Goal: Information Seeking & Learning: Learn about a topic

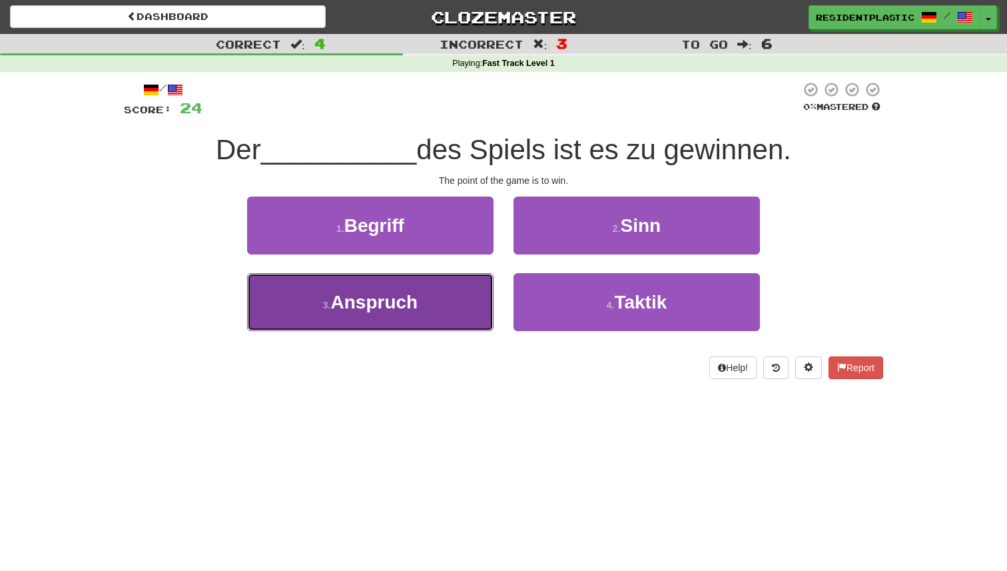
click at [450, 308] on button "3 . Anspruch" at bounding box center [370, 302] width 246 height 58
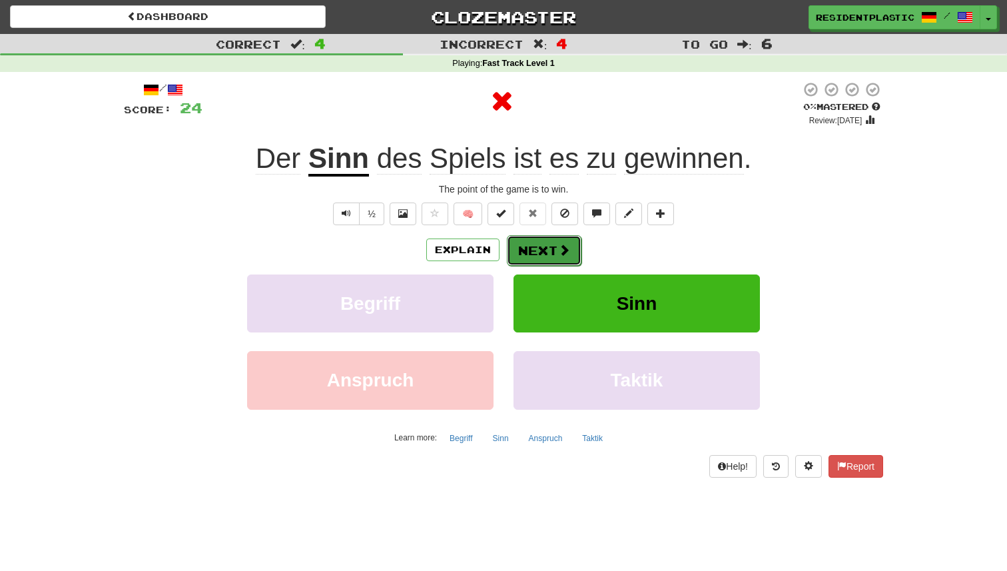
click at [528, 257] on button "Next" at bounding box center [544, 250] width 75 height 31
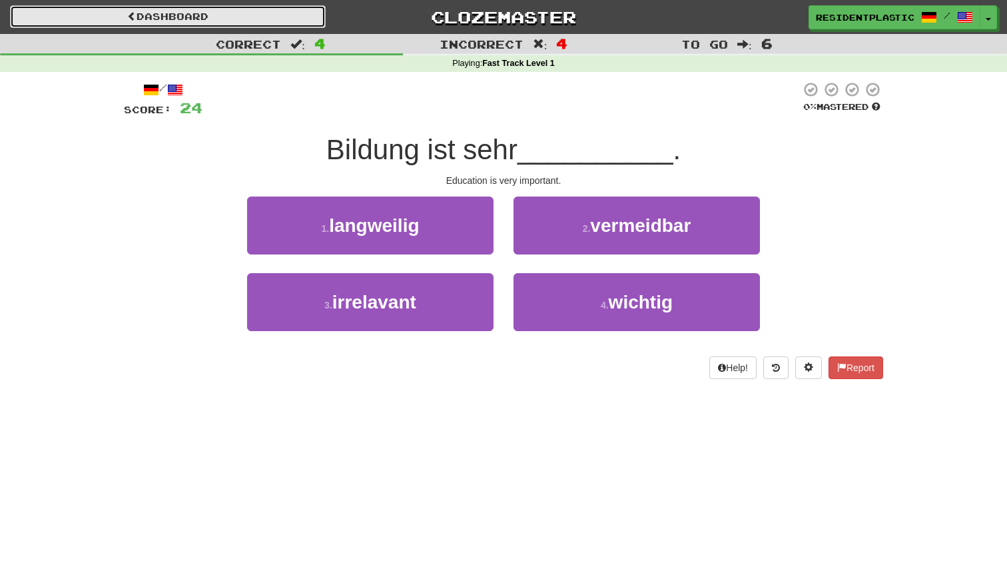
click at [264, 27] on link "Dashboard" at bounding box center [168, 16] width 316 height 23
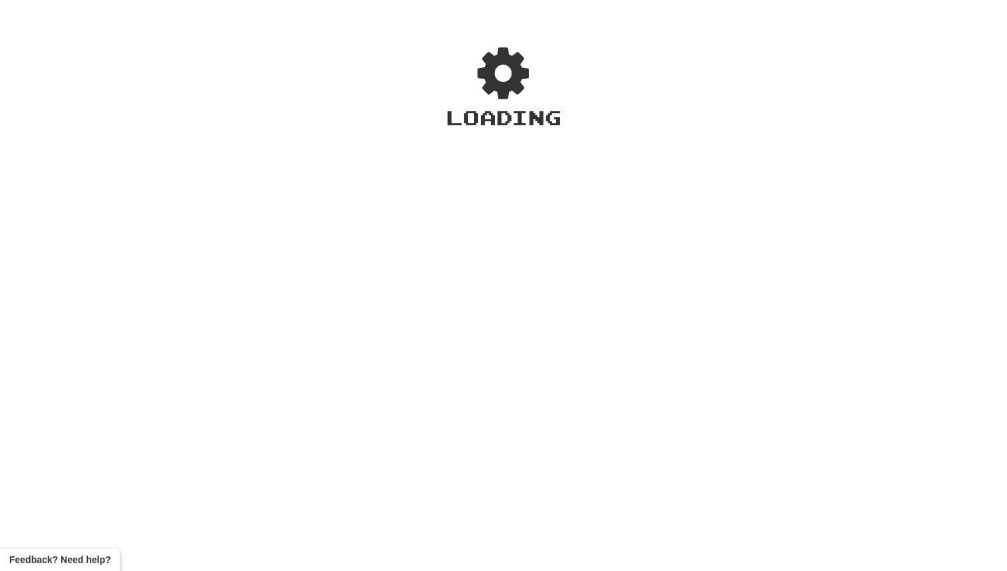
click at [231, 23] on div "Loading" at bounding box center [503, 294] width 1007 height 554
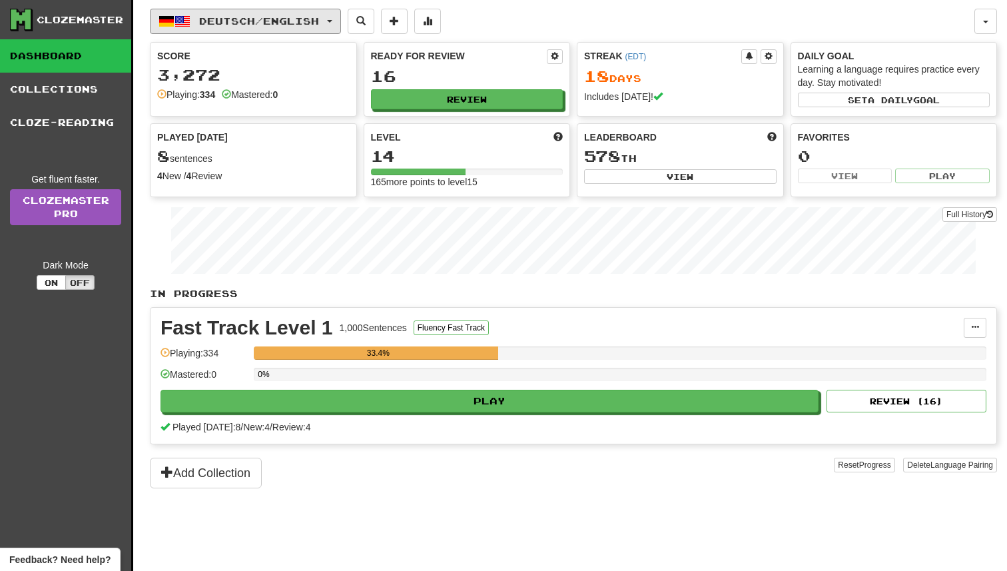
click at [231, 23] on span "Deutsch / English" at bounding box center [259, 20] width 120 height 11
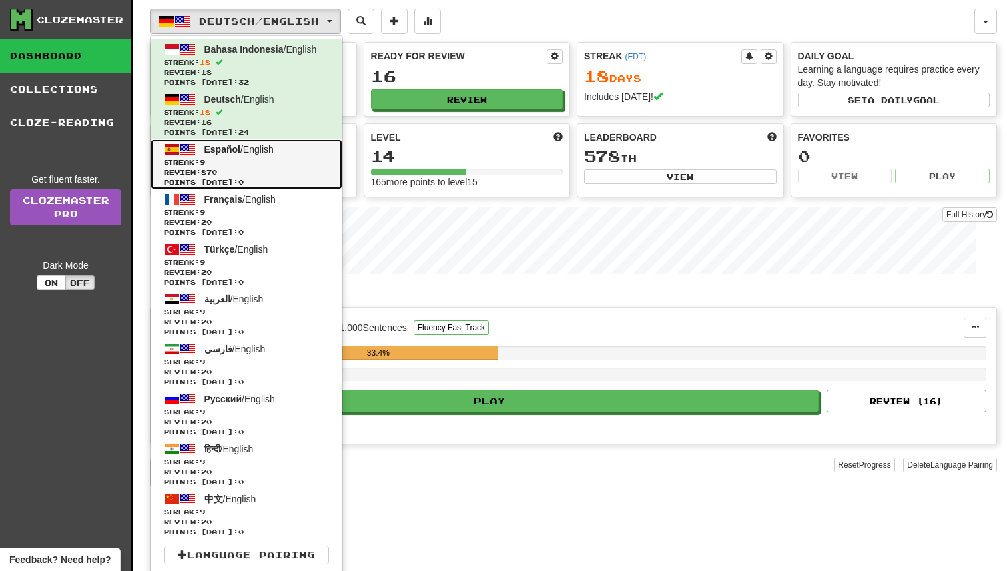
click at [238, 145] on span "Español" at bounding box center [222, 149] width 36 height 11
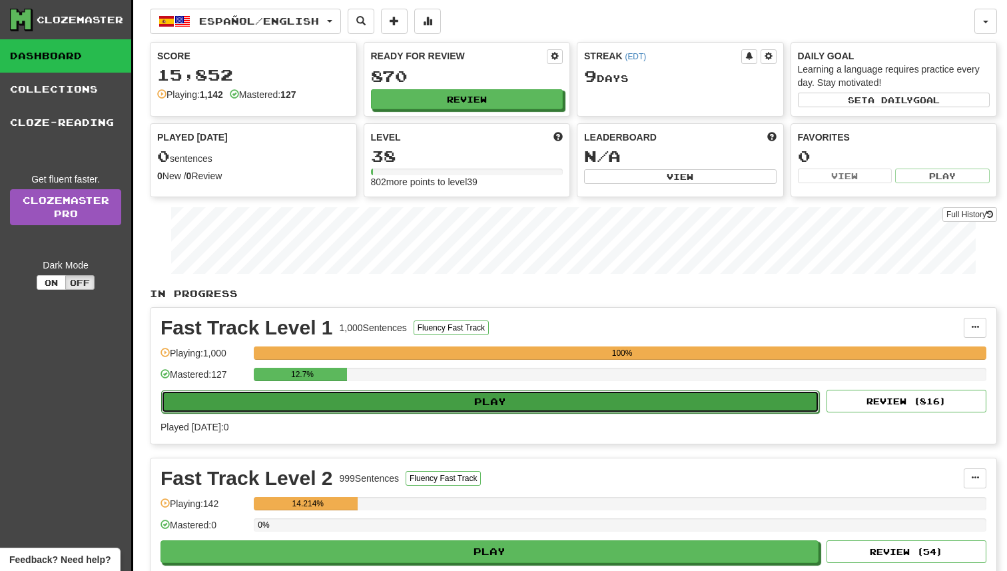
click at [497, 396] on button "Play" at bounding box center [490, 401] width 658 height 23
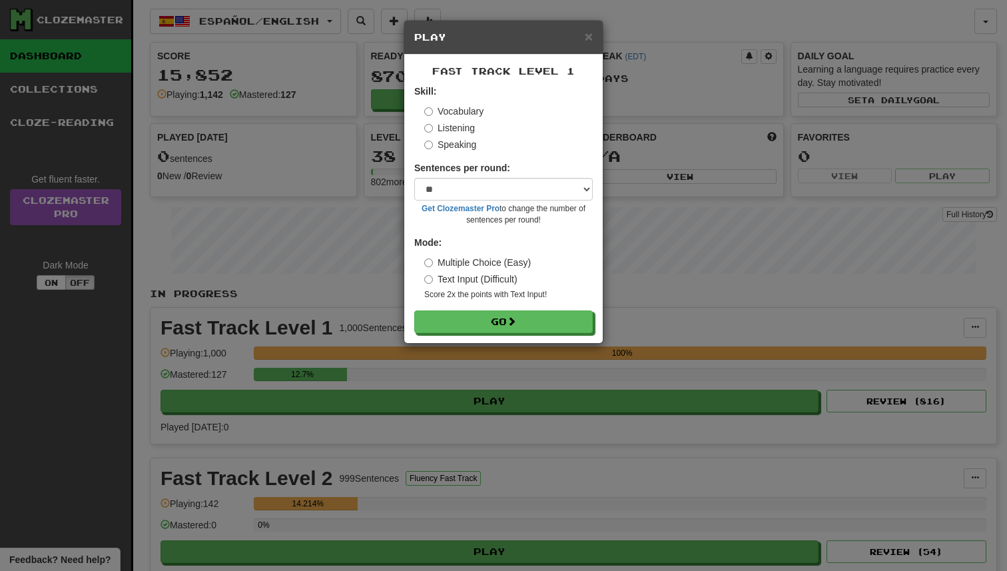
click at [455, 409] on div "× Play Fast Track Level 1 Skill: Vocabulary Listening Speaking Sentences per ro…" at bounding box center [503, 285] width 1007 height 571
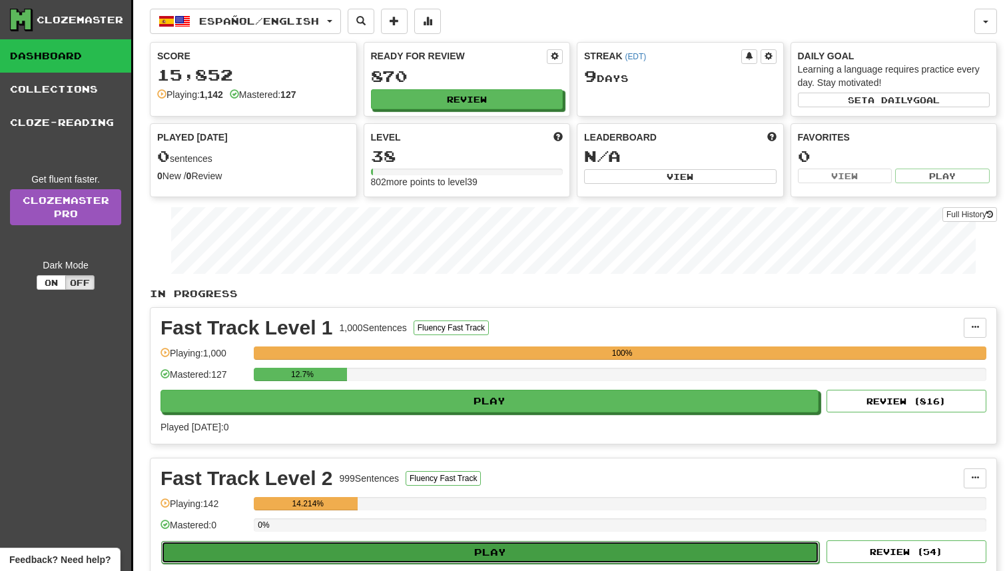
click at [462, 546] on button "Play" at bounding box center [490, 552] width 658 height 23
select select "**"
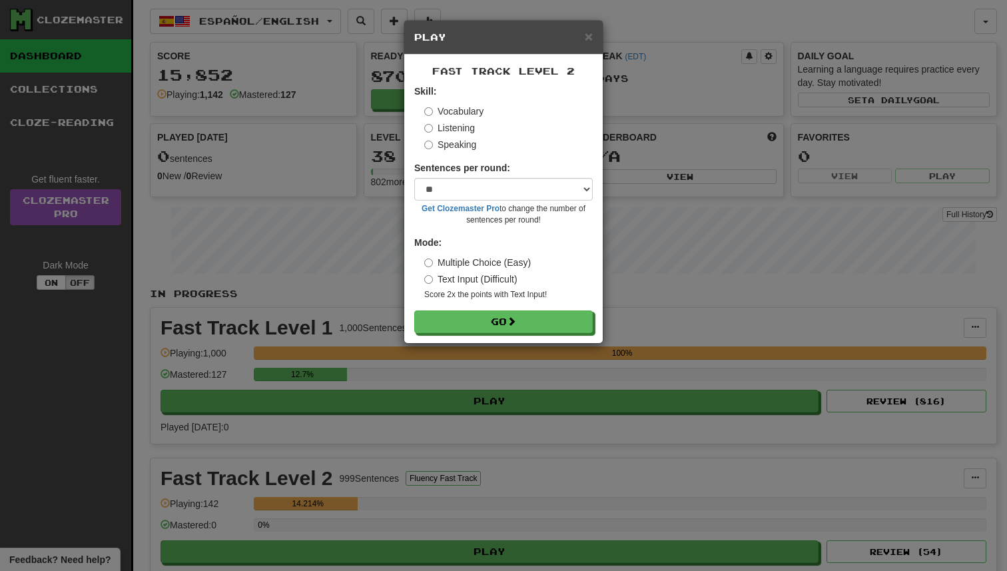
click at [499, 335] on div "Fast Track Level 2 Skill: Vocabulary Listening Speaking Sentences per round: * …" at bounding box center [503, 199] width 198 height 288
click at [499, 330] on button "Go" at bounding box center [504, 322] width 179 height 23
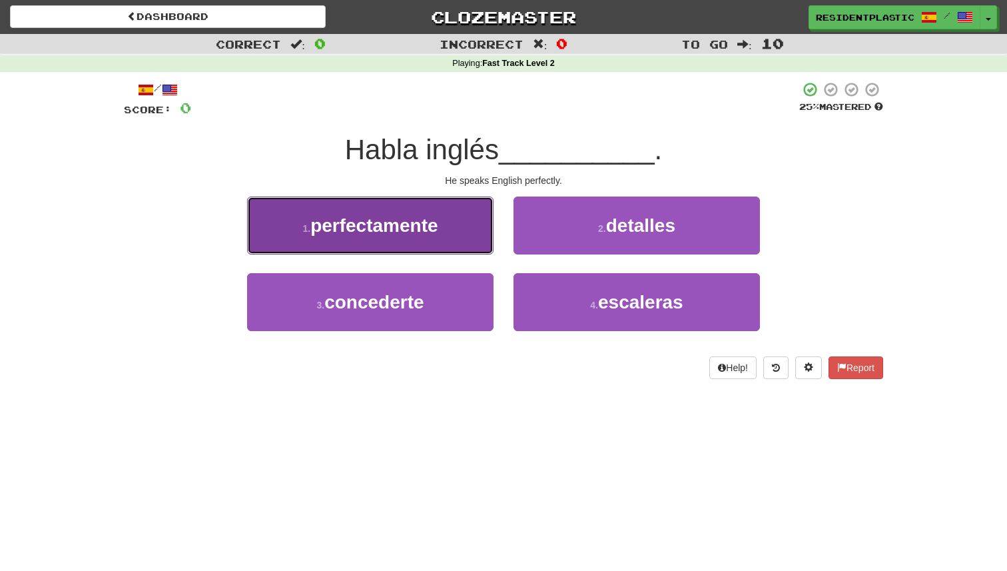
click at [489, 220] on button "1 . perfectamente" at bounding box center [370, 225] width 246 height 58
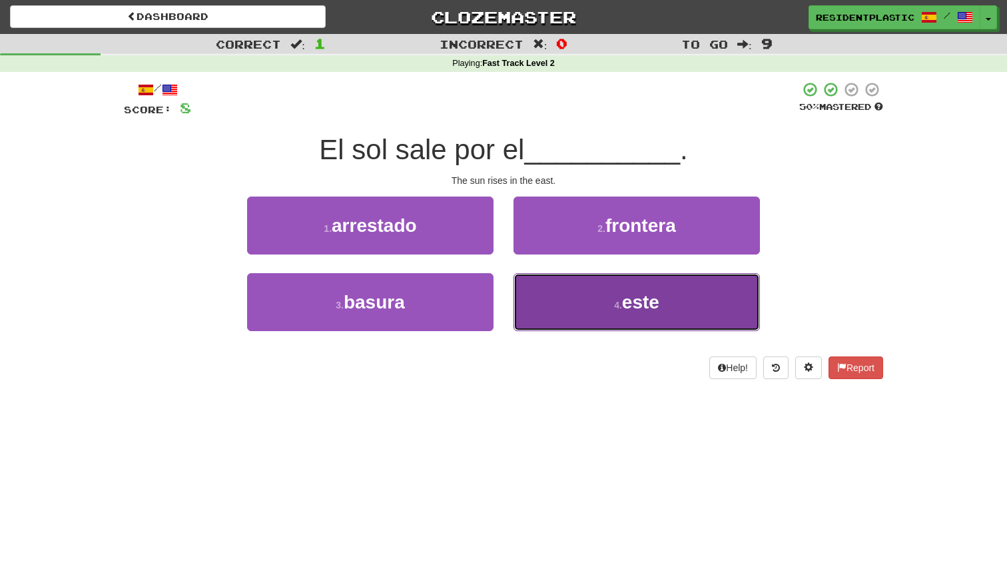
click at [551, 281] on button "4 . este" at bounding box center [637, 302] width 246 height 58
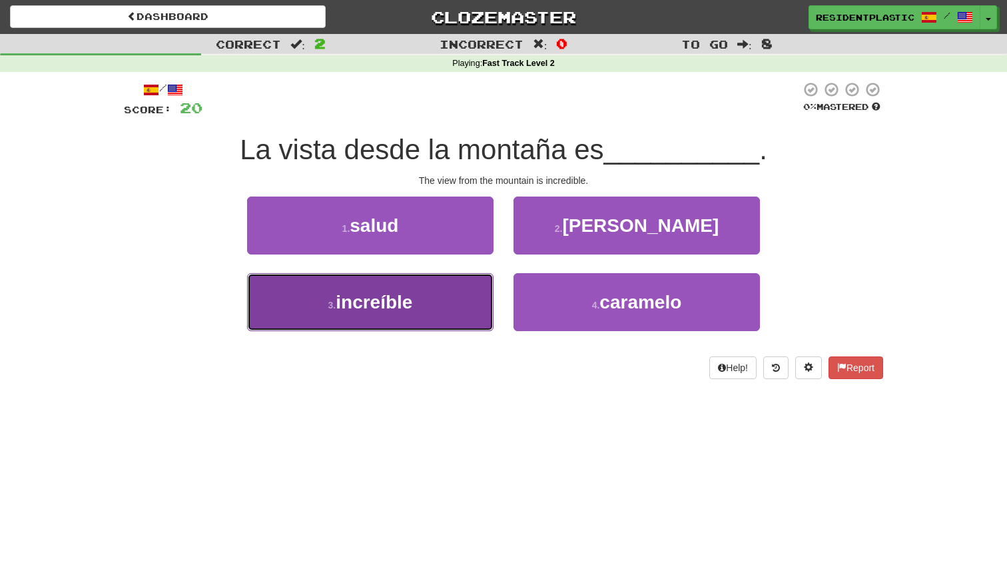
click at [466, 296] on button "3 . increíble" at bounding box center [370, 302] width 246 height 58
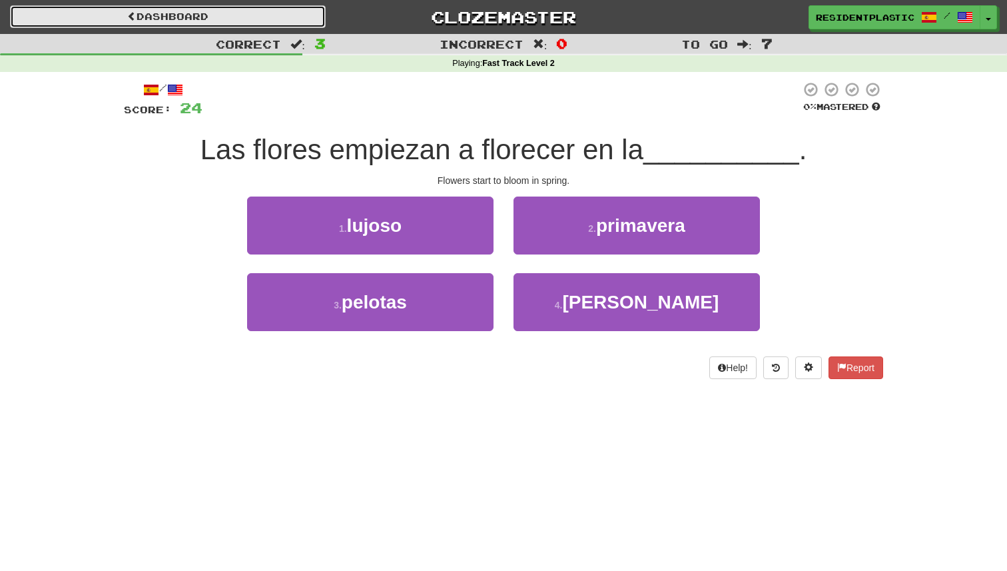
click at [232, 21] on link "Dashboard" at bounding box center [168, 16] width 316 height 23
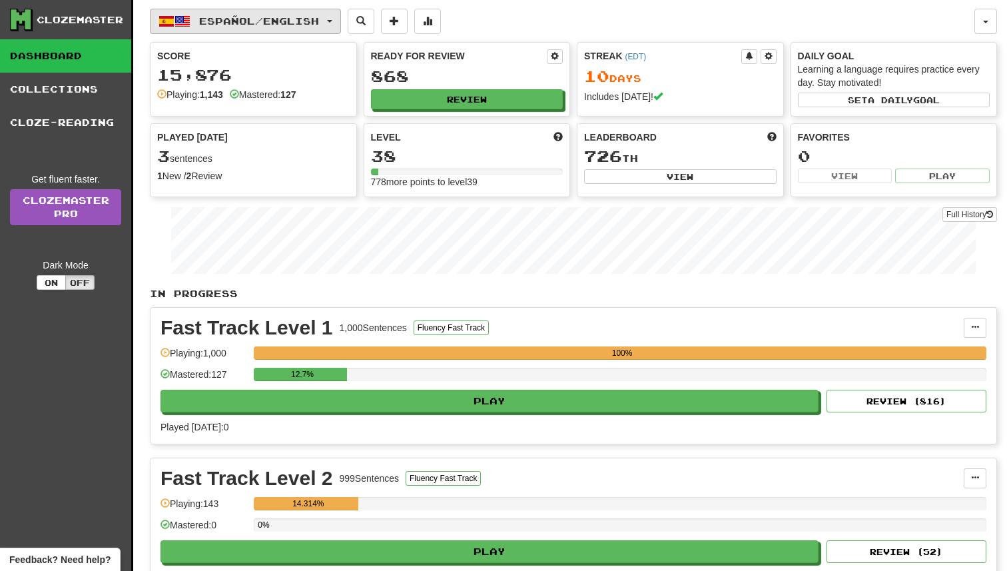
click at [247, 20] on span "Español / English" at bounding box center [259, 20] width 120 height 11
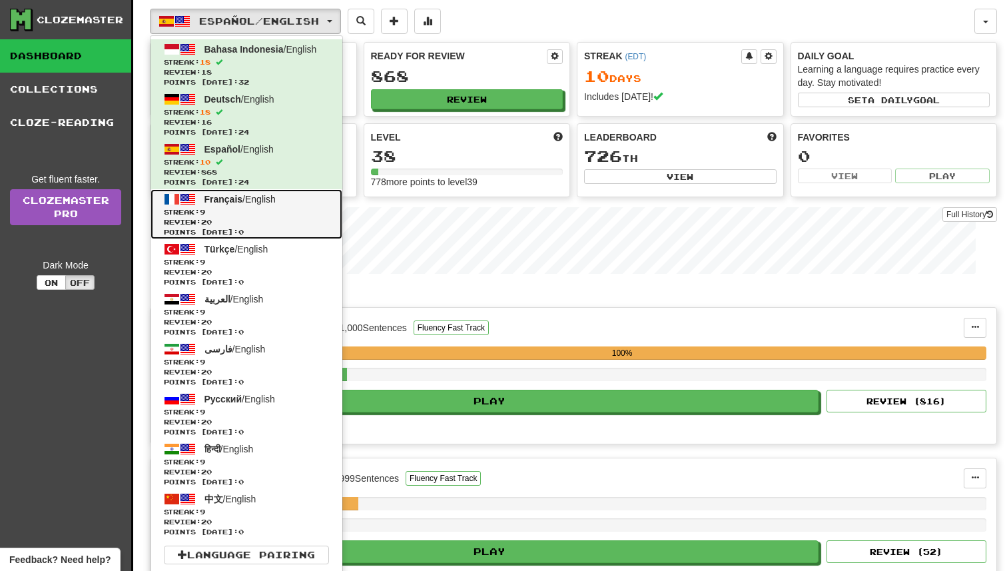
click at [252, 205] on link "Français / English Streak: 9 Review: 20 Points today: 0" at bounding box center [247, 214] width 192 height 50
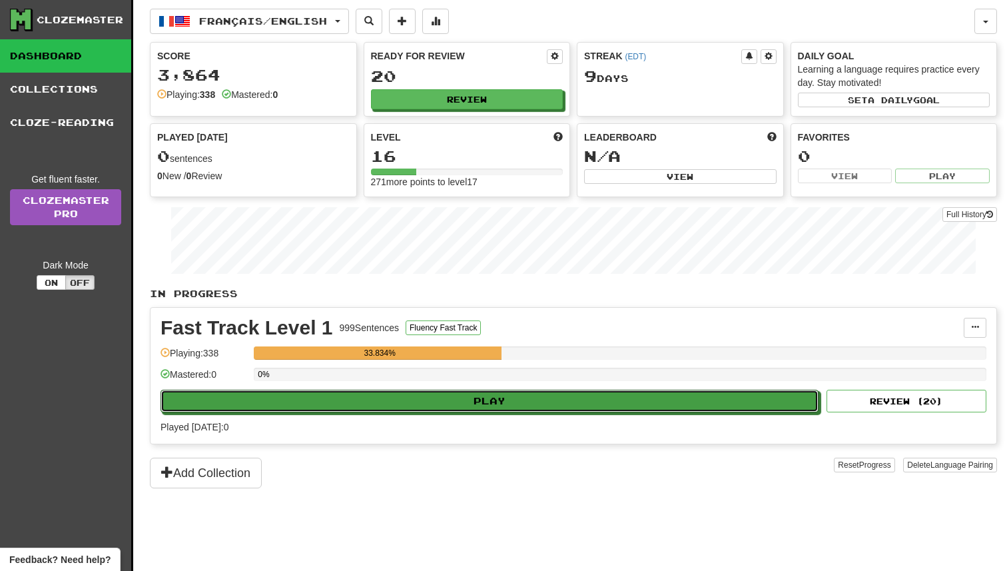
click at [474, 396] on button "Play" at bounding box center [490, 401] width 658 height 23
select select "**"
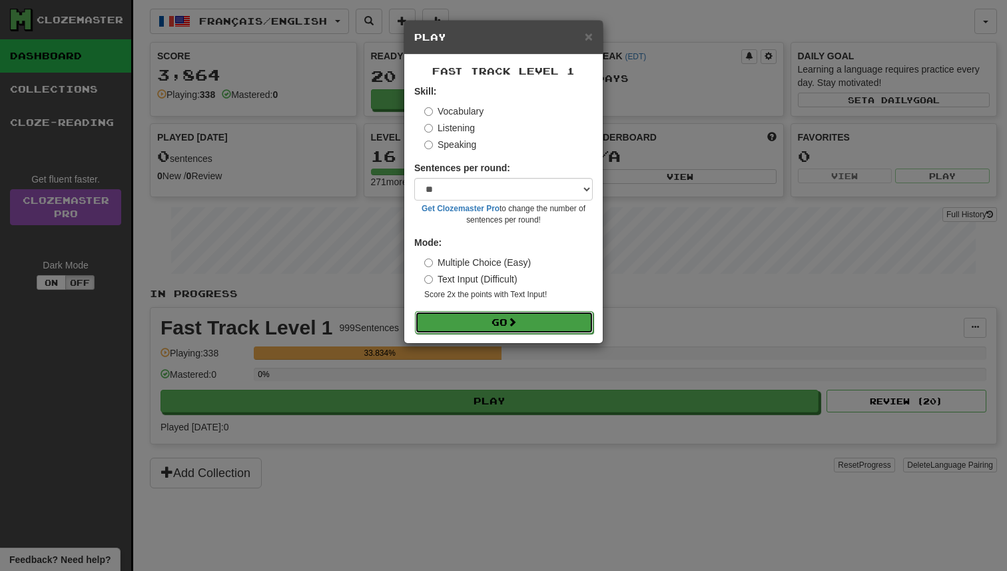
click at [534, 322] on button "Go" at bounding box center [504, 322] width 179 height 23
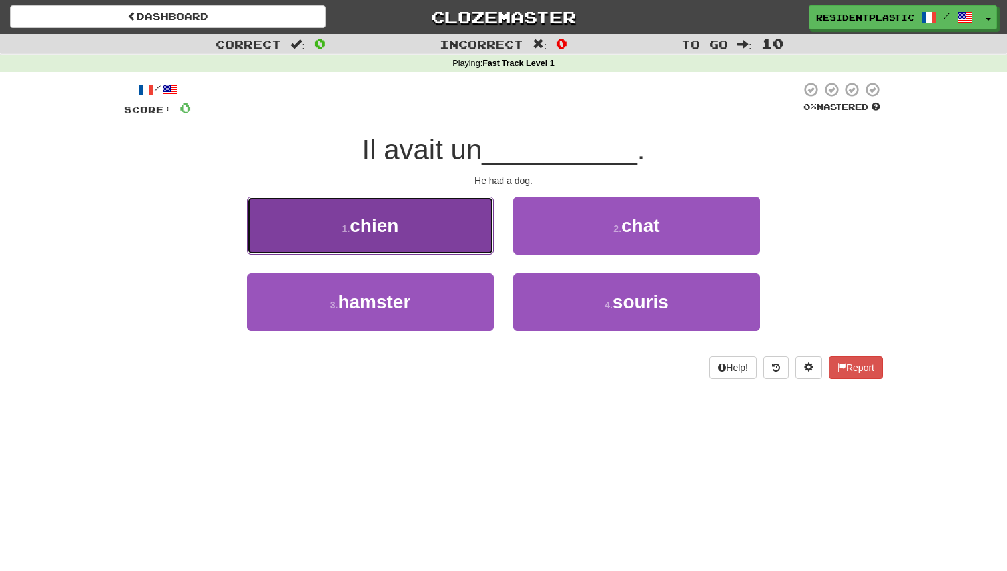
click at [441, 237] on button "1 . chien" at bounding box center [370, 225] width 246 height 58
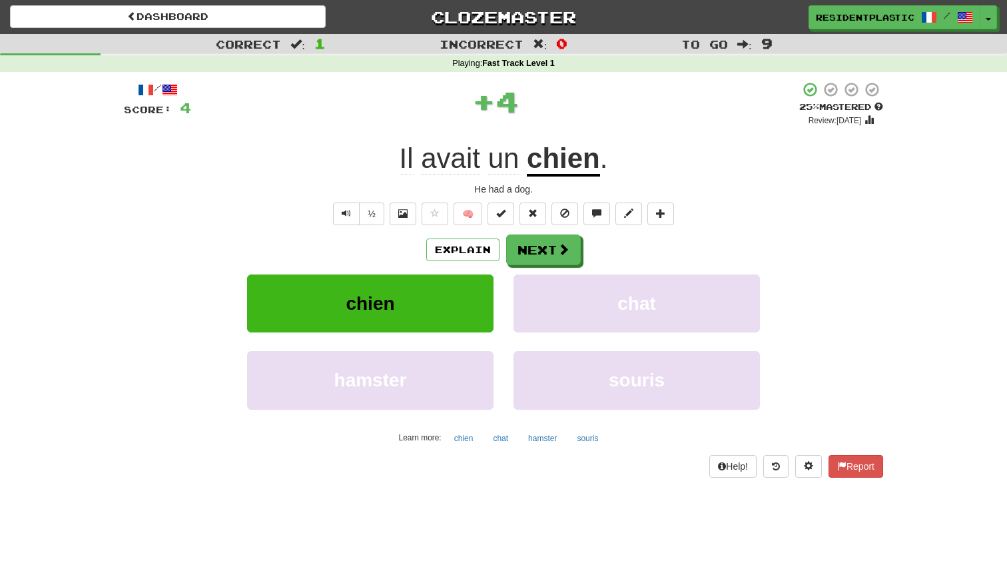
click at [584, 264] on div "Explain Next" at bounding box center [503, 249] width 759 height 31
click at [550, 246] on button "Next" at bounding box center [544, 250] width 75 height 31
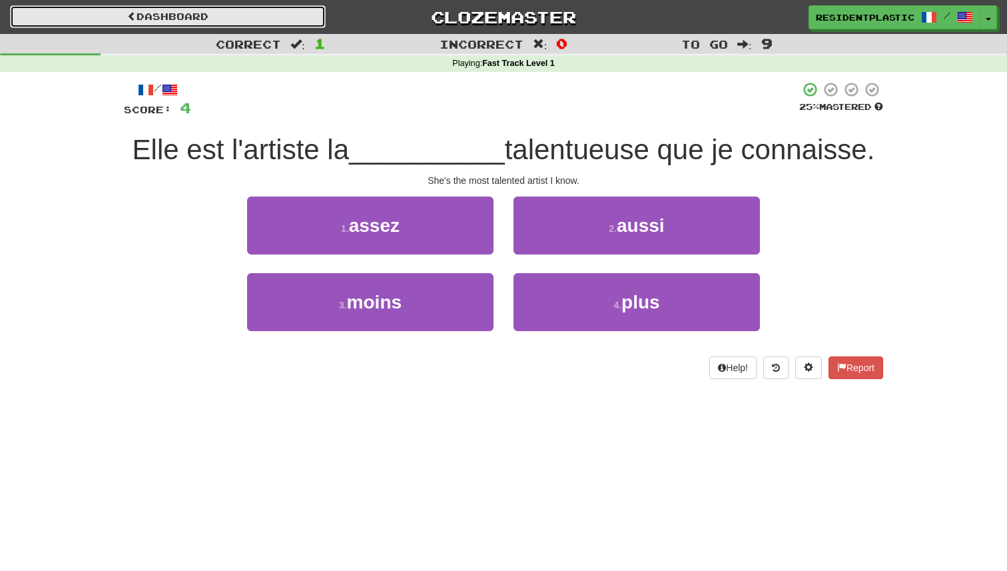
click at [234, 11] on link "Dashboard" at bounding box center [168, 16] width 316 height 23
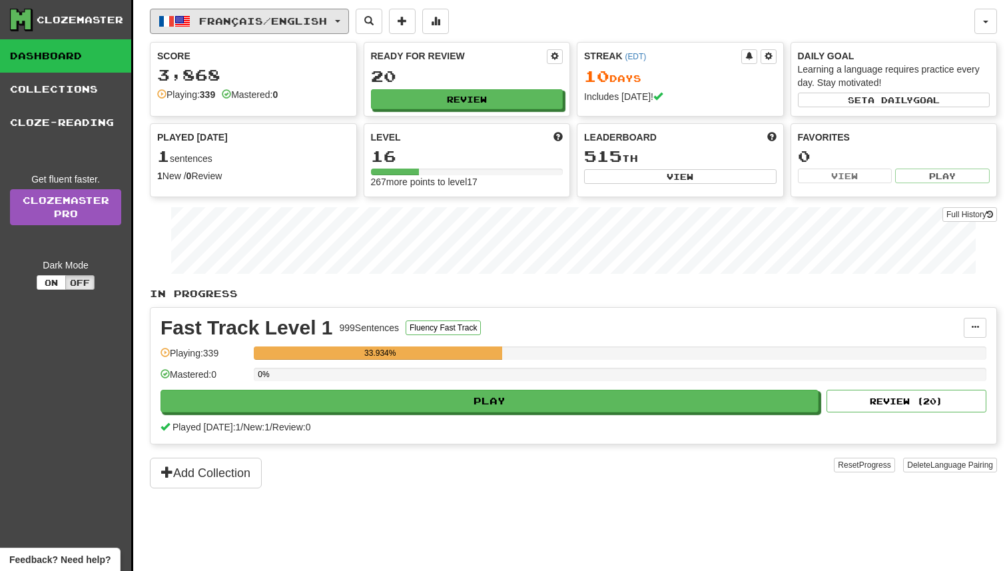
click at [222, 25] on span "Français / English" at bounding box center [263, 20] width 128 height 11
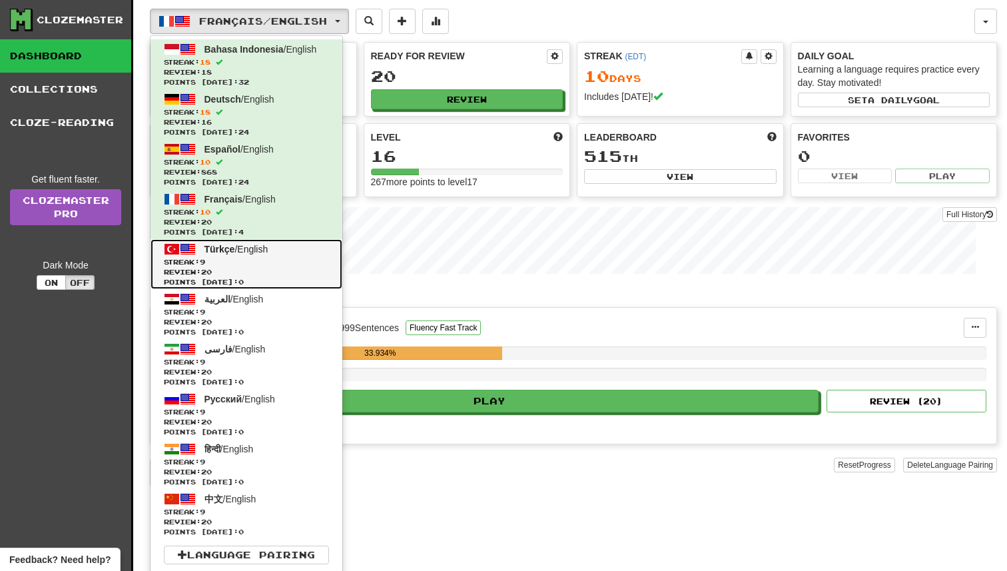
click at [234, 244] on span "Türkçe" at bounding box center [219, 249] width 31 height 11
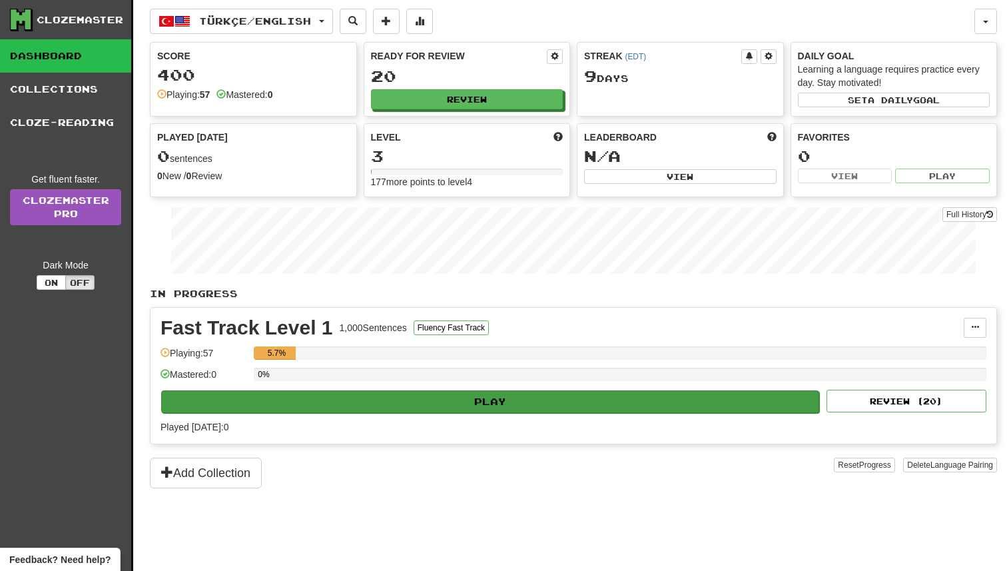
click at [469, 390] on div "Play Review ( 20 )" at bounding box center [574, 401] width 826 height 23
click at [470, 392] on button "Play" at bounding box center [490, 401] width 658 height 23
select select "**"
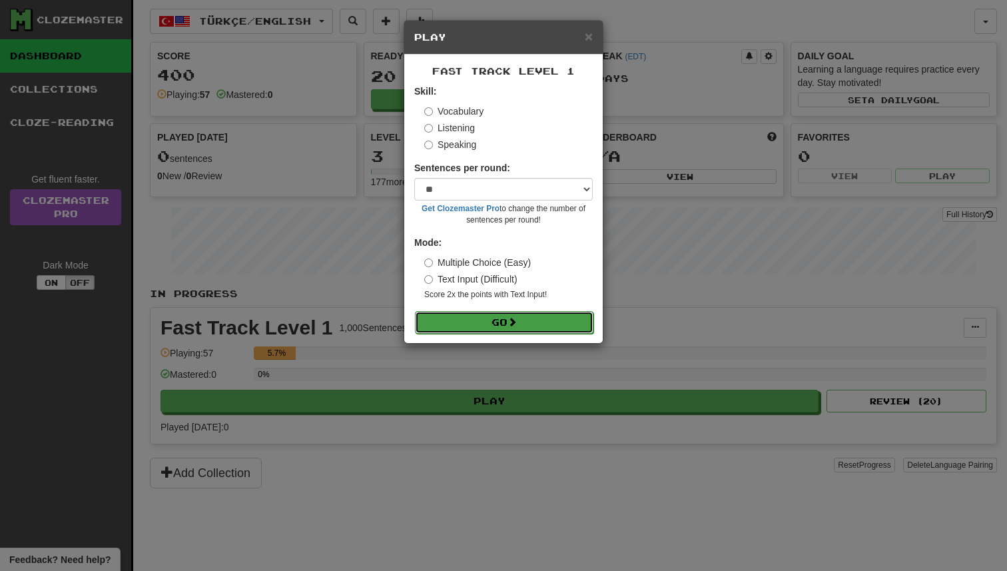
click at [498, 324] on button "Go" at bounding box center [504, 322] width 179 height 23
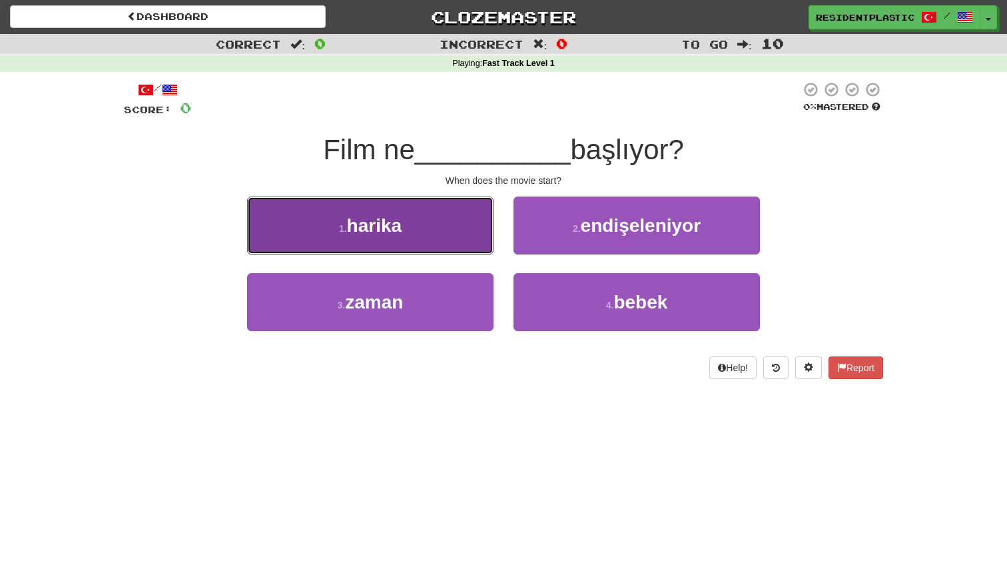
click at [487, 243] on button "1 . harika" at bounding box center [370, 225] width 246 height 58
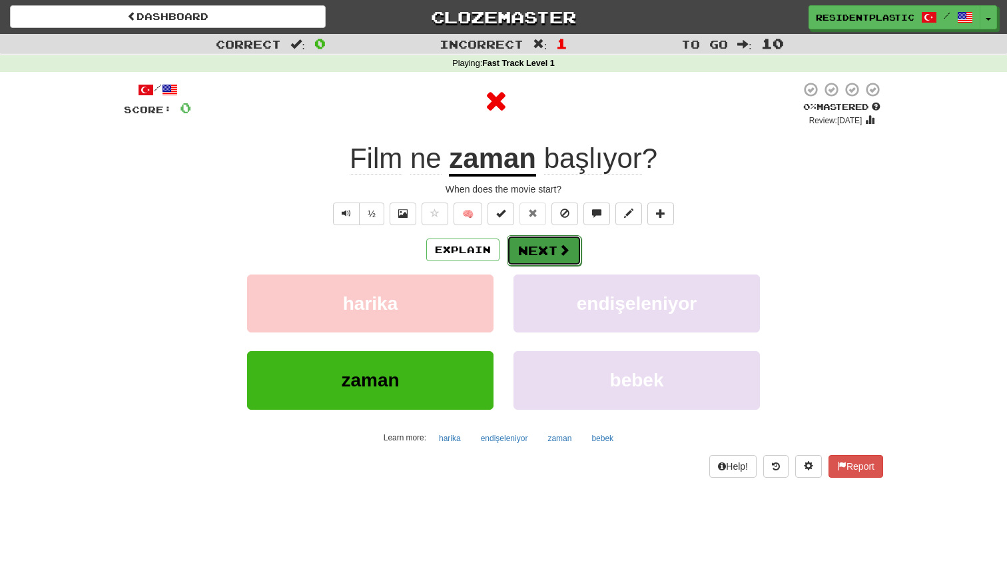
click at [522, 254] on button "Next" at bounding box center [544, 250] width 75 height 31
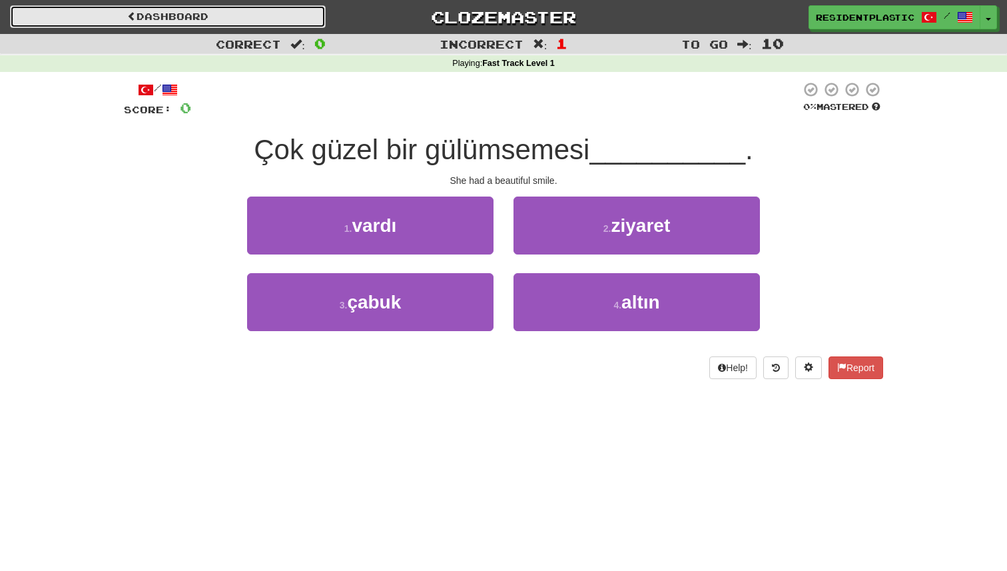
click at [221, 8] on link "Dashboard" at bounding box center [168, 16] width 316 height 23
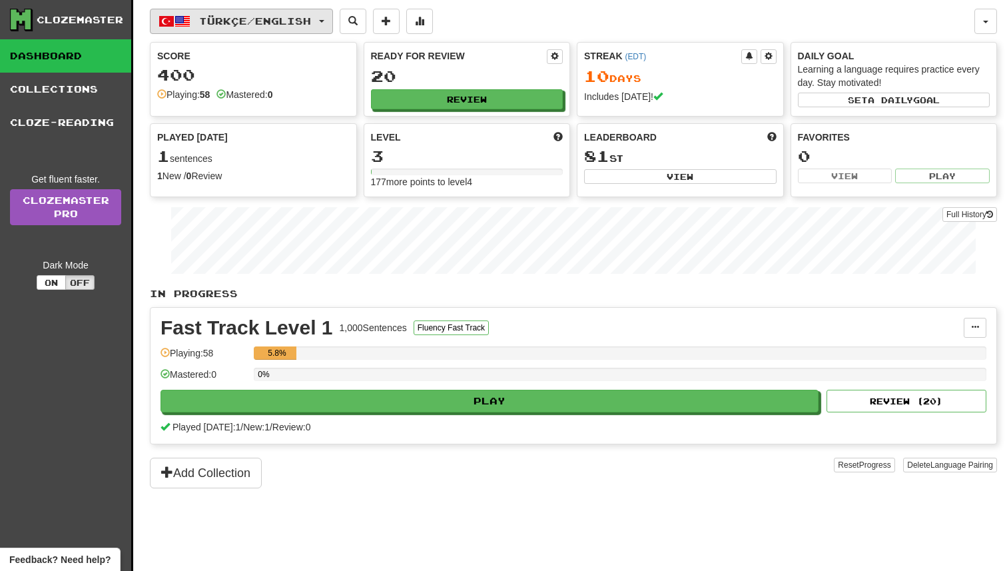
click at [234, 25] on span "Türkçe / English" at bounding box center [255, 20] width 112 height 11
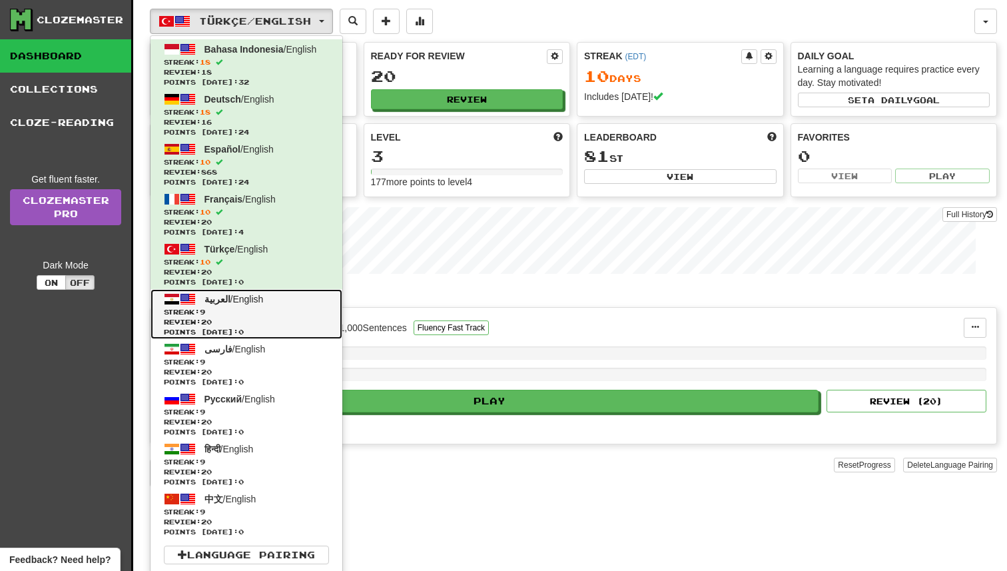
click at [249, 311] on span "Streak: 9" at bounding box center [246, 312] width 165 height 10
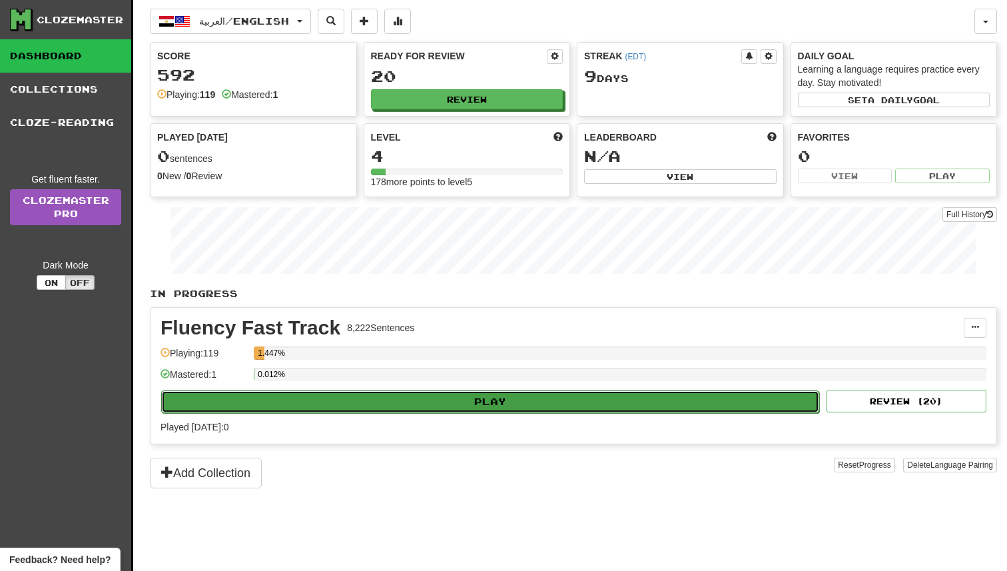
click at [482, 401] on button "Play" at bounding box center [490, 401] width 658 height 23
select select "**"
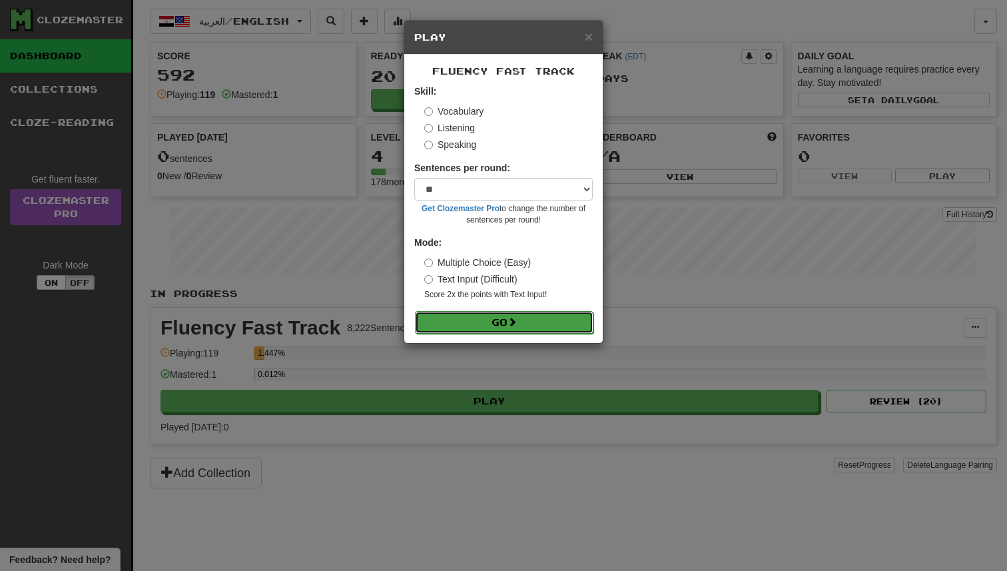
click at [504, 320] on button "Go" at bounding box center [504, 322] width 179 height 23
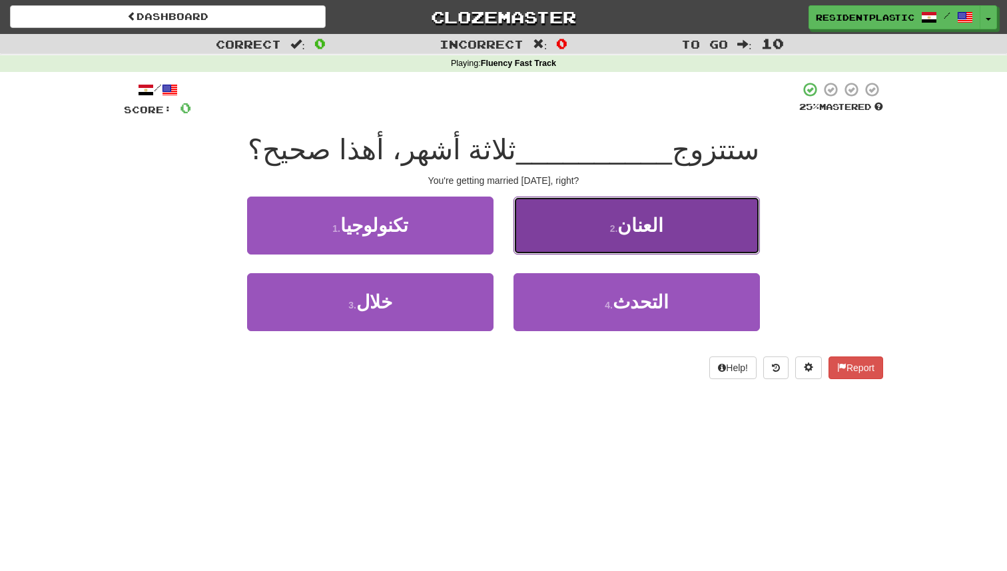
click at [545, 229] on button "2 . العنان" at bounding box center [637, 225] width 246 height 58
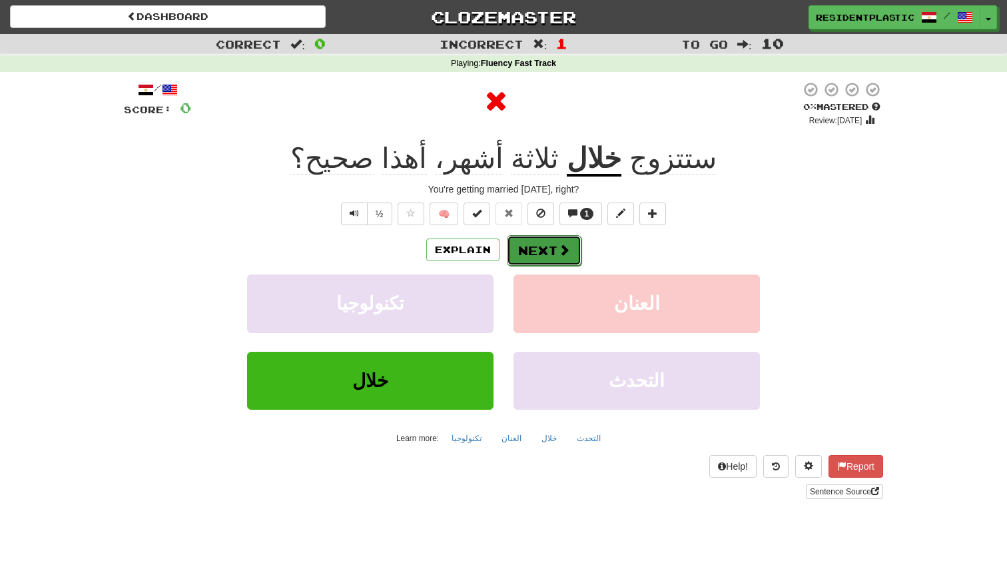
click at [549, 252] on button "Next" at bounding box center [544, 250] width 75 height 31
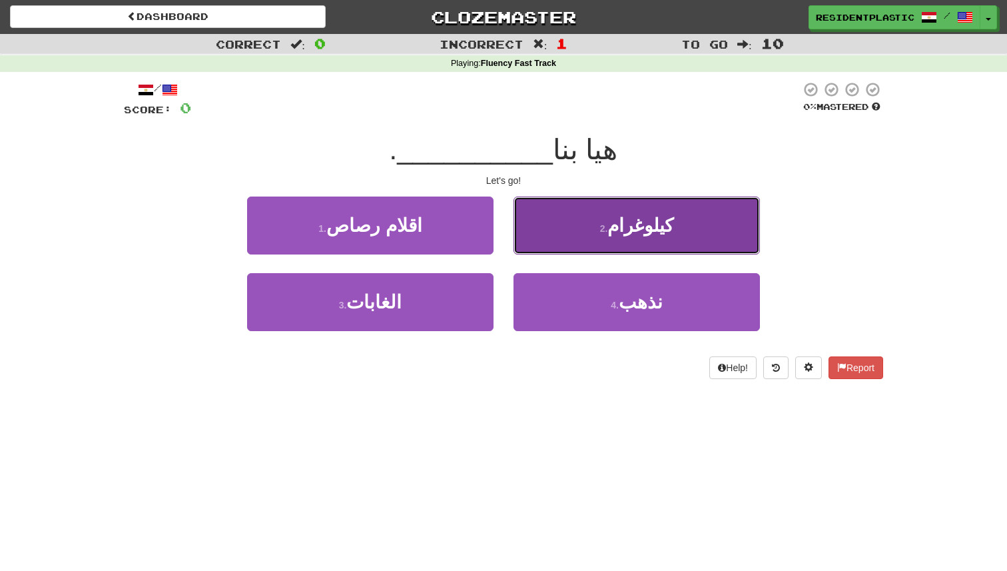
click at [530, 242] on button "2 . كيلوغرام" at bounding box center [637, 225] width 246 height 58
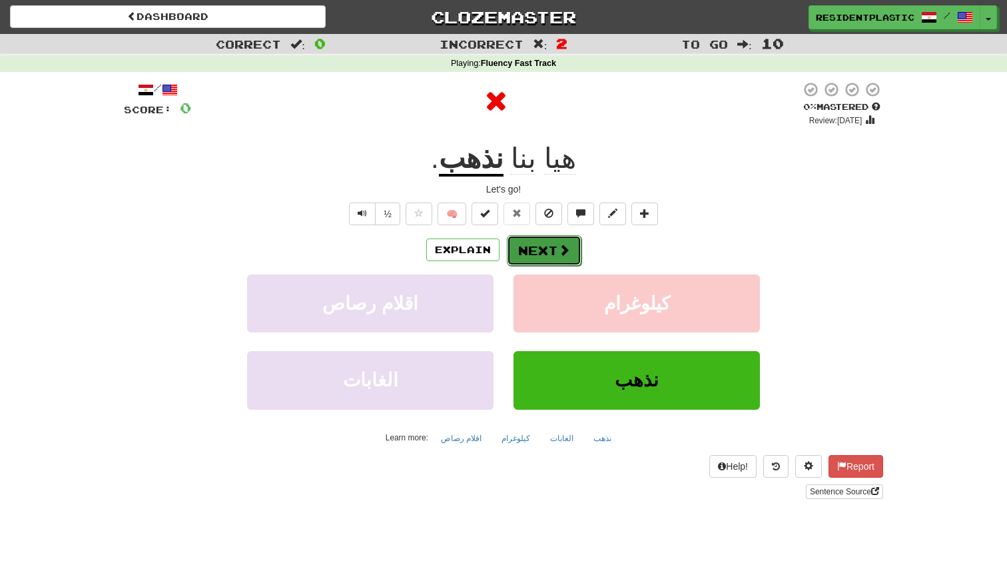
click at [520, 246] on button "Next" at bounding box center [544, 250] width 75 height 31
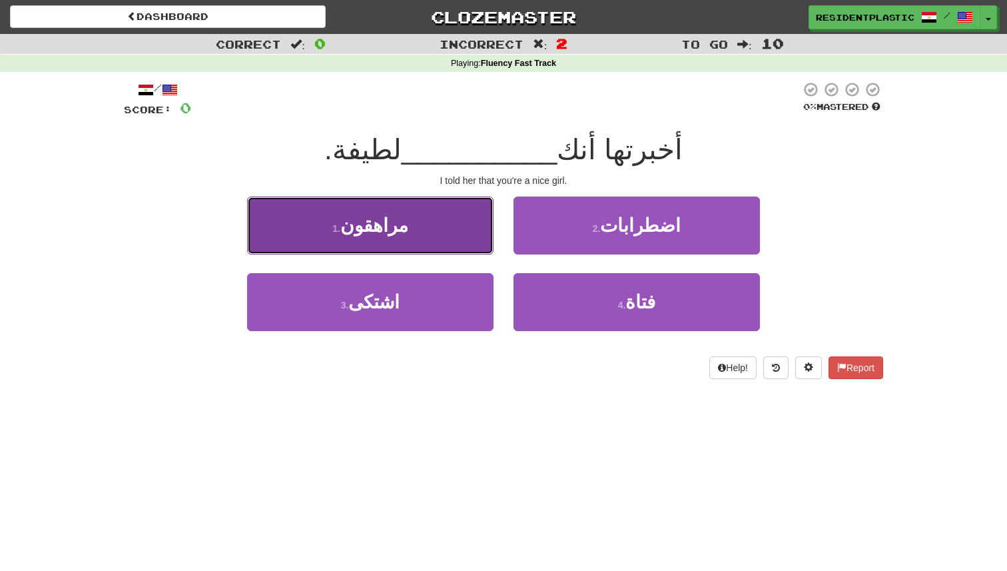
click at [447, 230] on button "1 . مراهقون" at bounding box center [370, 225] width 246 height 58
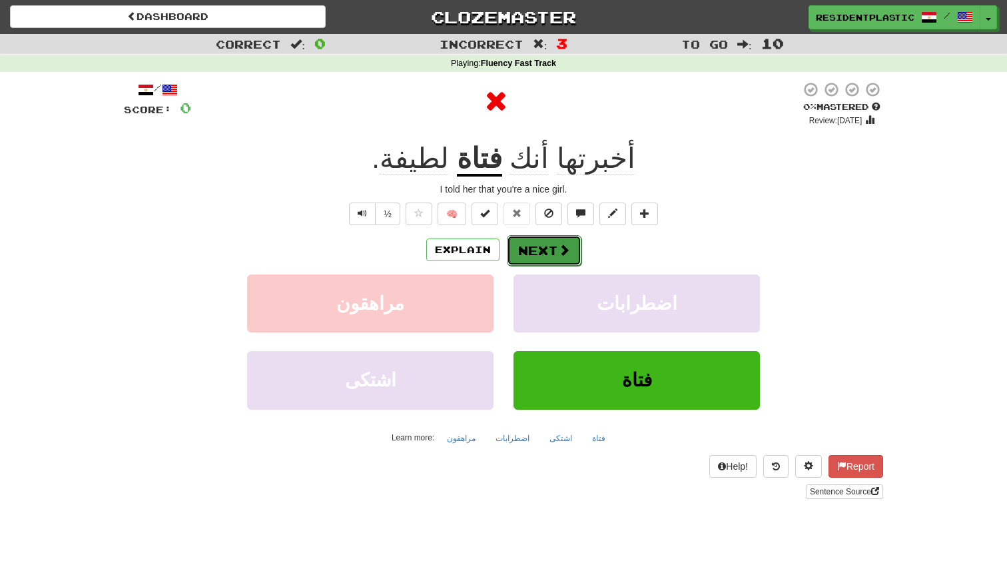
click at [528, 236] on button "Next" at bounding box center [544, 250] width 75 height 31
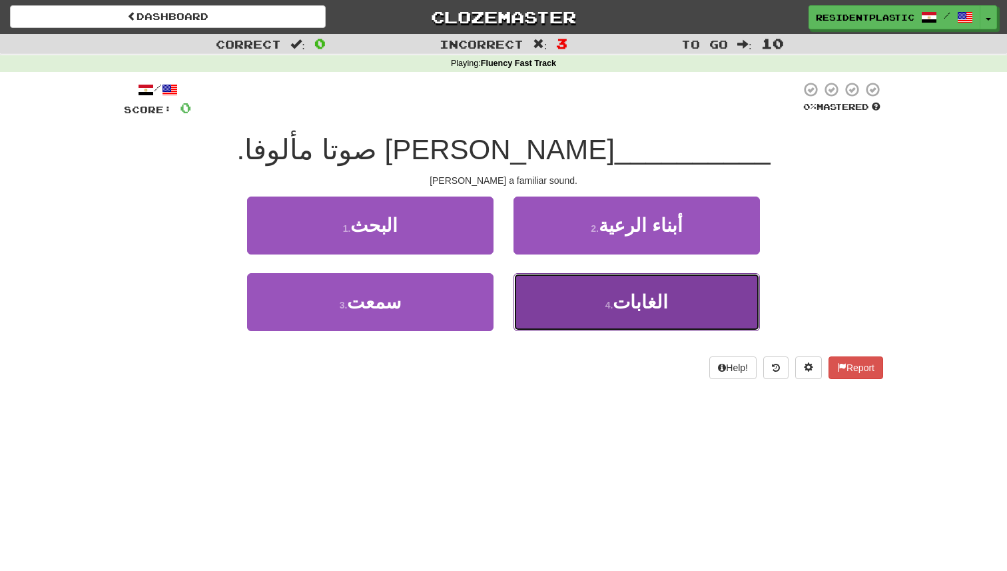
click at [548, 294] on button "4 . الغابات" at bounding box center [637, 302] width 246 height 58
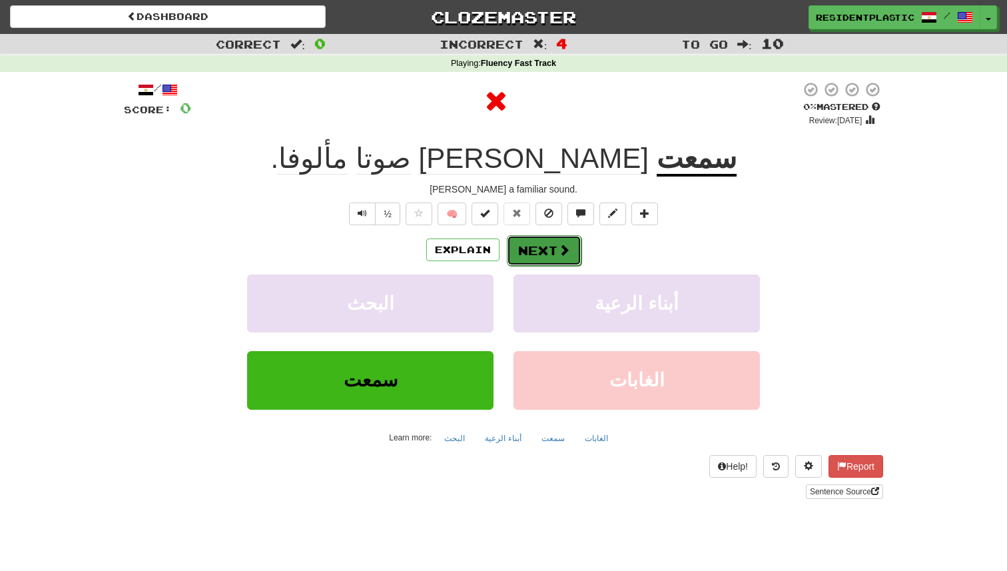
click at [546, 260] on button "Next" at bounding box center [544, 250] width 75 height 31
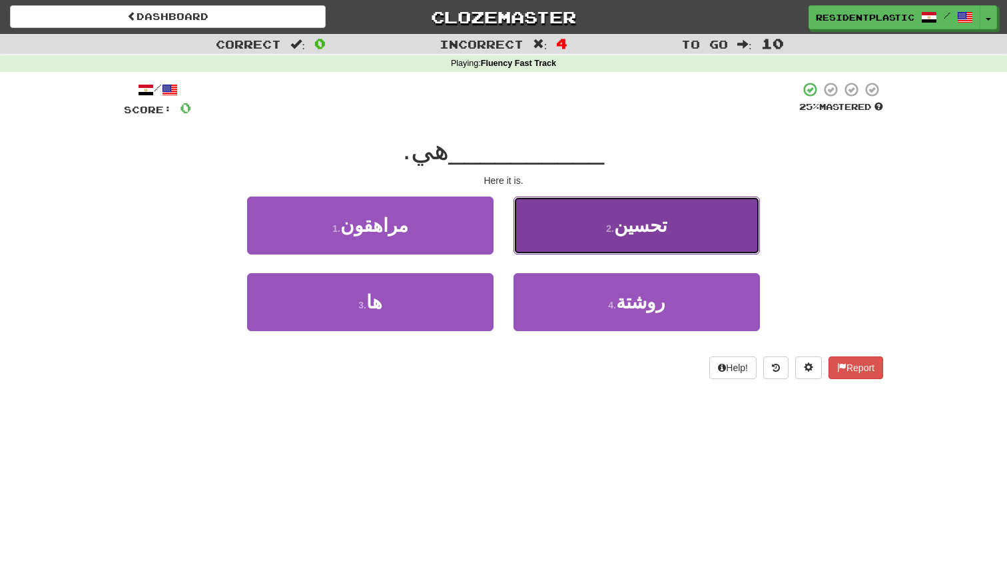
click at [549, 245] on button "2 . تحسين" at bounding box center [637, 225] width 246 height 58
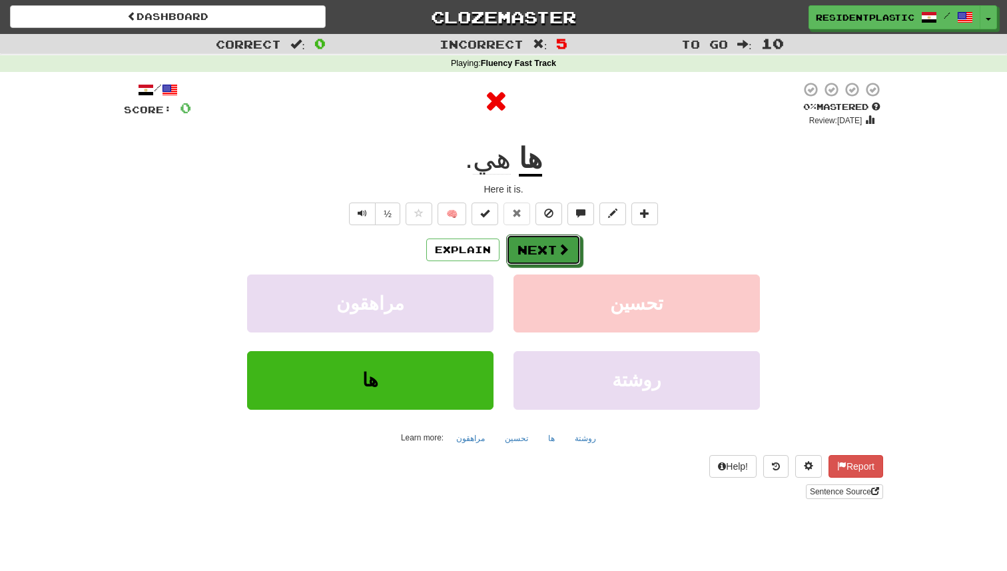
click at [549, 245] on button "Next" at bounding box center [543, 249] width 75 height 31
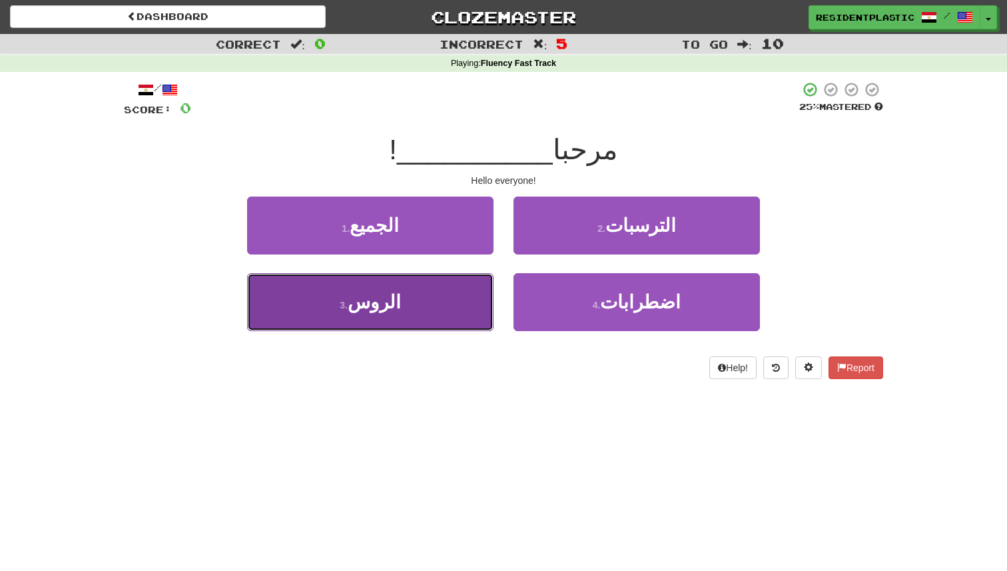
click at [421, 306] on button "3 . الروس" at bounding box center [370, 302] width 246 height 58
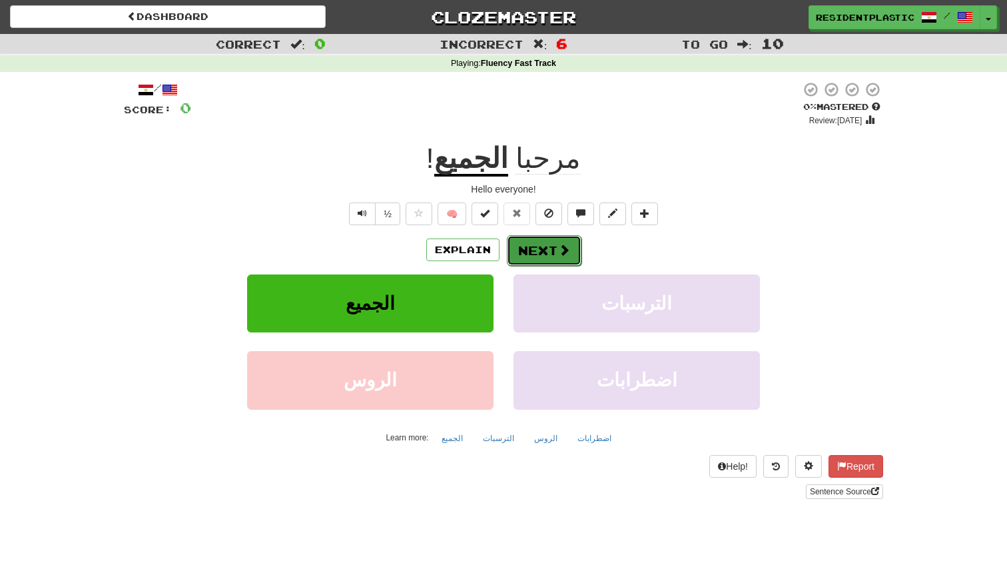
click at [562, 255] on span at bounding box center [564, 250] width 12 height 12
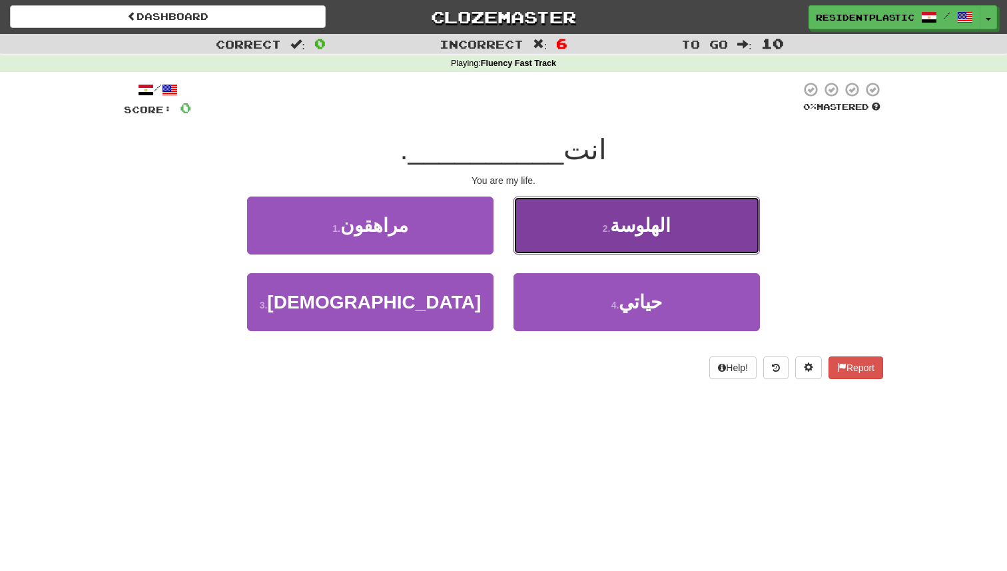
click at [526, 224] on button "2 . الهلوسة" at bounding box center [637, 225] width 246 height 58
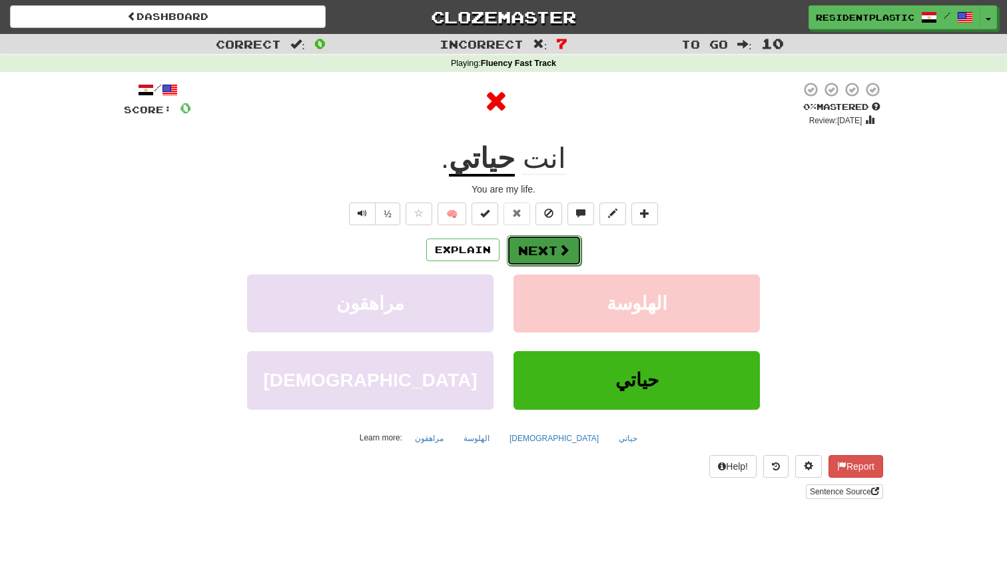
click at [525, 242] on button "Next" at bounding box center [544, 250] width 75 height 31
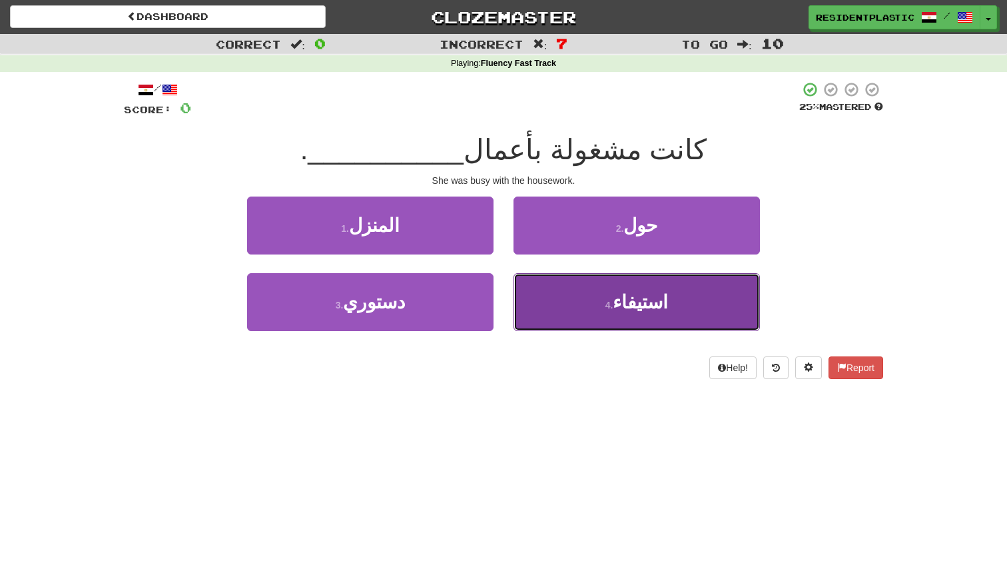
click at [573, 297] on button "4 . استيفاء" at bounding box center [637, 302] width 246 height 58
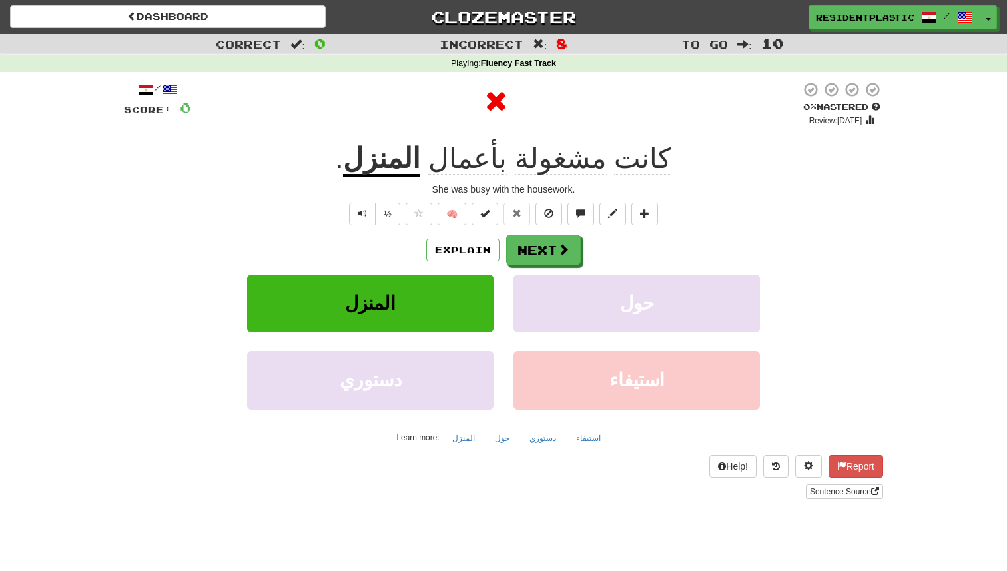
click at [552, 268] on div "Explain Next المنزل حول دستوري استيفاء Learn more: المنزل حول دستوري استيفاء" at bounding box center [503, 341] width 759 height 214
click at [556, 252] on button "Next" at bounding box center [544, 250] width 75 height 31
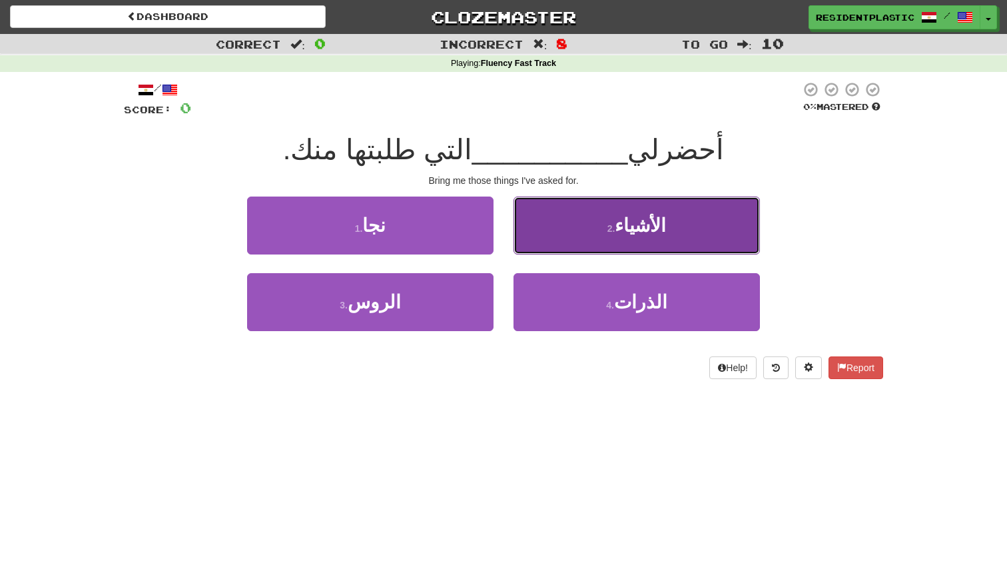
click at [569, 250] on button "2 . الأشياء" at bounding box center [637, 225] width 246 height 58
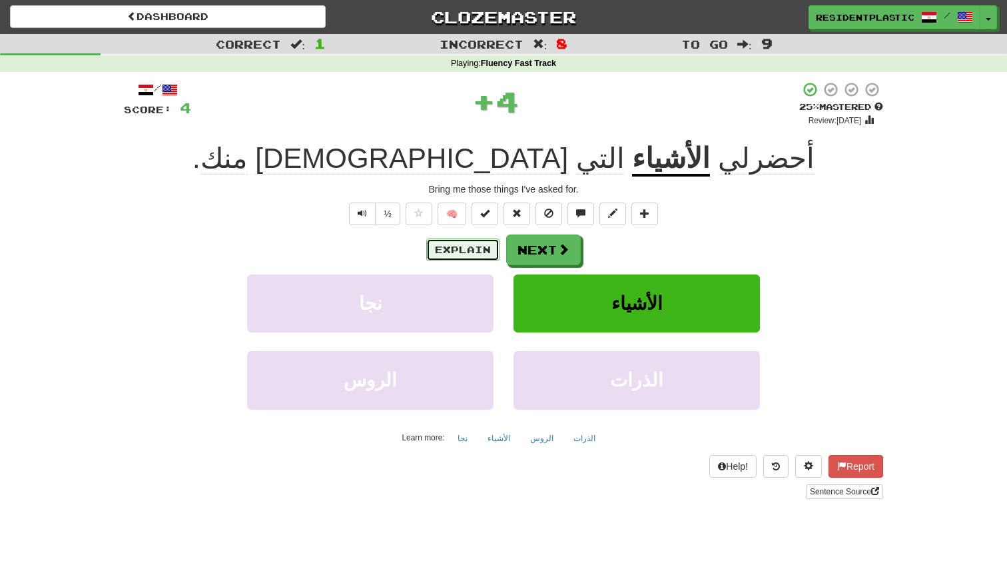
click at [461, 250] on button "Explain" at bounding box center [462, 249] width 73 height 23
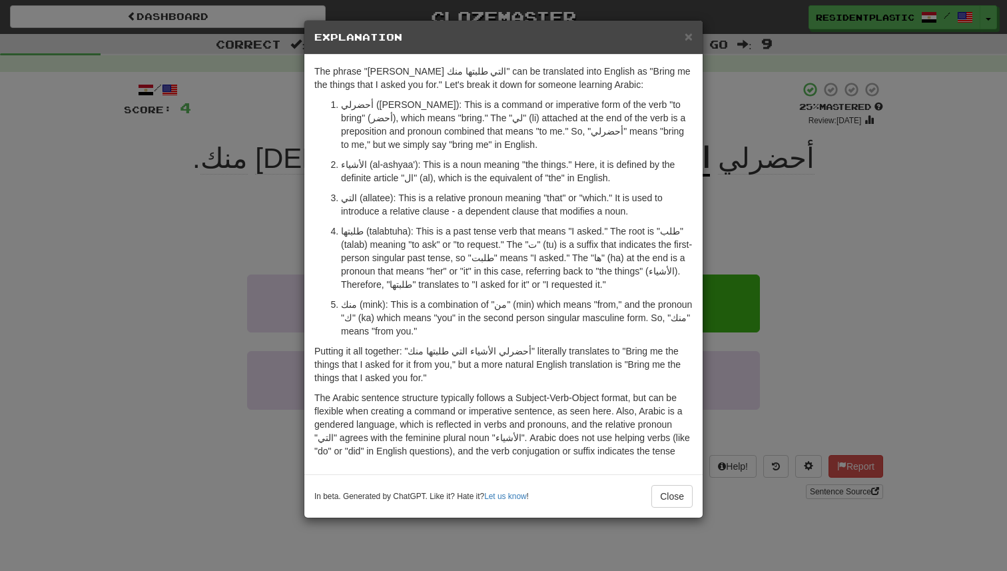
click at [731, 276] on div "× Explanation The phrase "أحضرلي الأشياء التي طلبتها منك" can be translated int…" at bounding box center [503, 285] width 1007 height 571
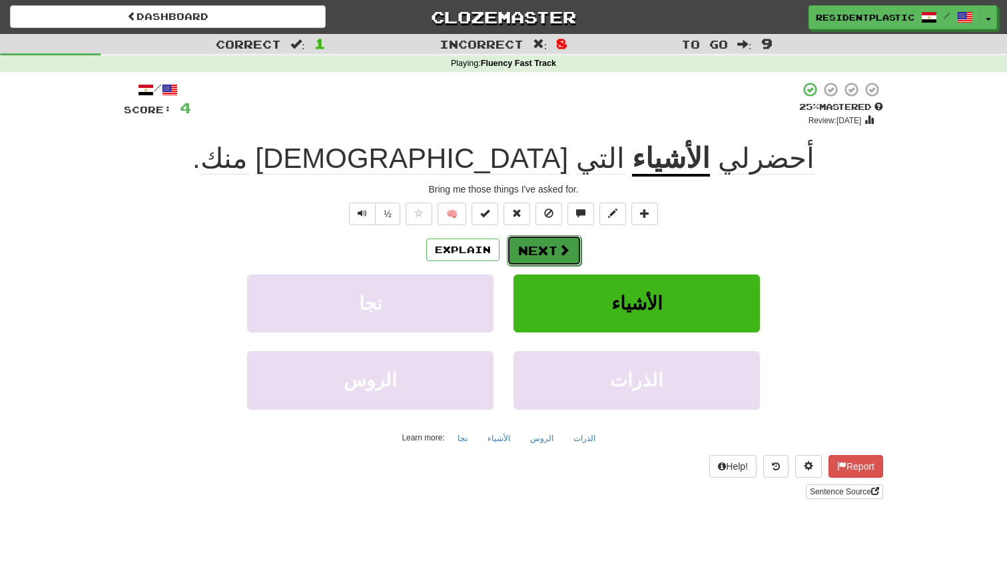
click at [561, 258] on button "Next" at bounding box center [544, 250] width 75 height 31
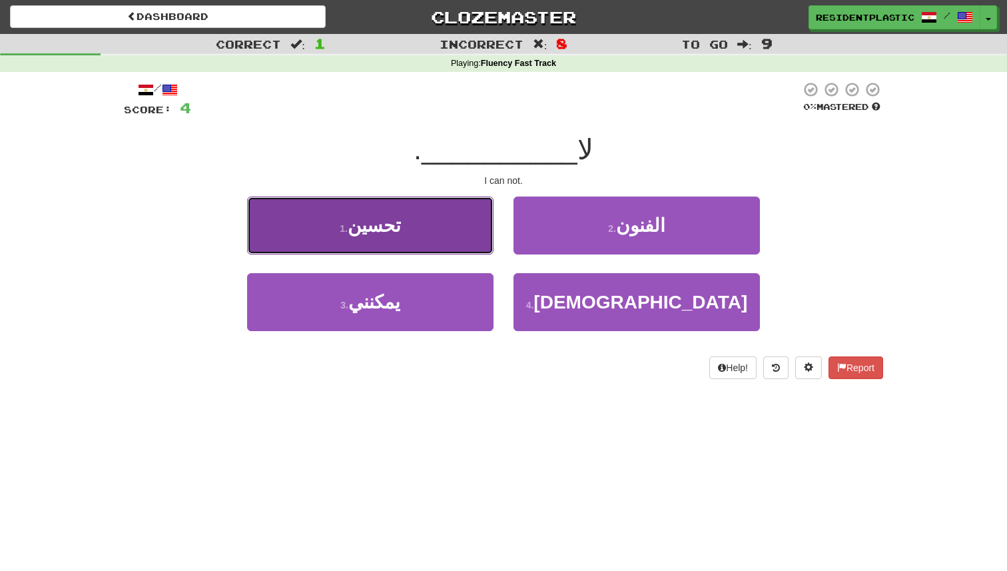
click at [482, 230] on button "1 . تحسين" at bounding box center [370, 225] width 246 height 58
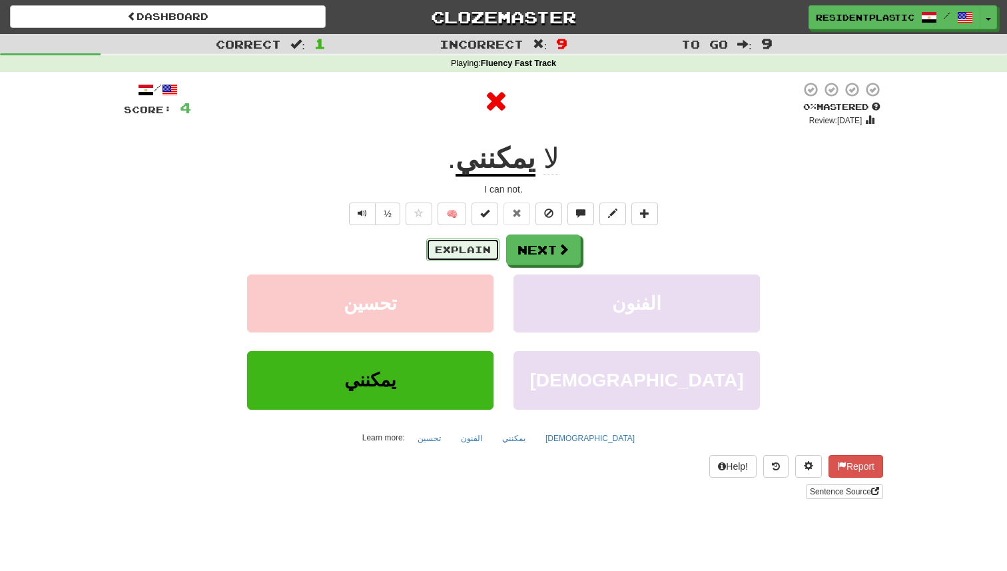
click at [485, 252] on button "Explain" at bounding box center [462, 249] width 73 height 23
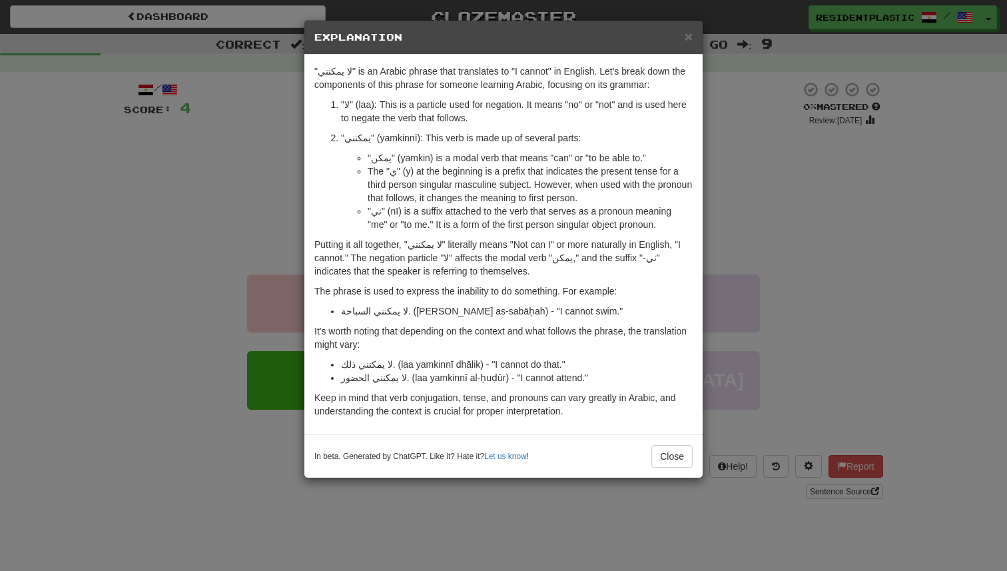
click at [728, 286] on div "× Explanation "لا يمكنني" is an Arabic phrase that translates to "I cannot" in …" at bounding box center [503, 285] width 1007 height 571
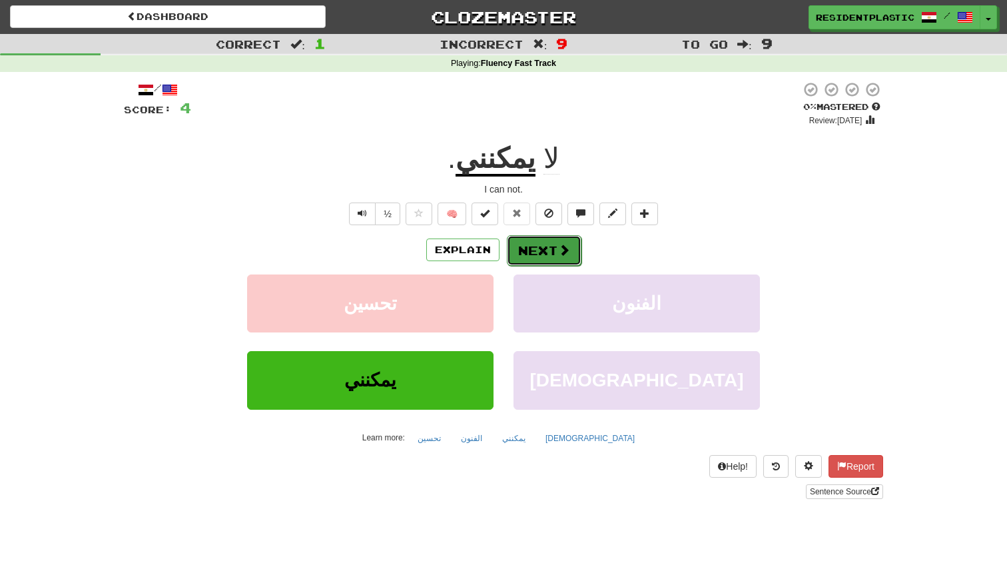
click at [549, 248] on button "Next" at bounding box center [544, 250] width 75 height 31
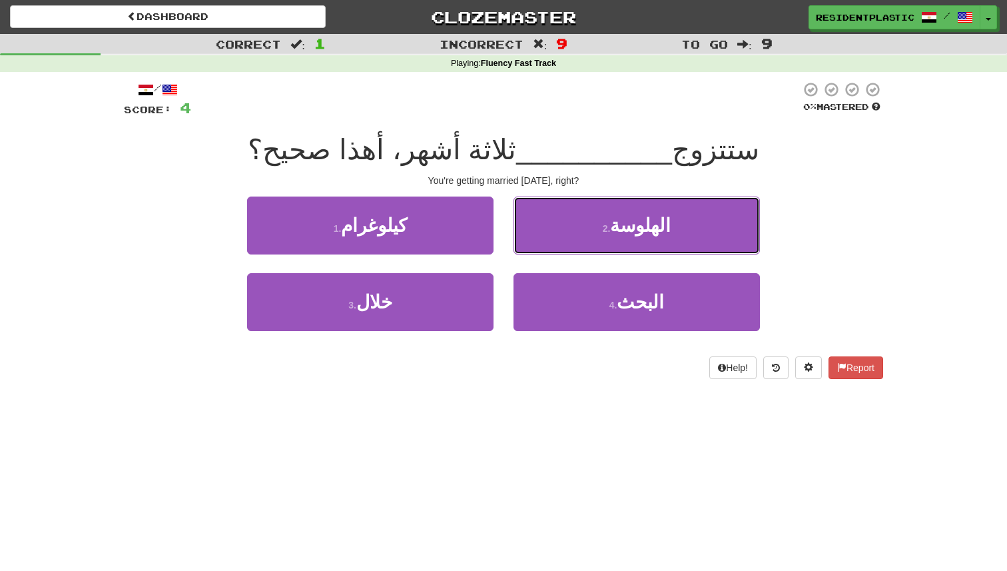
click at [549, 248] on button "2 . الهلوسة" at bounding box center [637, 225] width 246 height 58
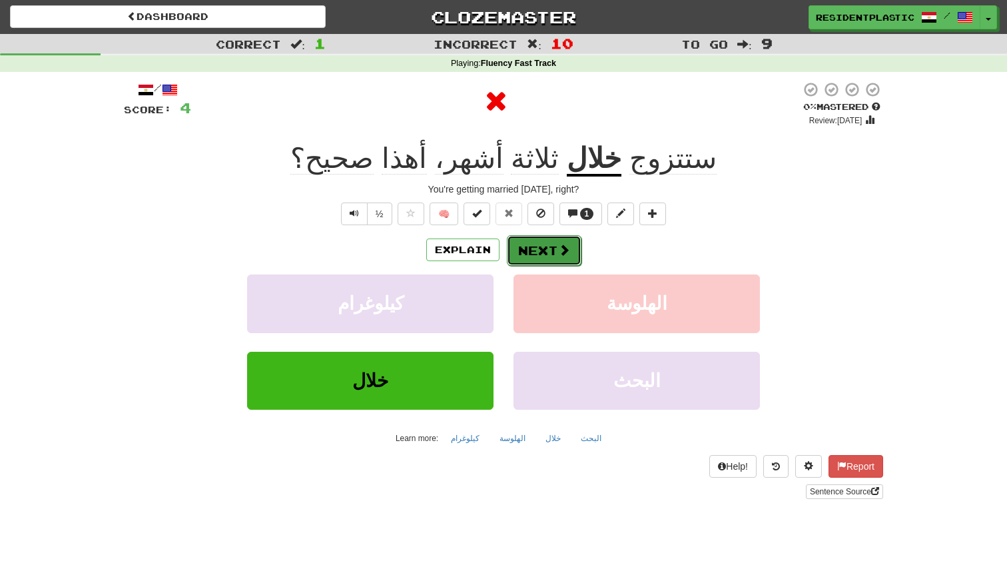
click at [544, 254] on button "Next" at bounding box center [544, 250] width 75 height 31
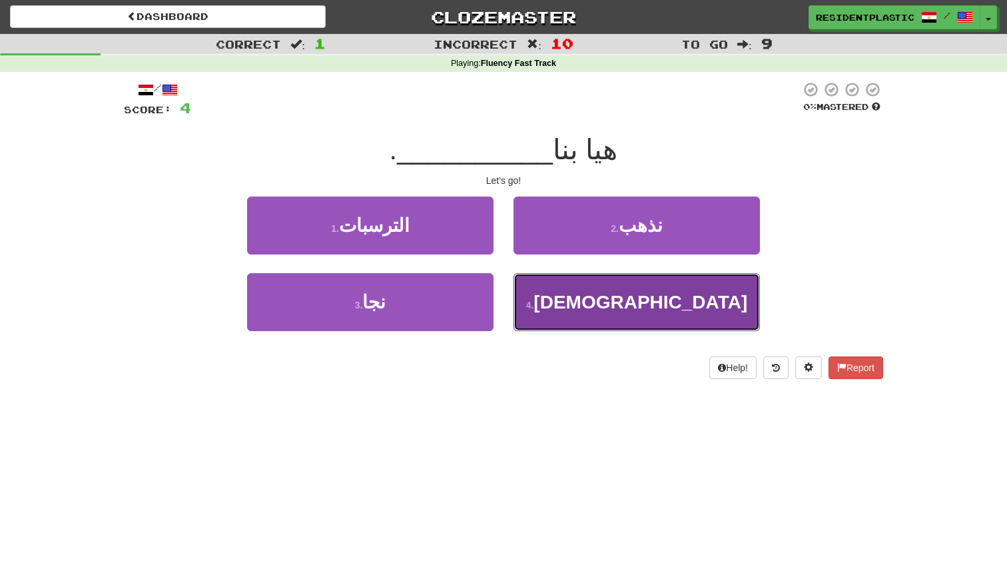
click at [542, 275] on button "4 . الإغراق" at bounding box center [637, 302] width 246 height 58
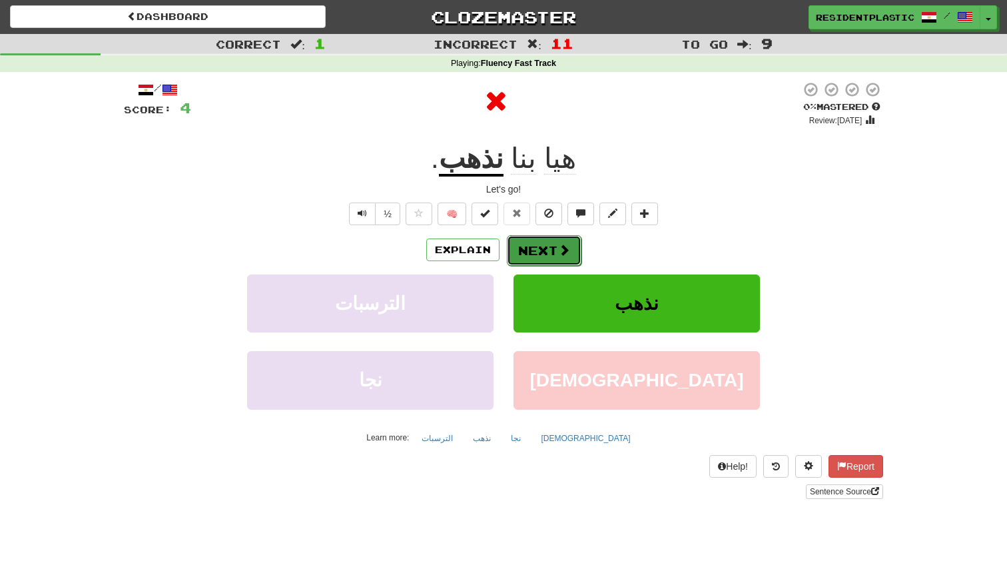
click at [538, 245] on button "Next" at bounding box center [544, 250] width 75 height 31
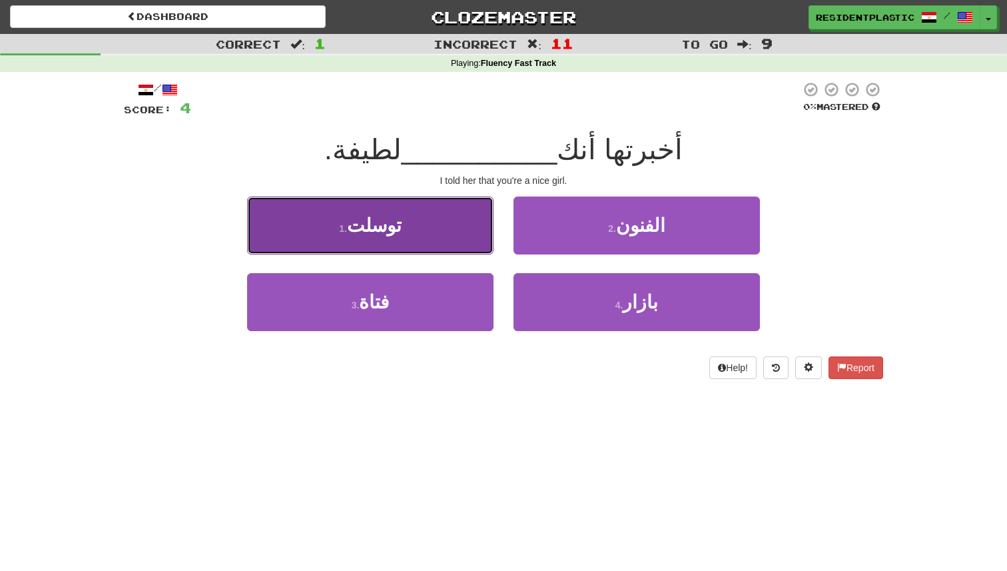
click at [461, 216] on button "1 . توسلت" at bounding box center [370, 225] width 246 height 58
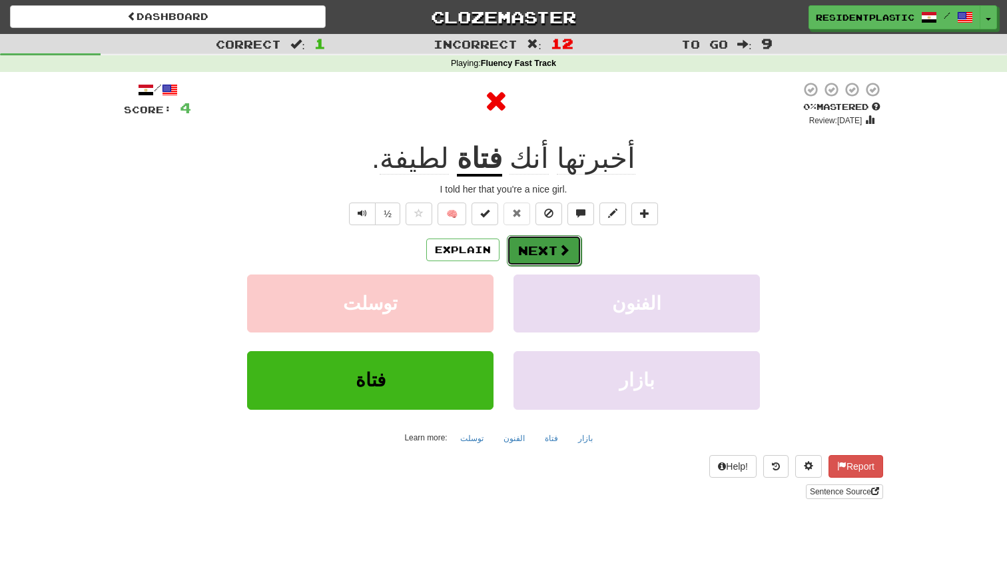
click at [522, 240] on button "Next" at bounding box center [544, 250] width 75 height 31
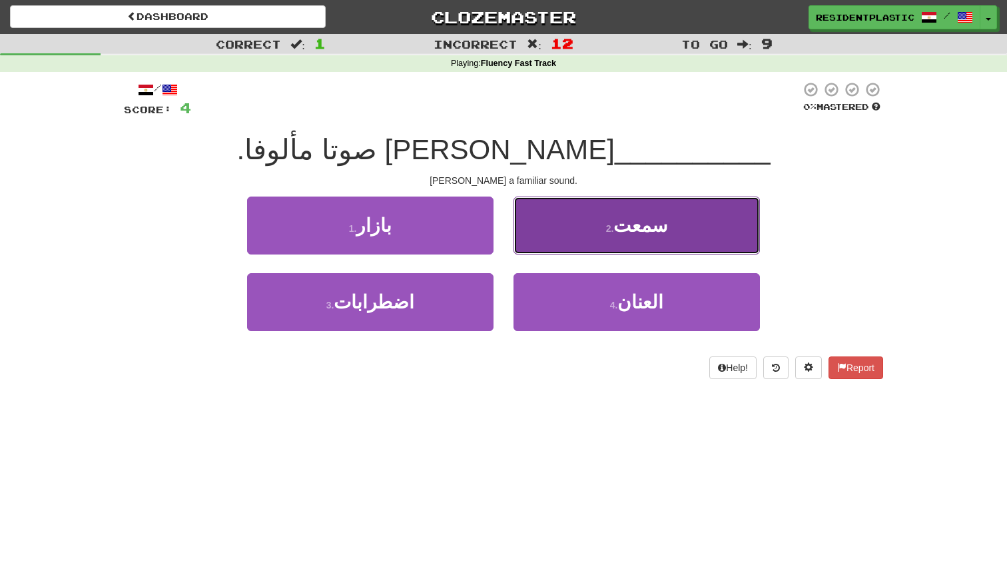
click at [541, 230] on button "2 . سمعت" at bounding box center [637, 225] width 246 height 58
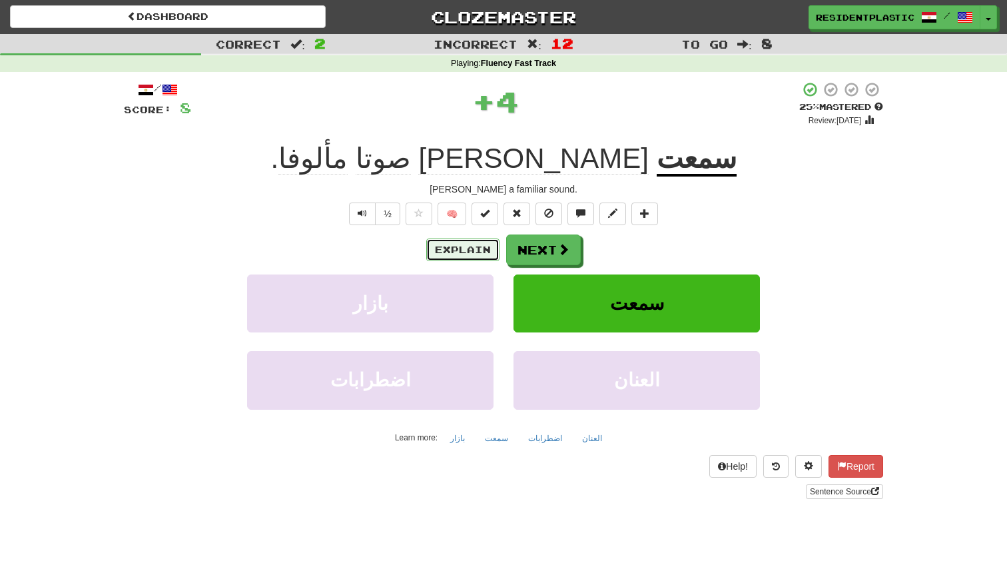
click at [454, 246] on button "Explain" at bounding box center [462, 249] width 73 height 23
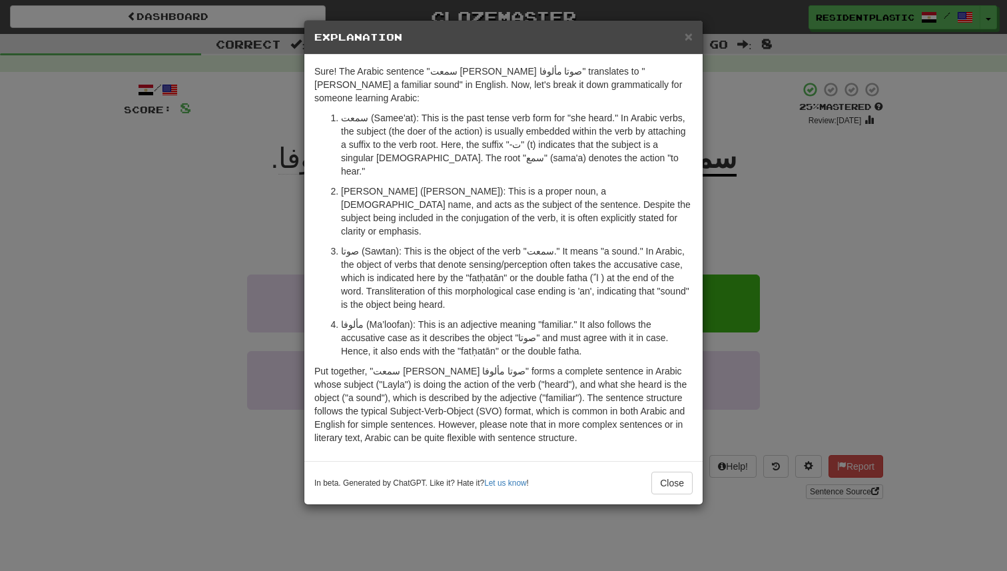
click at [759, 288] on div "× Explanation Sure! The Arabic sentence "سمعت ليلى صوتا مألوفا" translates to "…" at bounding box center [503, 285] width 1007 height 571
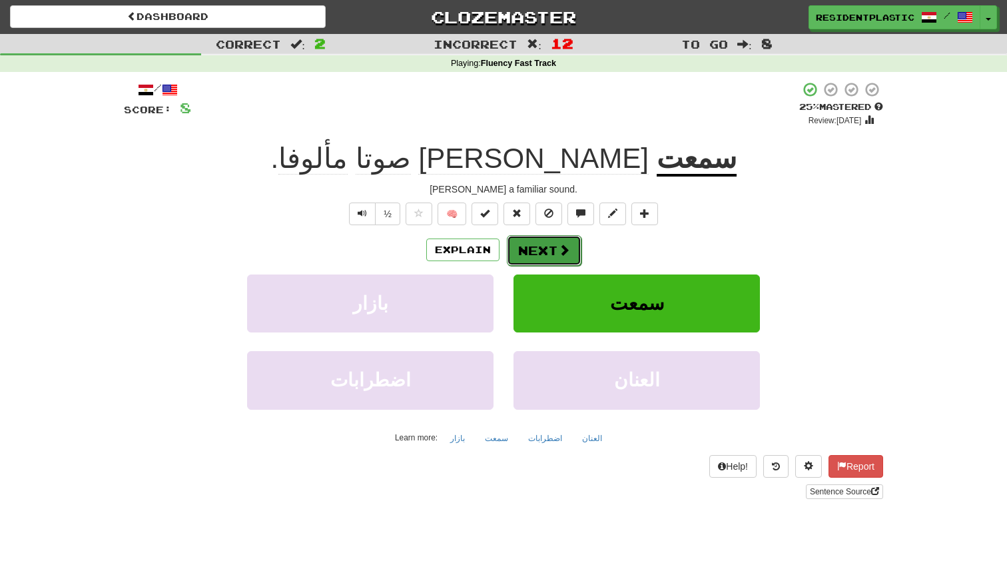
click at [542, 250] on button "Next" at bounding box center [544, 250] width 75 height 31
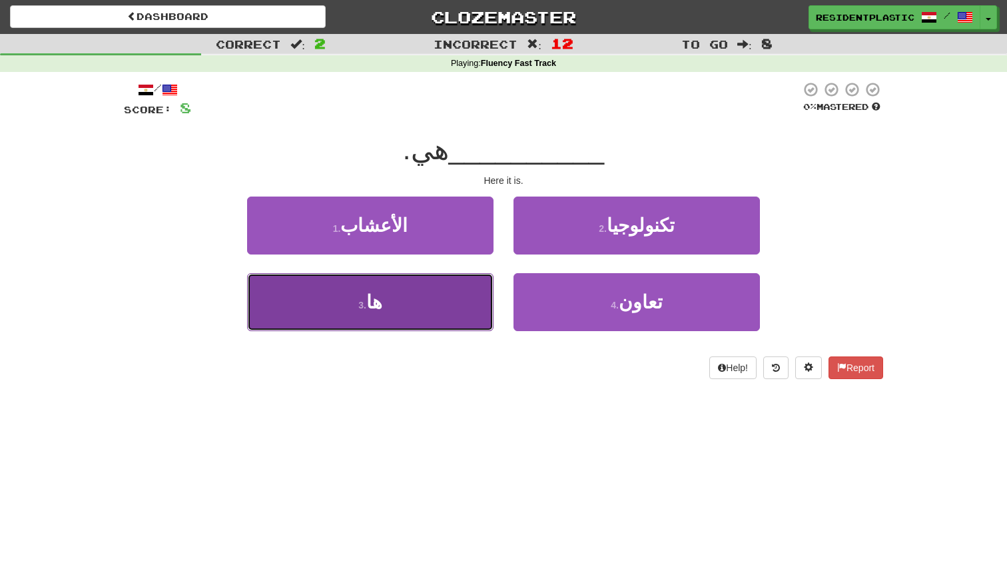
click at [412, 302] on button "3 . ها" at bounding box center [370, 302] width 246 height 58
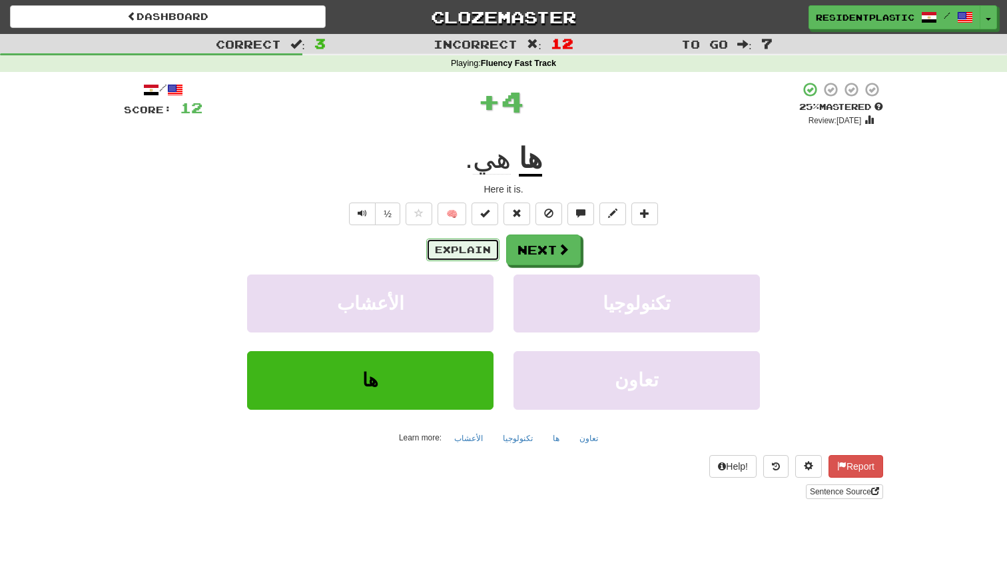
click at [476, 253] on button "Explain" at bounding box center [462, 249] width 73 height 23
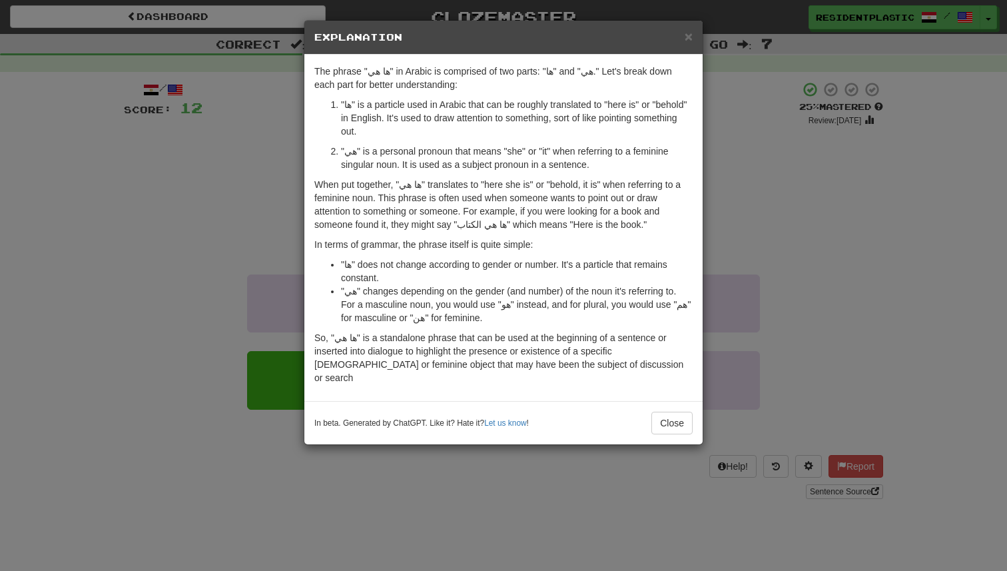
click at [784, 267] on div "× Explanation The phrase "ها هي" in Arabic is comprised of two parts: "ها" and …" at bounding box center [503, 285] width 1007 height 571
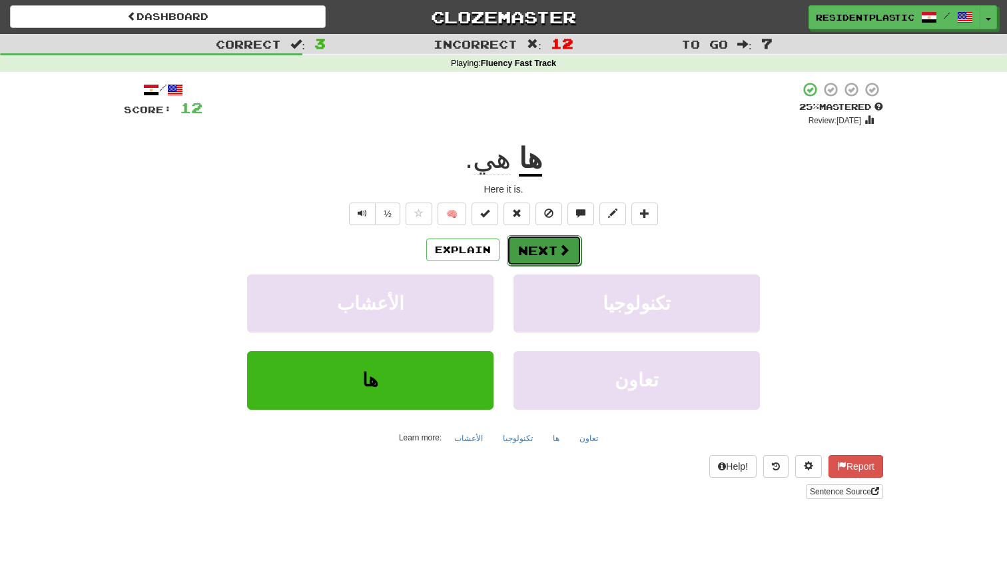
click at [546, 244] on button "Next" at bounding box center [544, 250] width 75 height 31
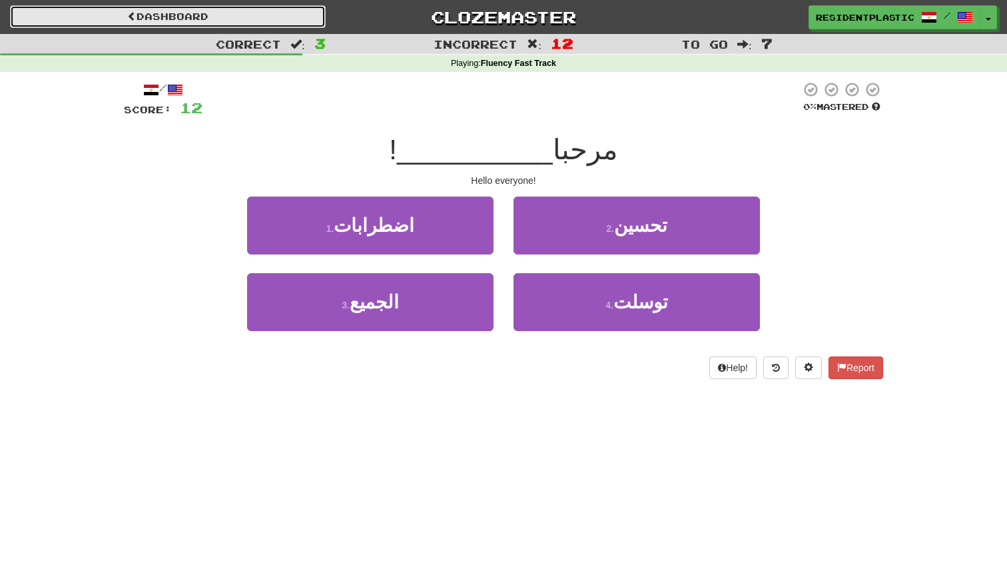
click at [172, 13] on link "Dashboard" at bounding box center [168, 16] width 316 height 23
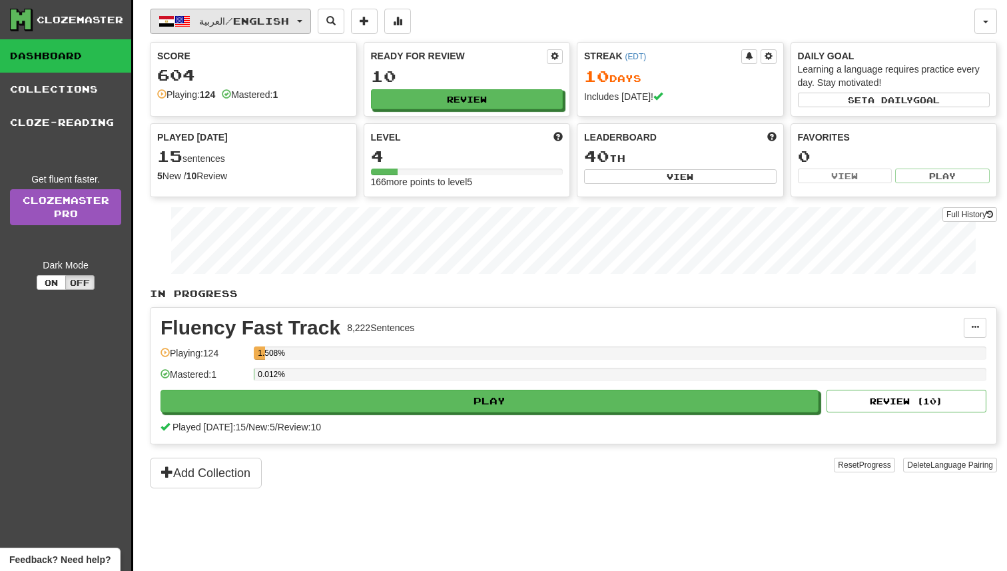
click at [192, 23] on button "العربية / English" at bounding box center [230, 21] width 161 height 25
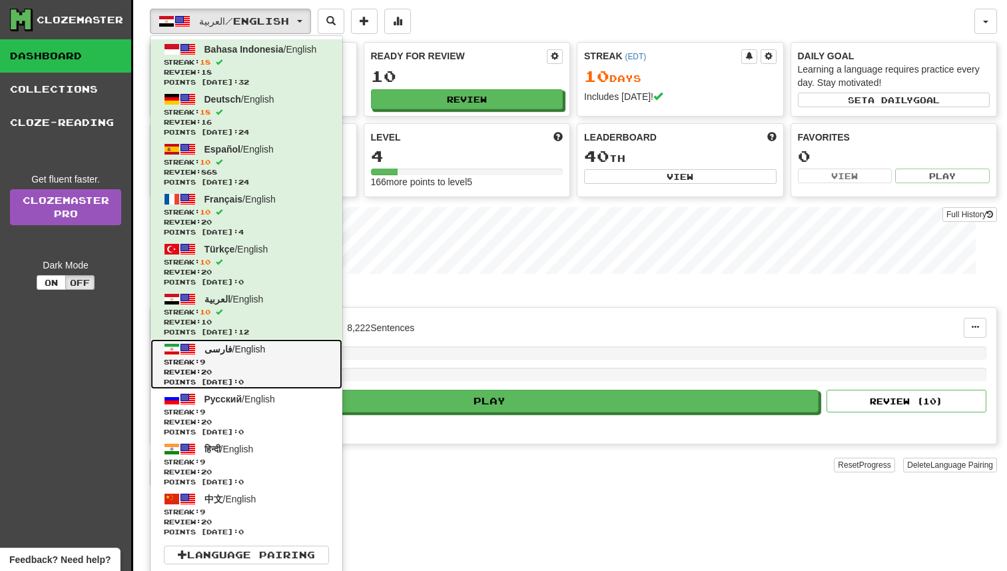
click at [256, 378] on span "Points today: 0" at bounding box center [246, 382] width 165 height 10
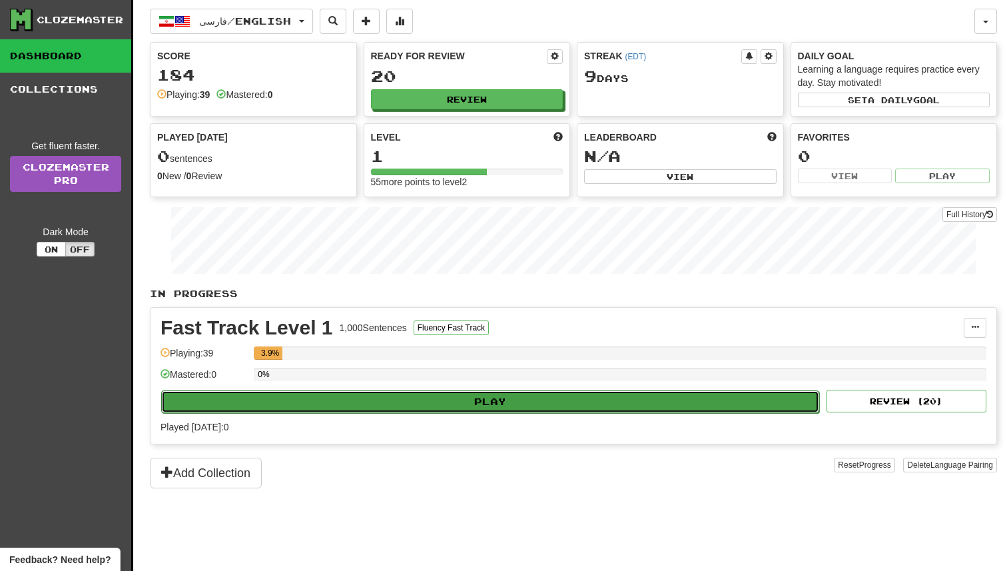
click at [454, 412] on button "Play" at bounding box center [490, 401] width 658 height 23
select select "**"
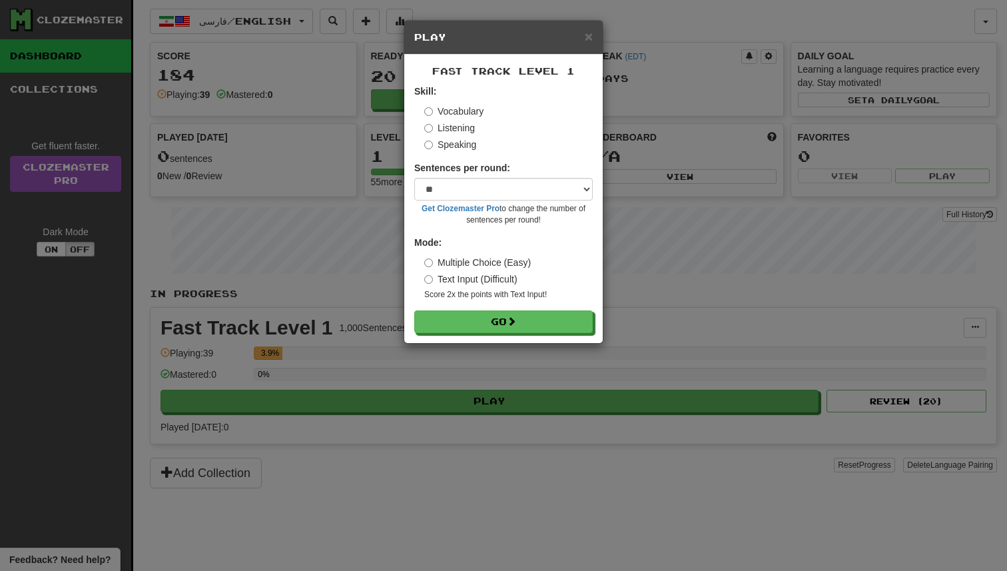
click at [516, 310] on form "Skill: Vocabulary Listening Speaking Sentences per round: * ** ** ** ** ** *** …" at bounding box center [503, 209] width 179 height 248
click at [508, 317] on button "Go" at bounding box center [504, 322] width 179 height 23
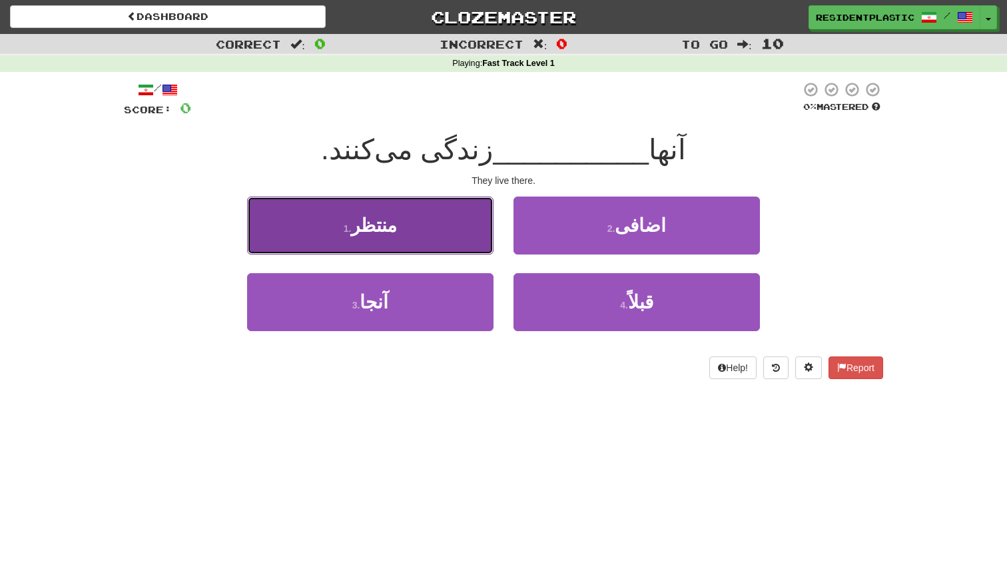
click at [477, 222] on button "1 . منتظر" at bounding box center [370, 225] width 246 height 58
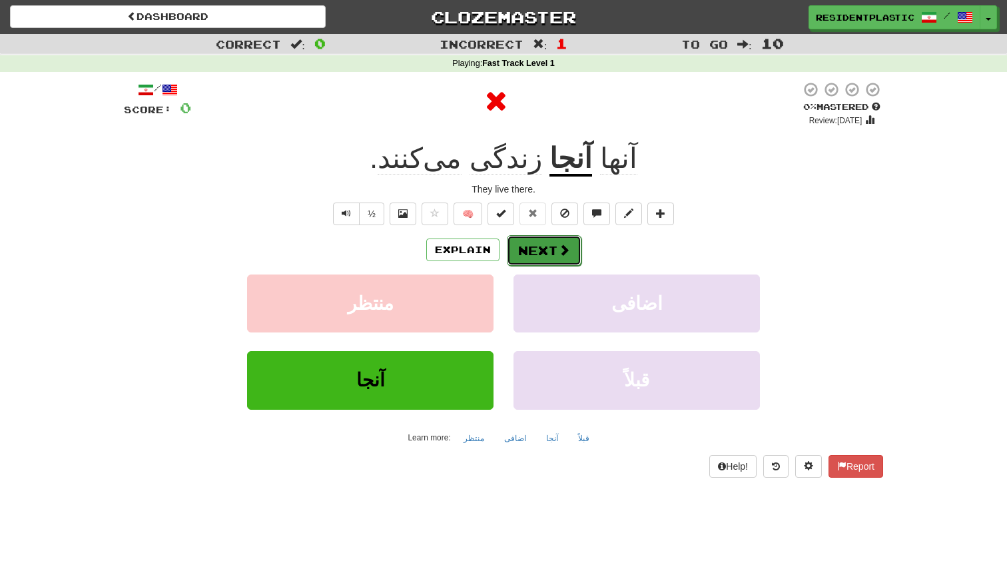
click at [540, 260] on button "Next" at bounding box center [544, 250] width 75 height 31
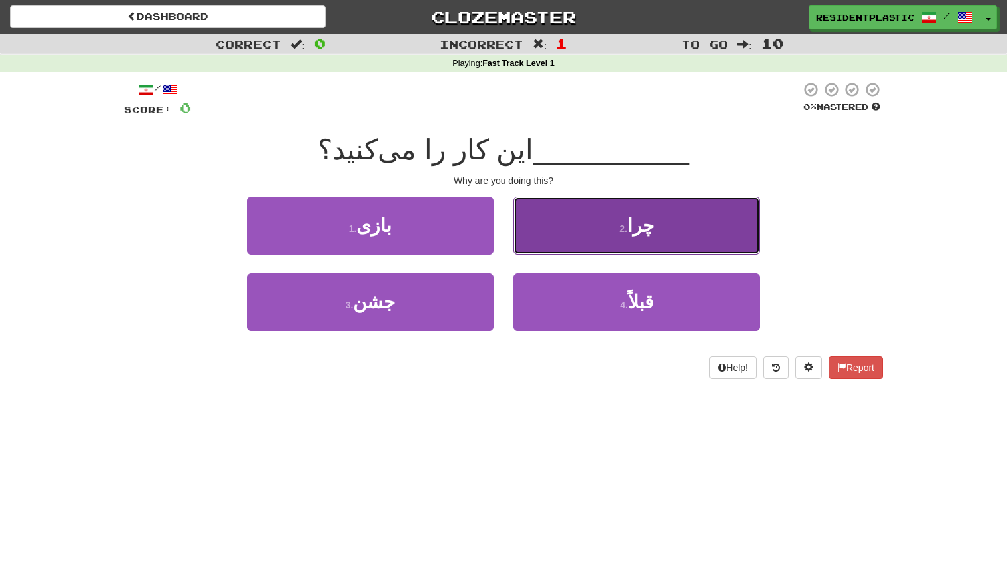
click at [585, 227] on button "2 . چرا" at bounding box center [637, 225] width 246 height 58
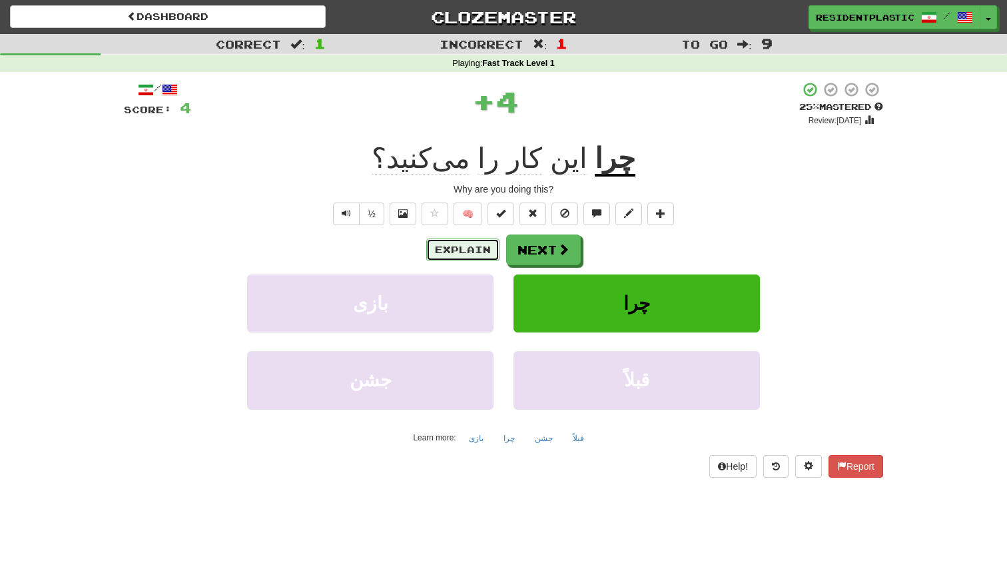
click at [466, 250] on button "Explain" at bounding box center [462, 249] width 73 height 23
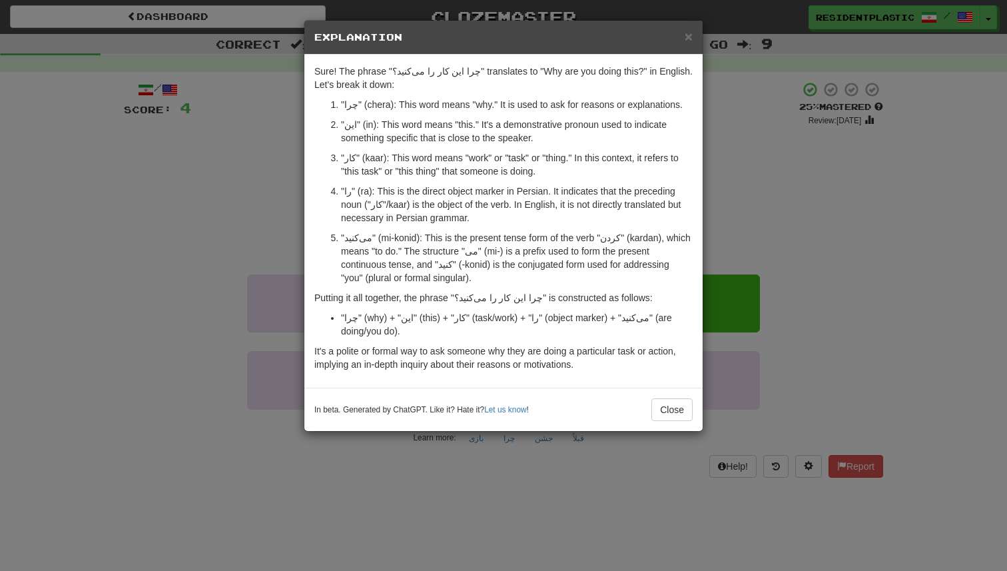
click at [746, 224] on div "× Explanation Sure! The phrase "چرا این کار را می‌کنید؟" translates to "Why are…" at bounding box center [503, 285] width 1007 height 571
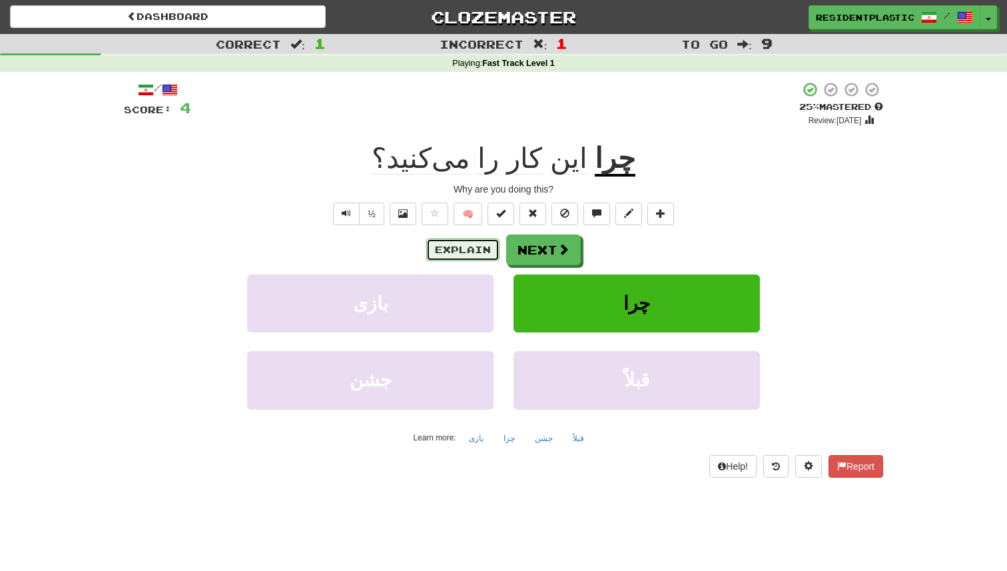
click at [467, 252] on button "Explain" at bounding box center [462, 249] width 73 height 23
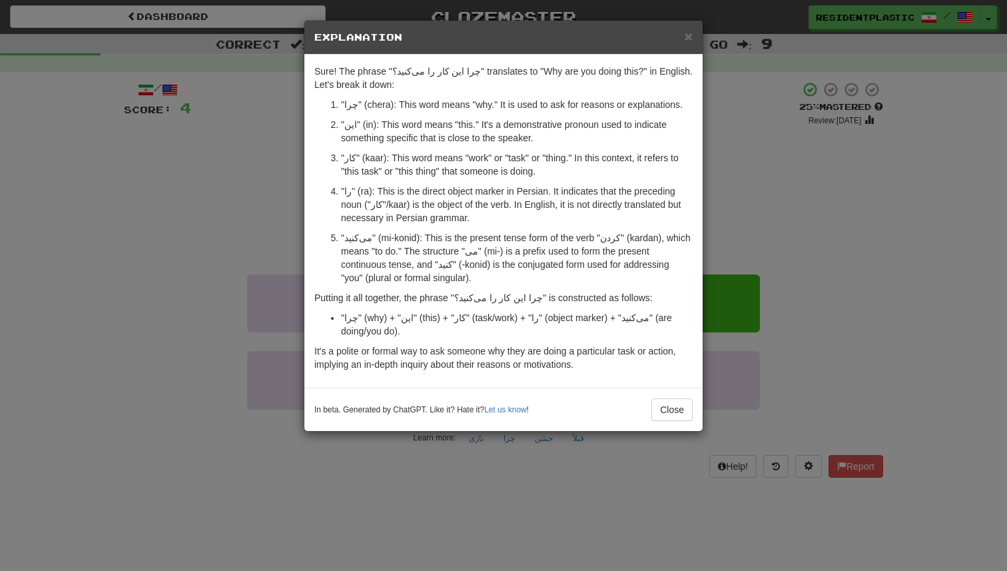
click at [775, 183] on div "× Explanation Sure! The phrase "چرا این کار را می‌کنید؟" translates to "Why are…" at bounding box center [503, 285] width 1007 height 571
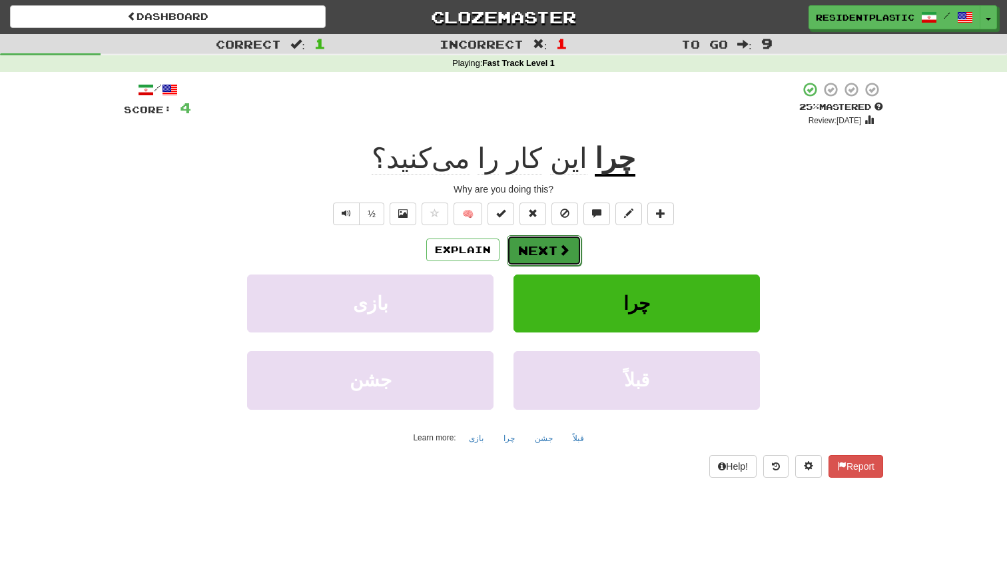
click at [535, 237] on button "Next" at bounding box center [544, 250] width 75 height 31
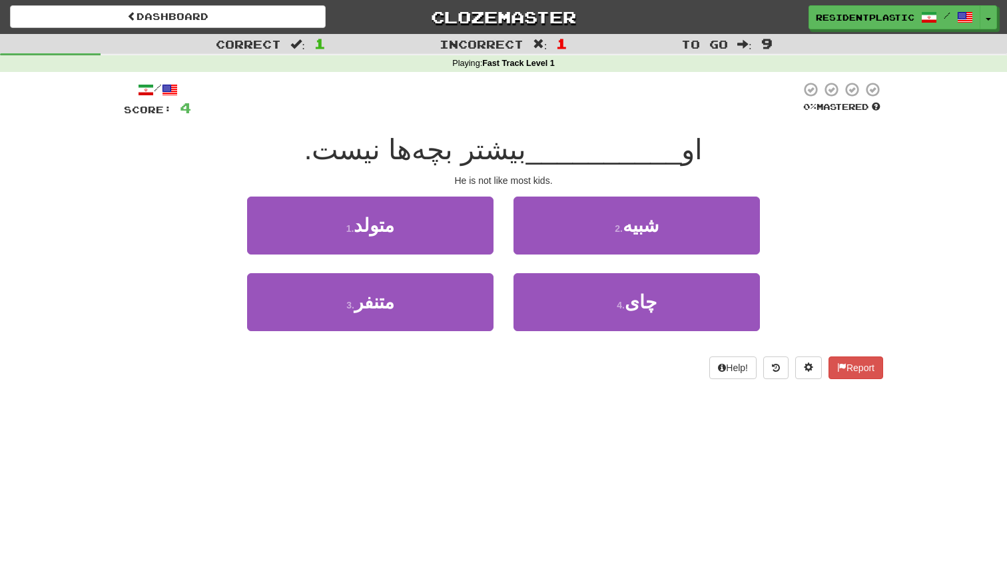
click at [269, 29] on div "Dashboard Clozemaster ResidentPlastic / Toggle Dropdown Dashboard Leaderboard A…" at bounding box center [503, 14] width 1007 height 29
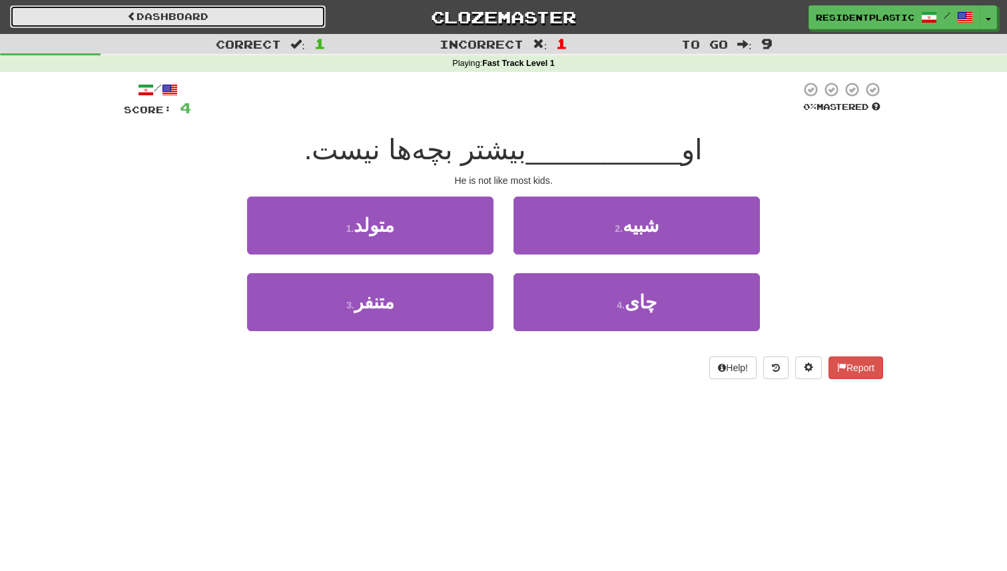
click at [261, 23] on link "Dashboard" at bounding box center [168, 16] width 316 height 23
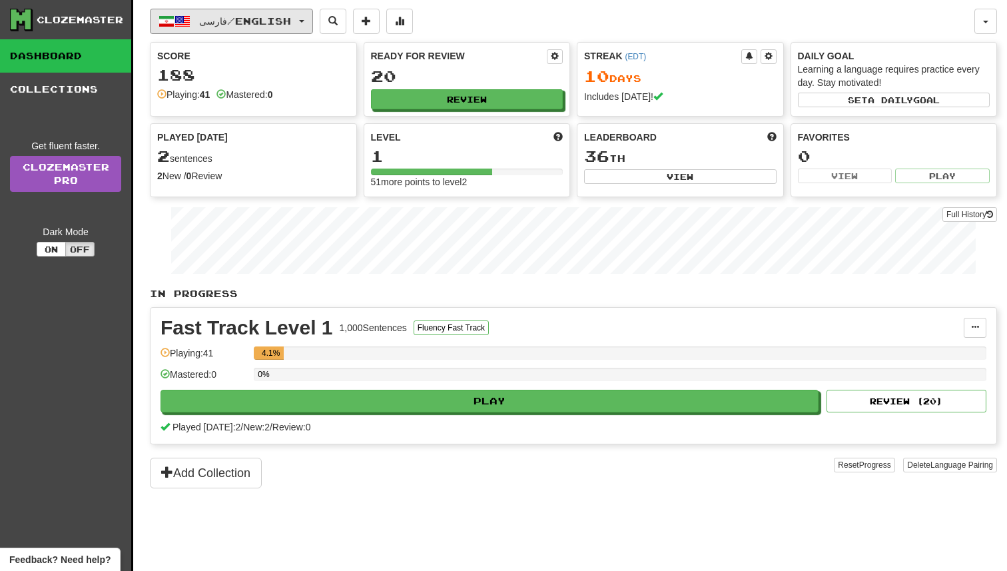
click at [207, 28] on button "فارسی / English" at bounding box center [231, 21] width 163 height 25
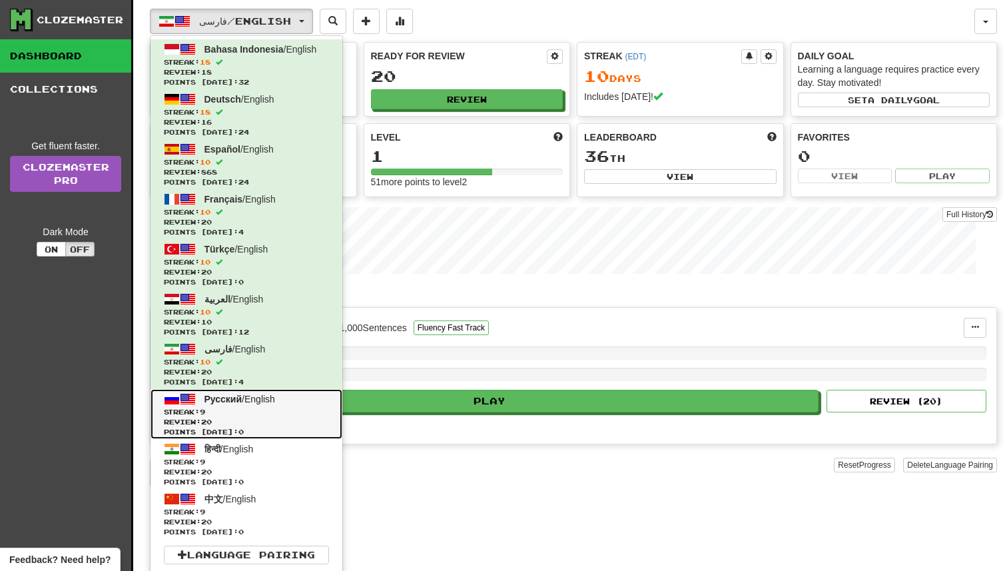
click at [256, 394] on span "Русский / English" at bounding box center [239, 399] width 71 height 11
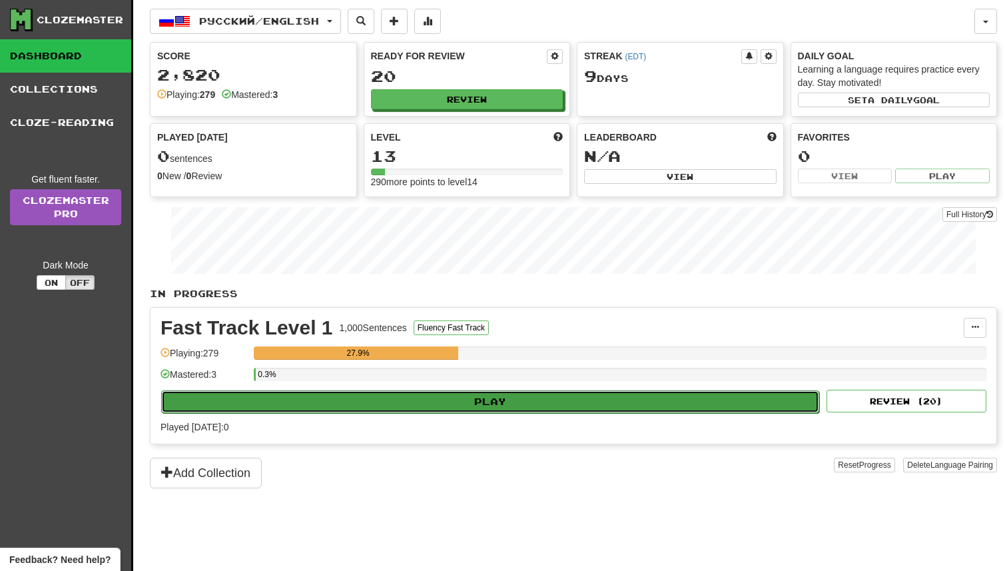
click at [456, 399] on button "Play" at bounding box center [490, 401] width 658 height 23
select select "**"
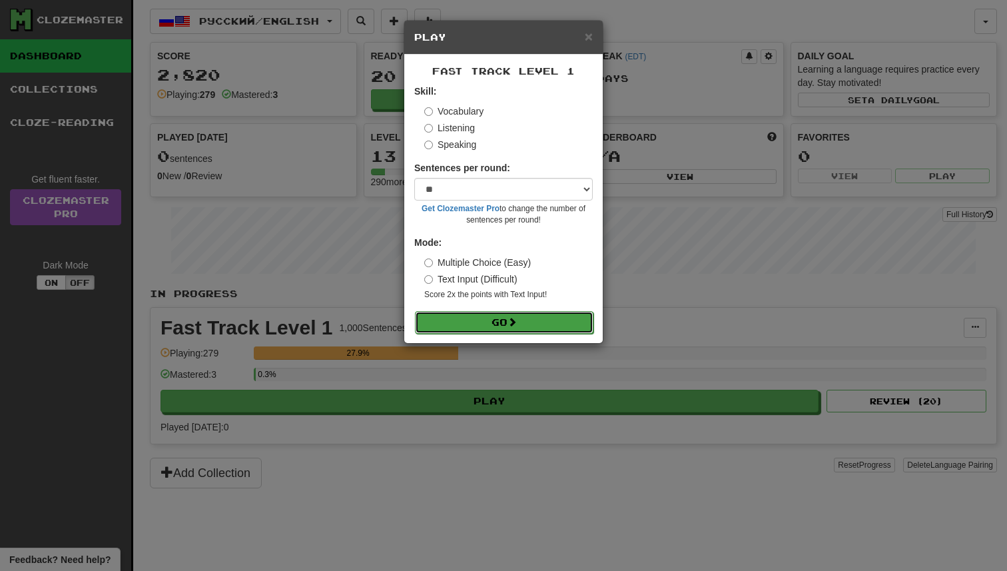
click at [499, 317] on button "Go" at bounding box center [504, 322] width 179 height 23
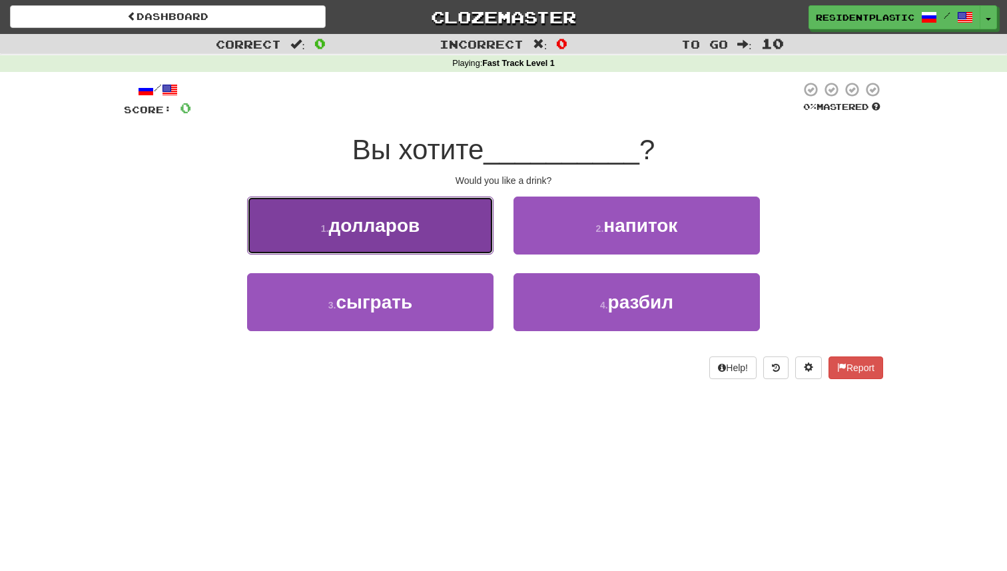
click at [456, 244] on button "1 . долларов" at bounding box center [370, 225] width 246 height 58
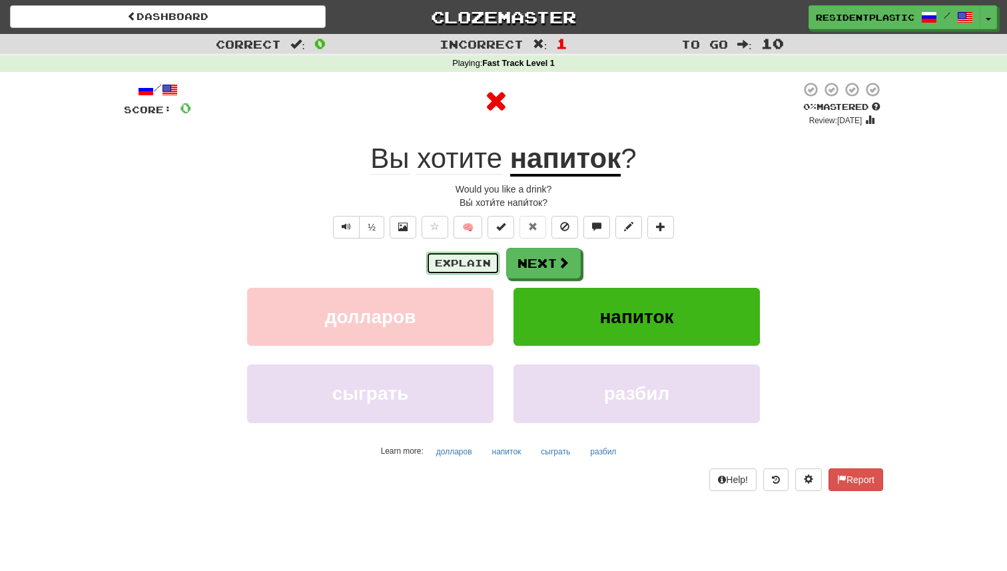
click at [459, 266] on button "Explain" at bounding box center [462, 263] width 73 height 23
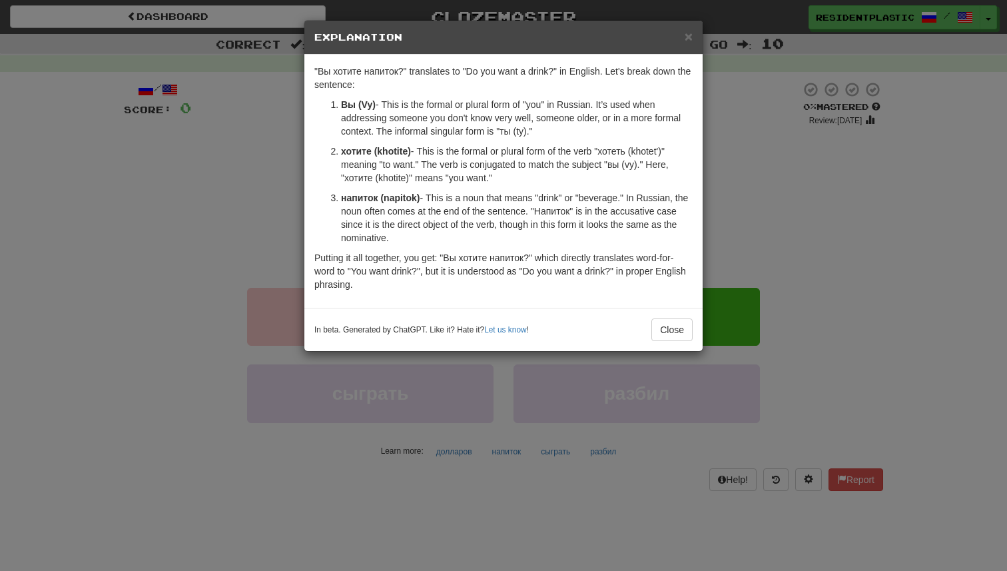
click at [741, 323] on div "× Explanation "Вы хотите напиток?" translates to "Do you want a drink?" in Engl…" at bounding box center [503, 285] width 1007 height 571
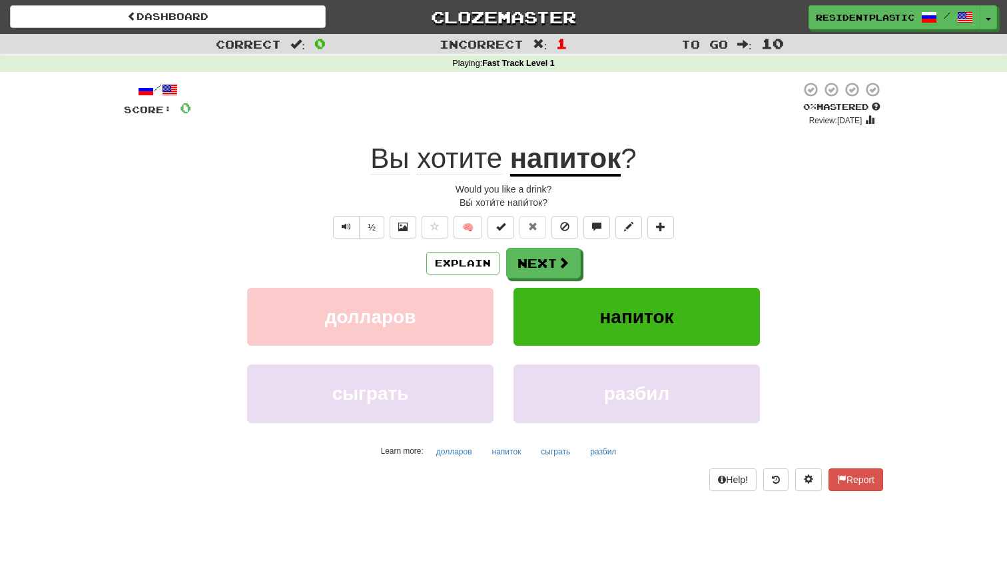
click at [559, 280] on div "Explain Next долларов напиток сыграть разбил Learn more: долларов напиток сыгра…" at bounding box center [503, 355] width 759 height 214
click at [559, 264] on span at bounding box center [564, 263] width 12 height 12
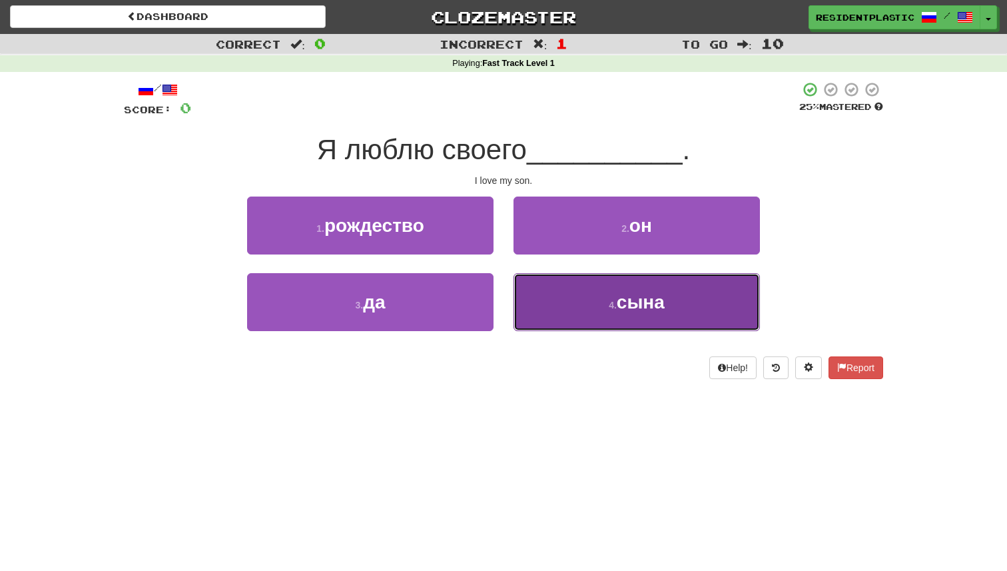
click at [569, 302] on button "4 . сына" at bounding box center [637, 302] width 246 height 58
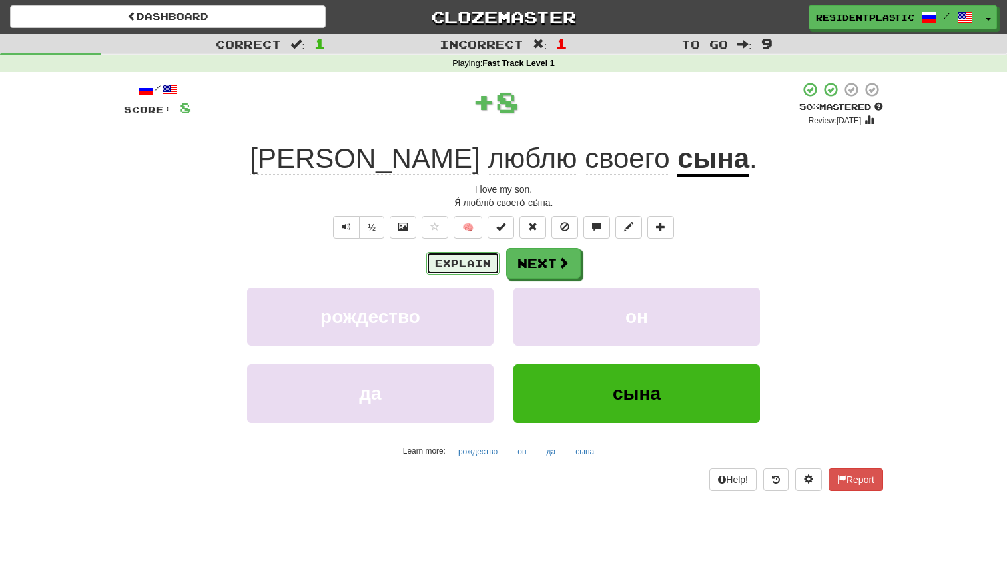
click at [468, 266] on button "Explain" at bounding box center [462, 263] width 73 height 23
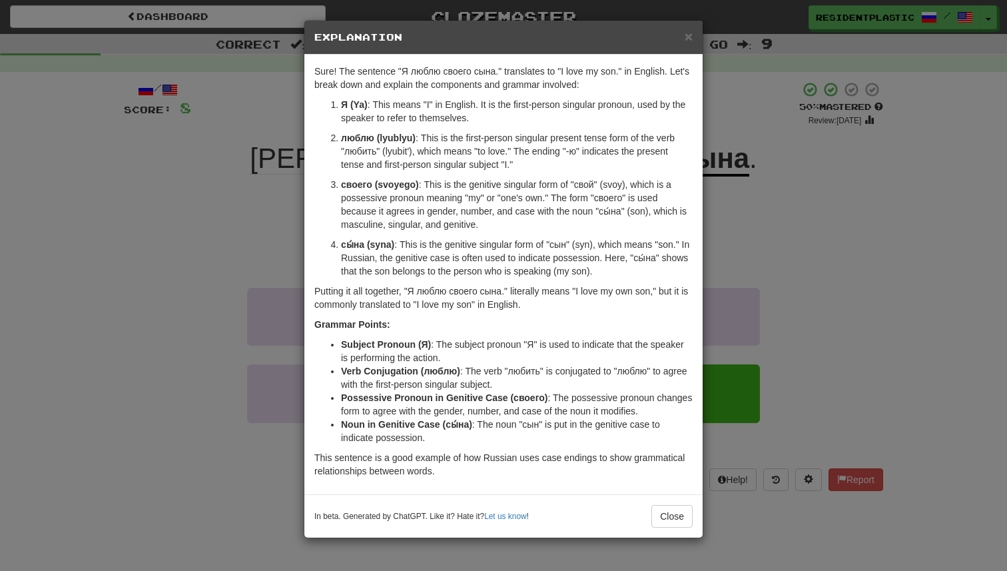
click at [703, 278] on div "× Explanation Sure! The sentence "Я люблю своего сына." translates to "I love m…" at bounding box center [503, 285] width 1007 height 571
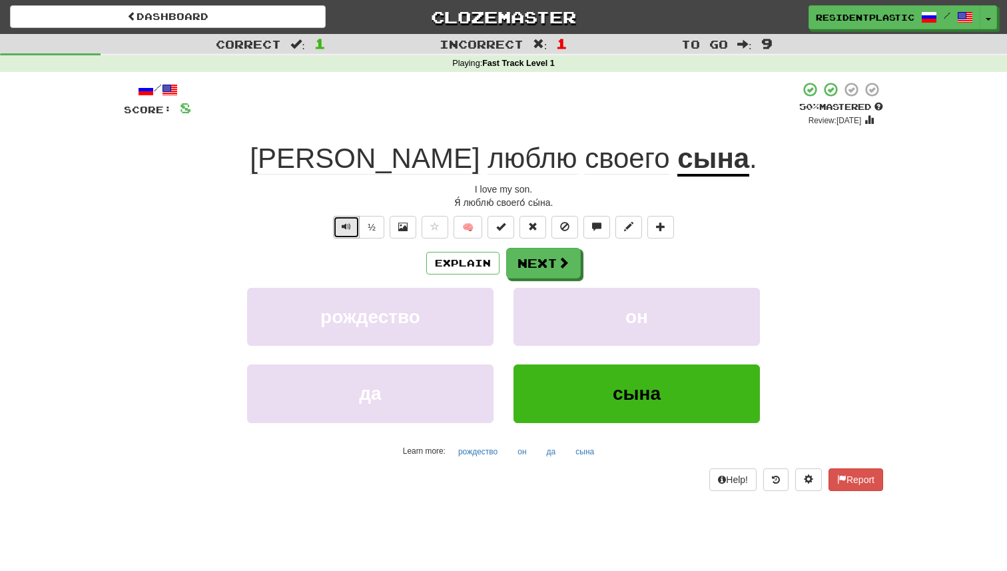
click at [343, 228] on span "Text-to-speech controls" at bounding box center [346, 226] width 9 height 9
click at [542, 268] on button "Next" at bounding box center [544, 263] width 75 height 31
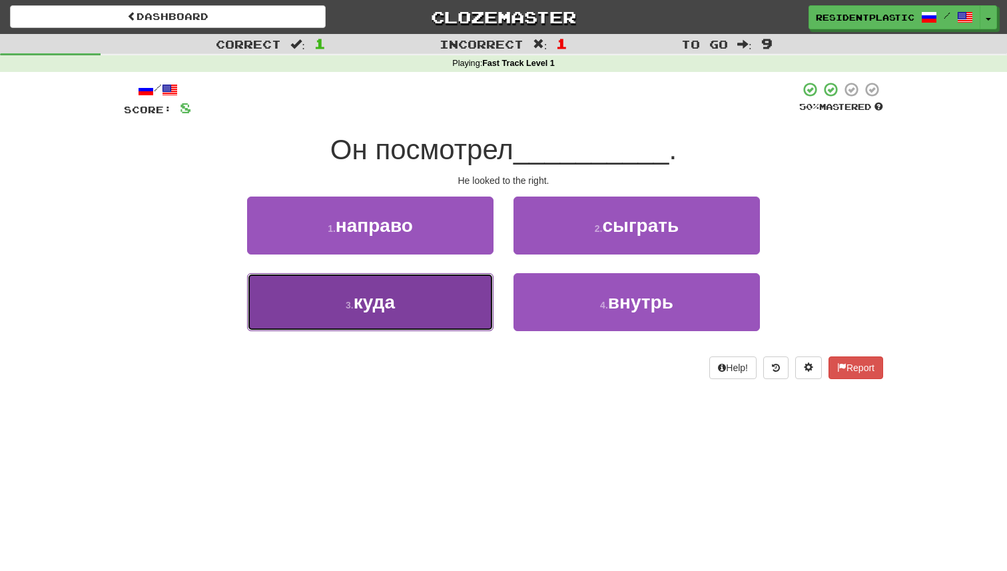
click at [427, 303] on button "3 . куда" at bounding box center [370, 302] width 246 height 58
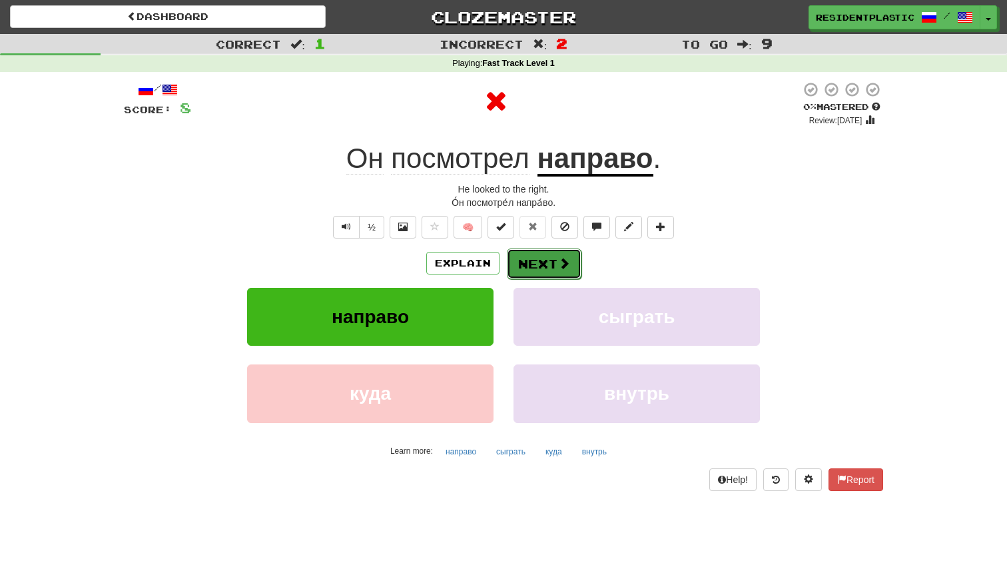
click at [518, 262] on button "Next" at bounding box center [544, 263] width 75 height 31
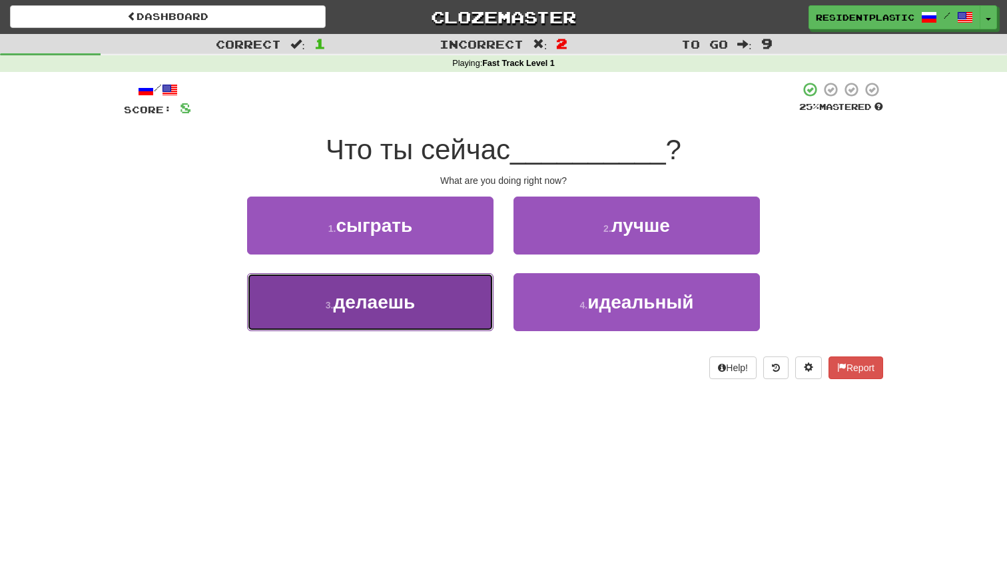
click at [406, 296] on span "делаешь" at bounding box center [374, 302] width 82 height 21
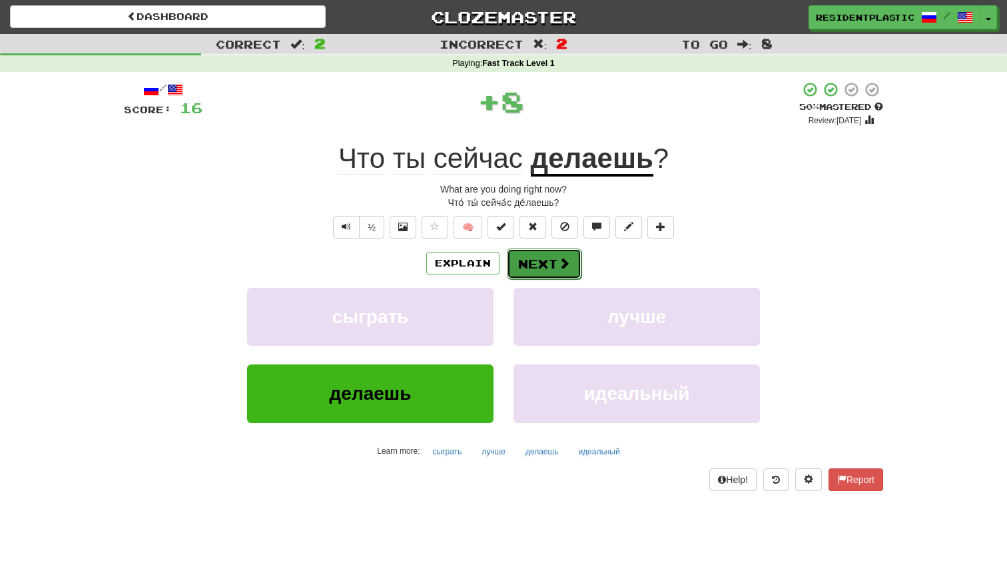
click at [526, 270] on button "Next" at bounding box center [544, 263] width 75 height 31
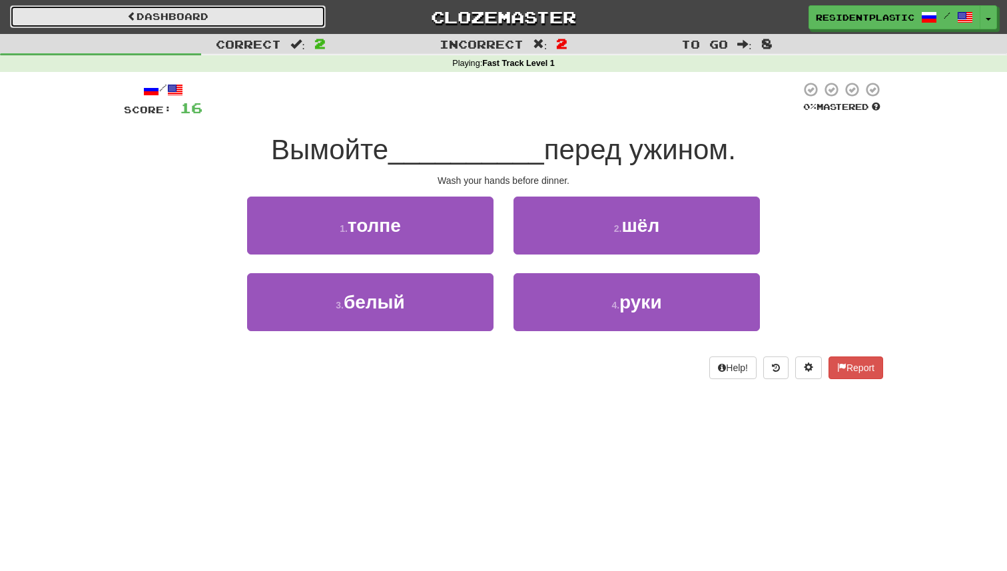
click at [296, 17] on link "Dashboard" at bounding box center [168, 16] width 316 height 23
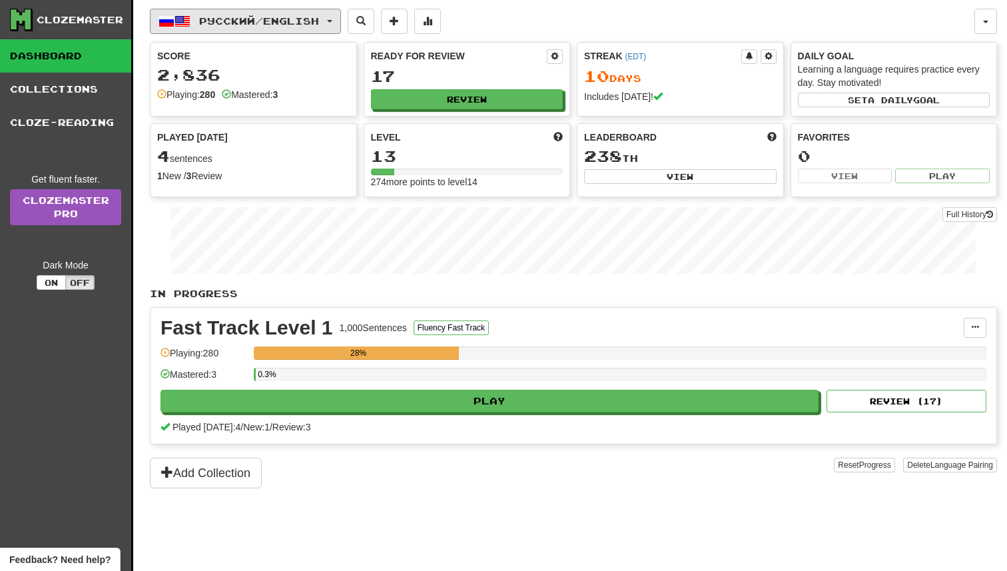
click at [255, 23] on span "Русский / English" at bounding box center [259, 20] width 120 height 11
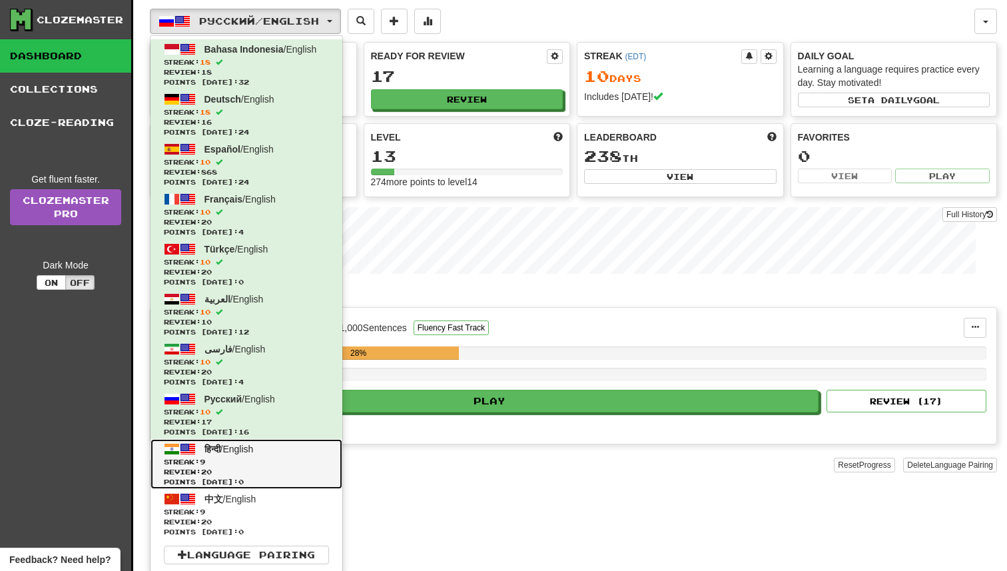
click at [263, 455] on link "हिन्दी / English Streak: 9 Review: 20 Points today: 0" at bounding box center [247, 464] width 192 height 50
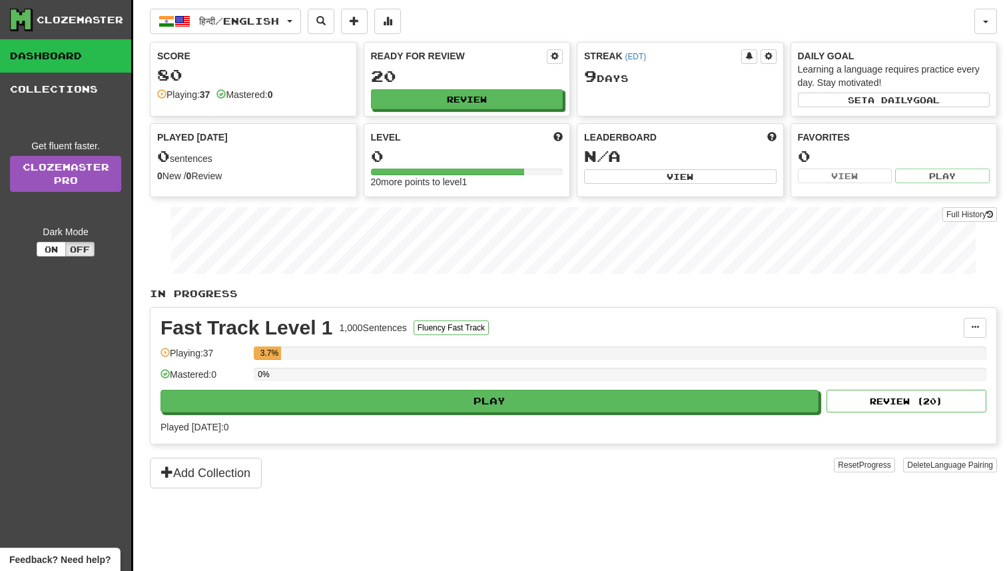
click at [433, 390] on div "Play Review ( 20 )" at bounding box center [574, 401] width 826 height 23
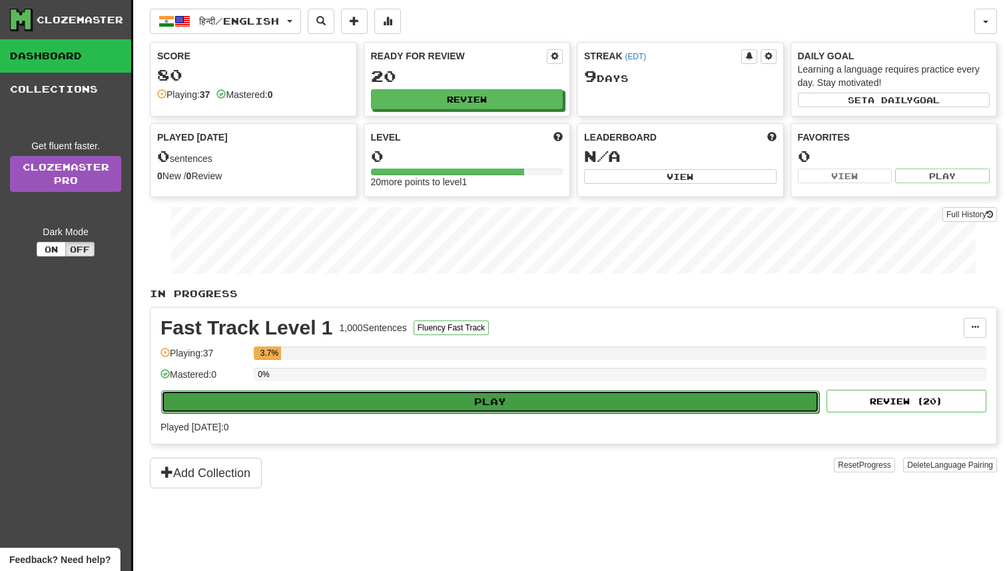
click at [434, 393] on button "Play" at bounding box center [490, 401] width 658 height 23
select select "**"
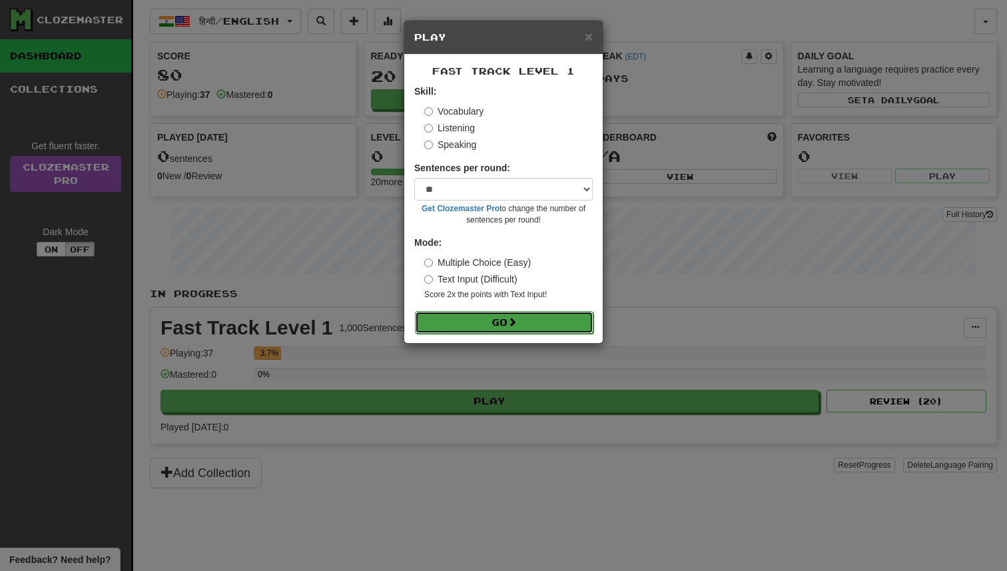
click at [522, 321] on button "Go" at bounding box center [504, 322] width 179 height 23
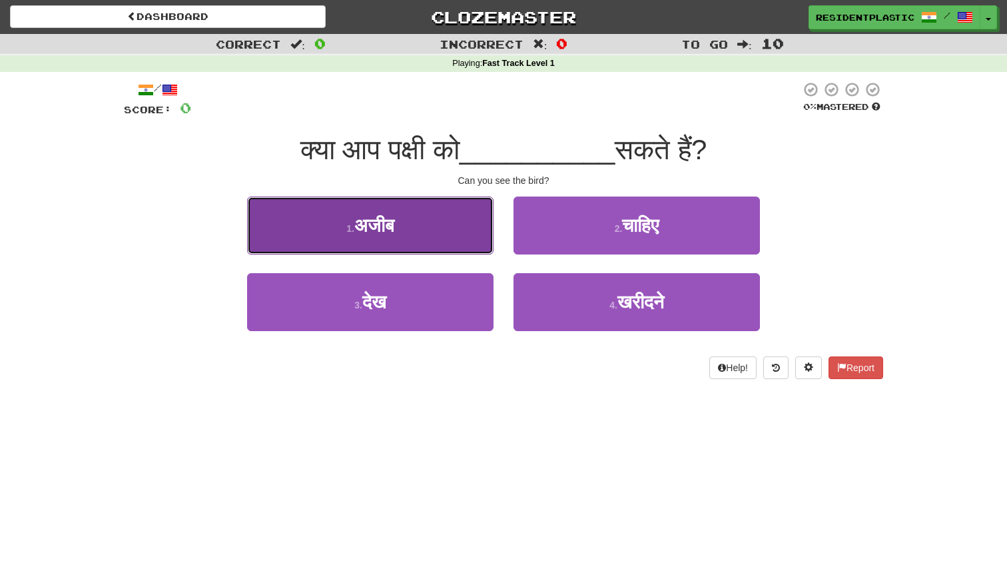
click at [468, 228] on button "1 . [GEOGRAPHIC_DATA]" at bounding box center [370, 225] width 246 height 58
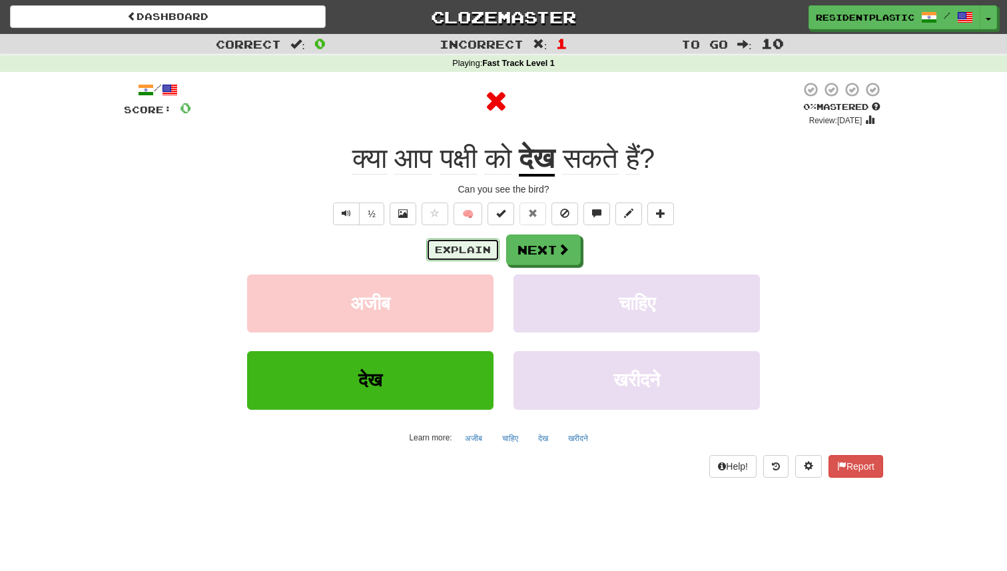
click at [478, 251] on button "Explain" at bounding box center [462, 249] width 73 height 23
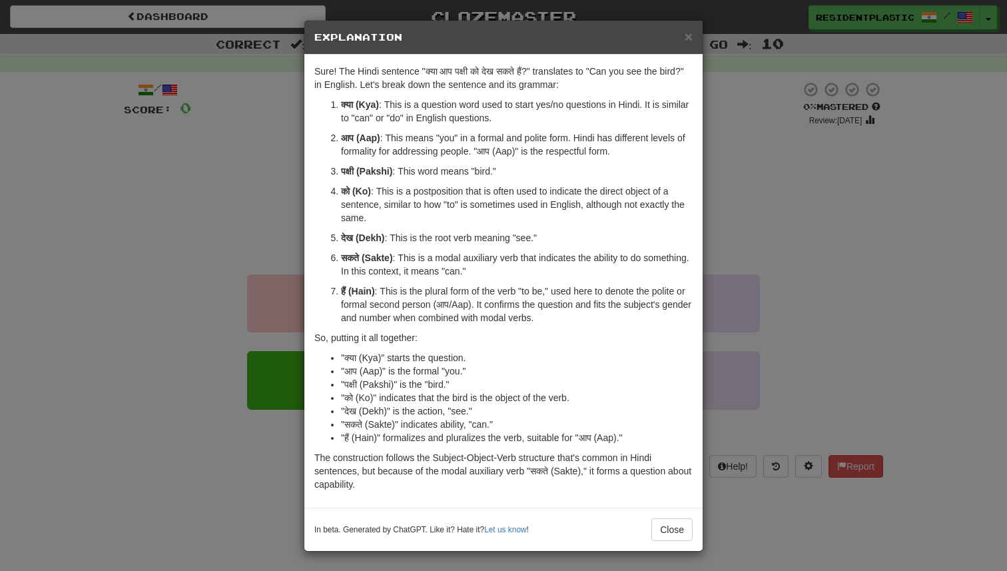
click at [284, 254] on div "× Explanation Sure! The Hindi sentence "क्या आप पक्षी को देख सकते हैं?" transla…" at bounding box center [503, 285] width 1007 height 571
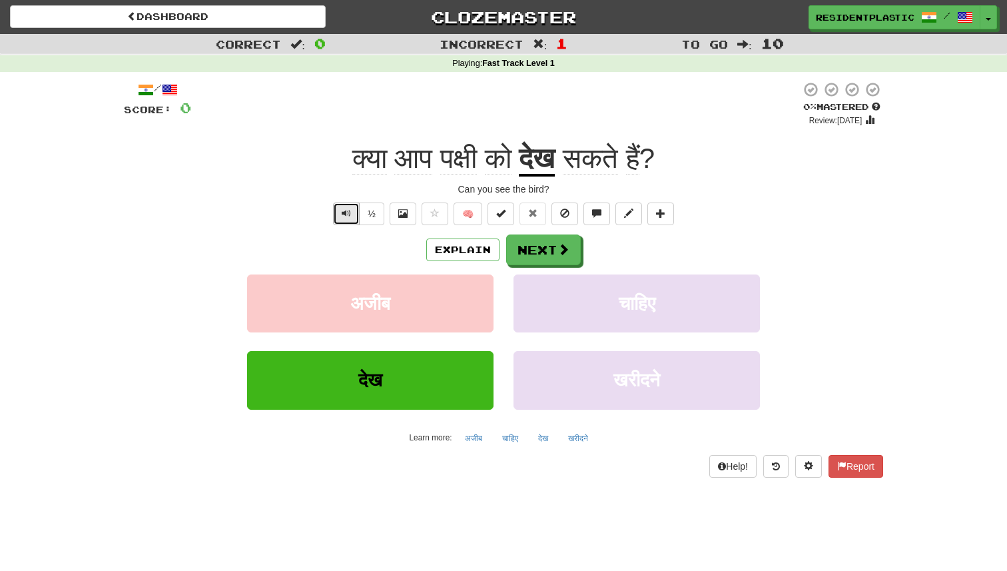
click at [352, 206] on button "Text-to-speech controls" at bounding box center [346, 213] width 27 height 23
click at [552, 242] on button "Next" at bounding box center [544, 250] width 75 height 31
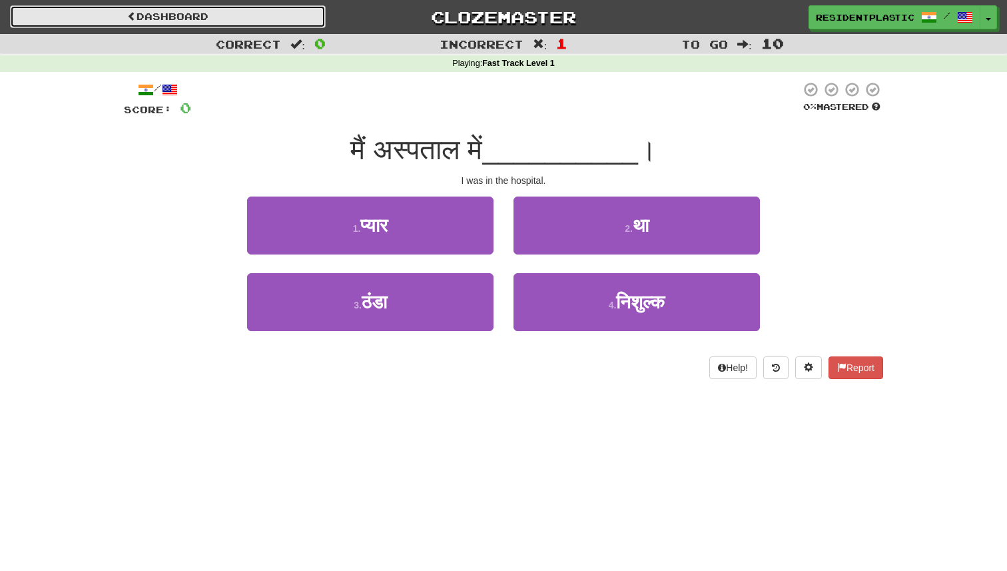
click at [268, 27] on link "Dashboard" at bounding box center [168, 16] width 316 height 23
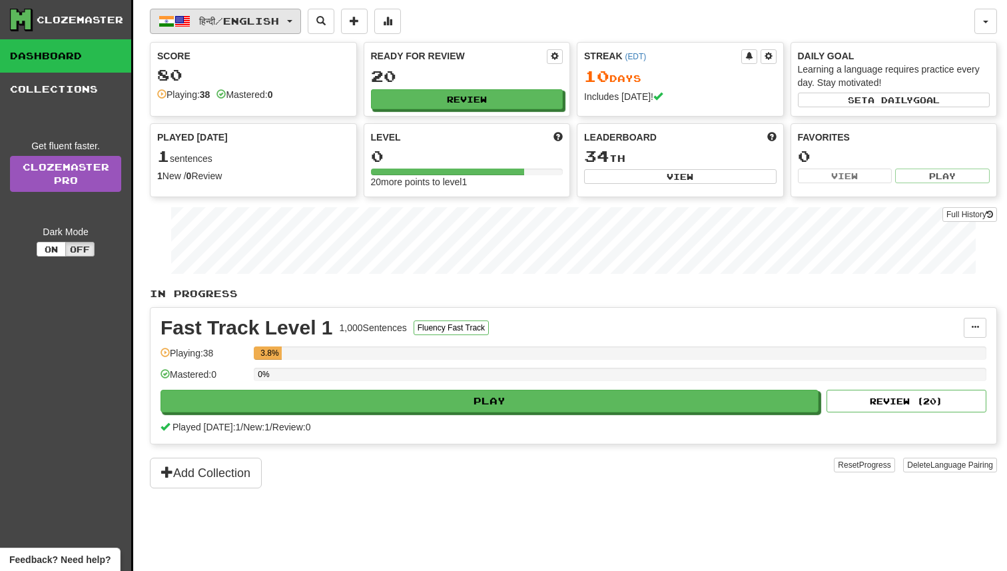
click at [273, 21] on span "हिन्दी / English" at bounding box center [239, 20] width 80 height 11
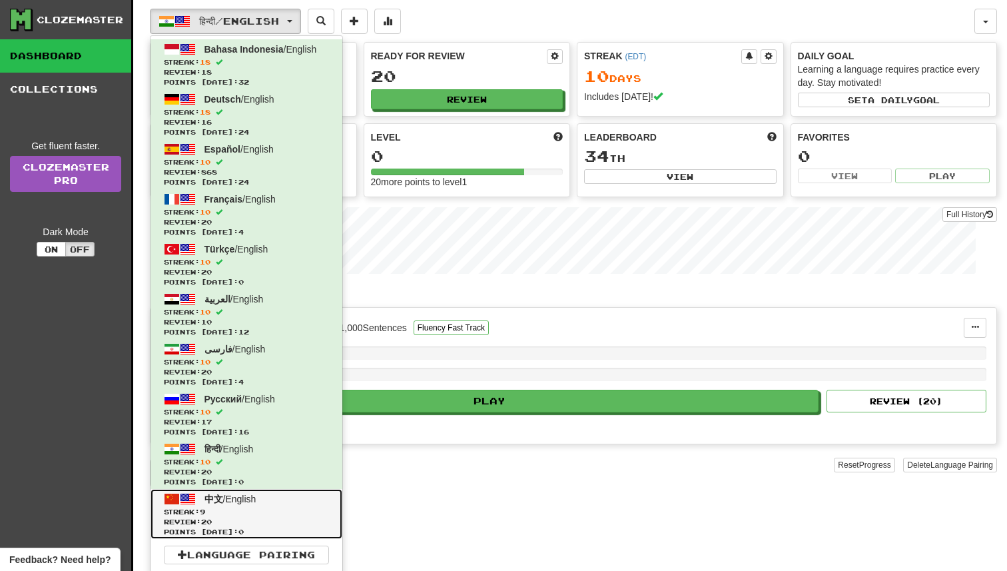
click at [280, 500] on link "中文 / English Streak: 9 Review: 20 Points today: 0" at bounding box center [247, 514] width 192 height 50
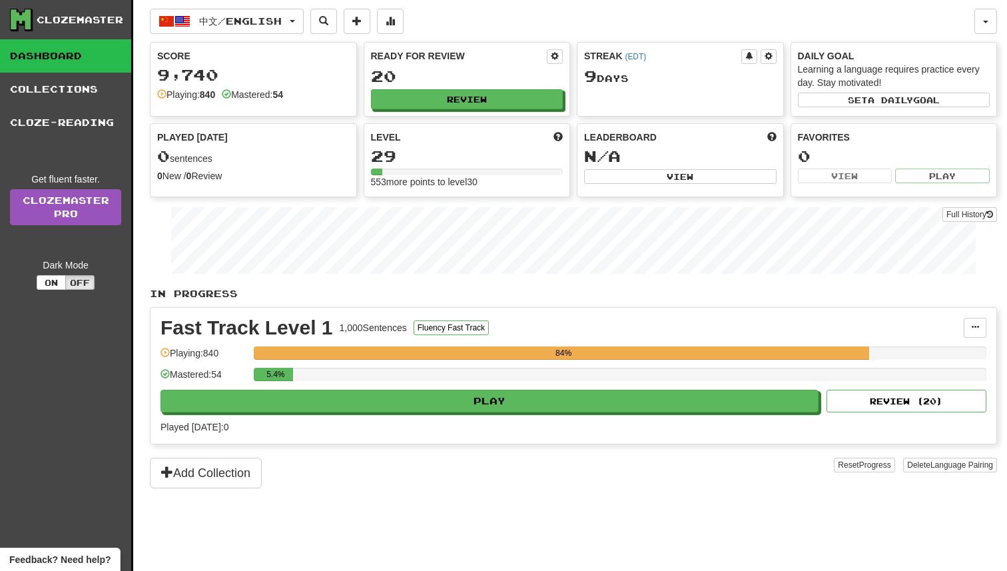
click at [439, 385] on div "5.4%" at bounding box center [620, 379] width 733 height 22
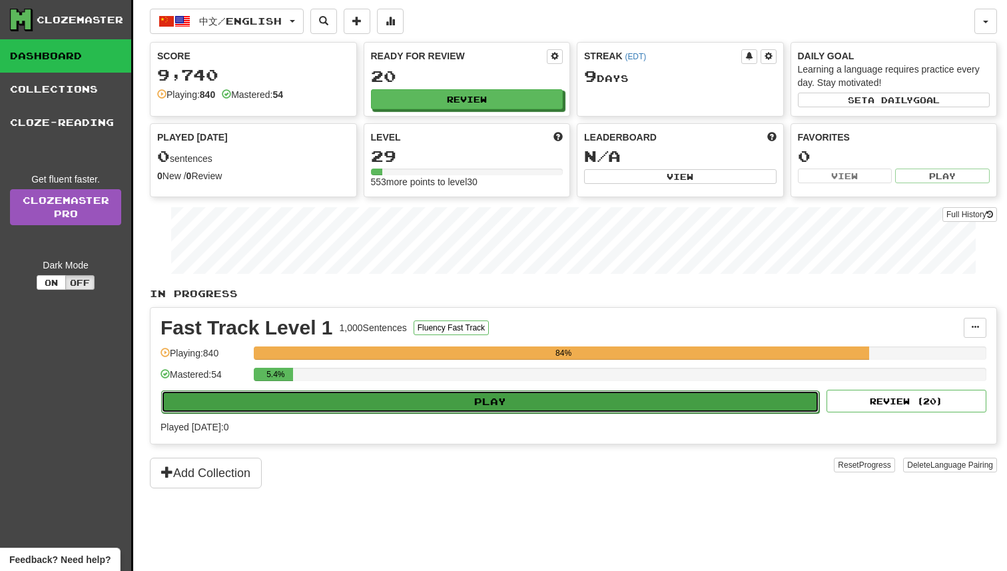
click at [438, 393] on button "Play" at bounding box center [490, 401] width 658 height 23
select select "**"
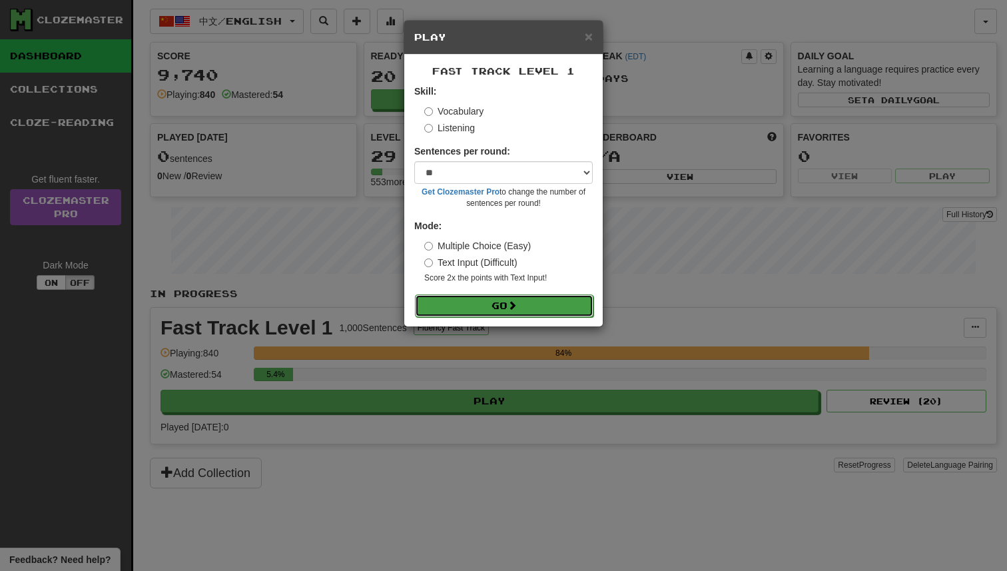
click at [482, 316] on button "Go" at bounding box center [504, 305] width 179 height 23
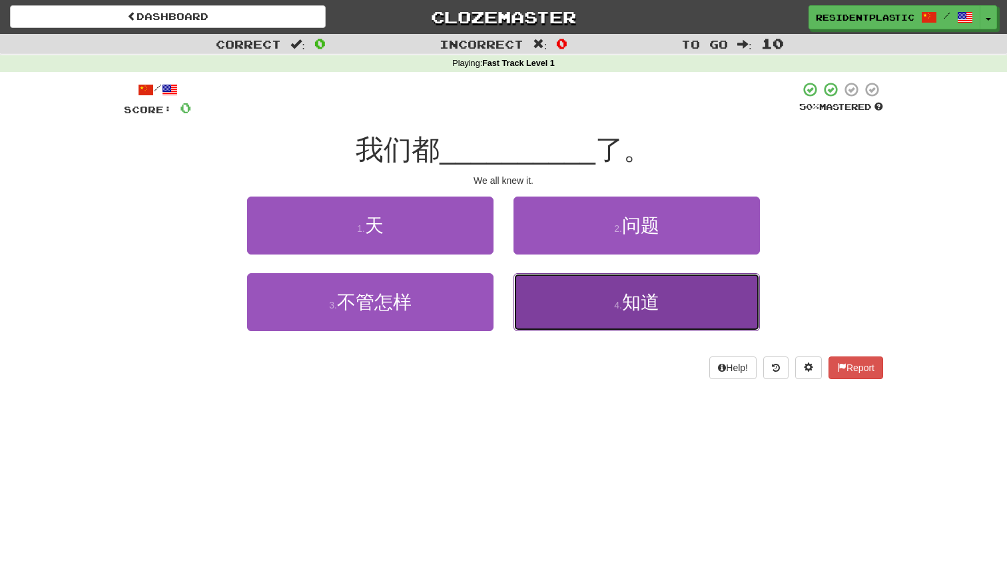
click at [579, 298] on button "4 . 知道" at bounding box center [637, 302] width 246 height 58
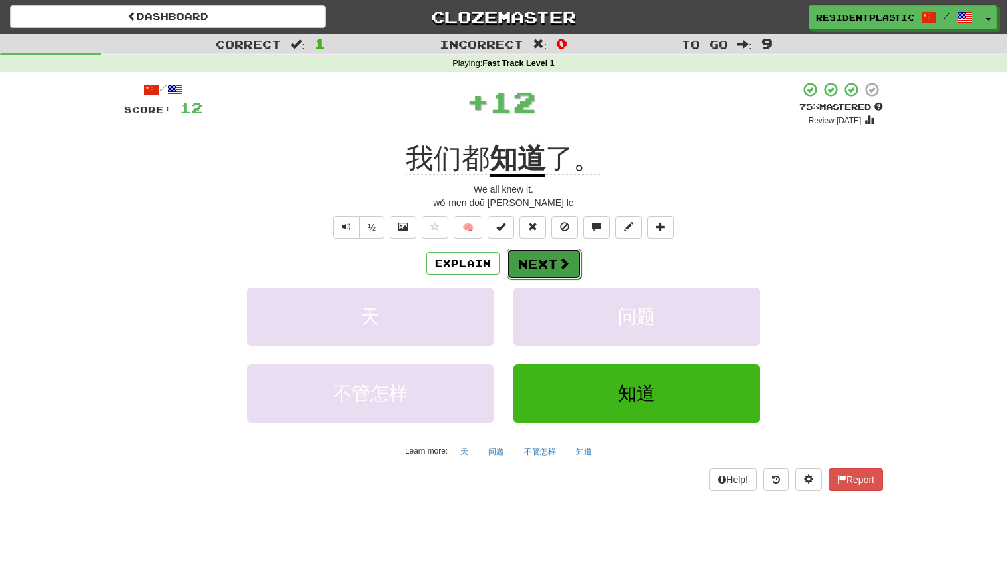
click at [547, 258] on button "Next" at bounding box center [544, 263] width 75 height 31
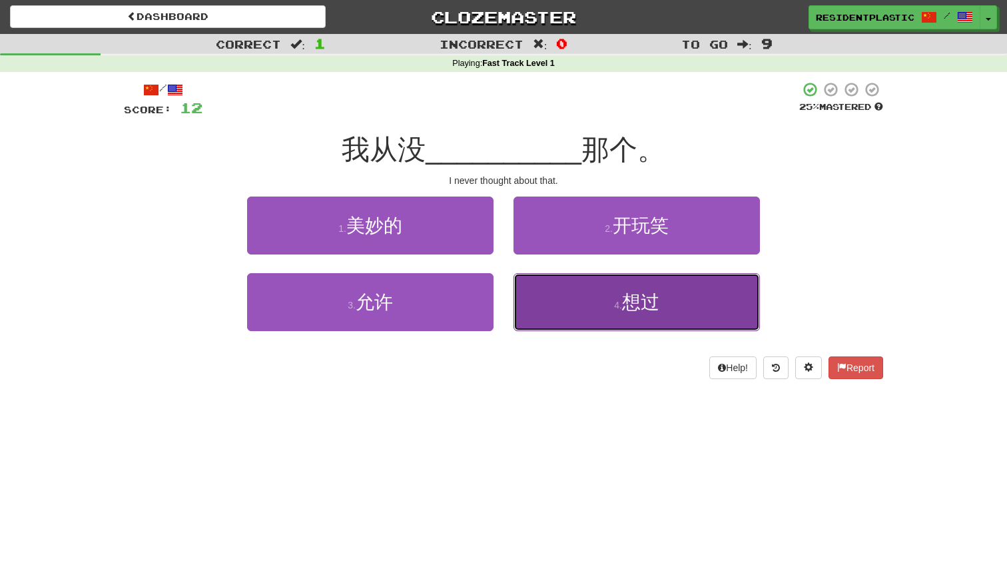
click at [575, 290] on button "4 . 想过" at bounding box center [637, 302] width 246 height 58
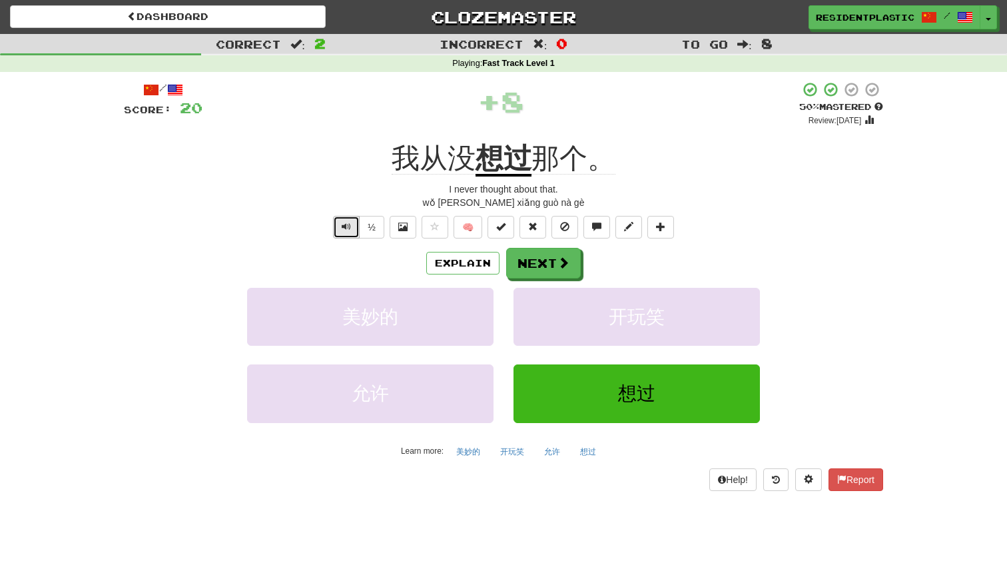
click at [346, 220] on button "Text-to-speech controls" at bounding box center [346, 227] width 27 height 23
click at [552, 272] on button "Next" at bounding box center [544, 263] width 75 height 31
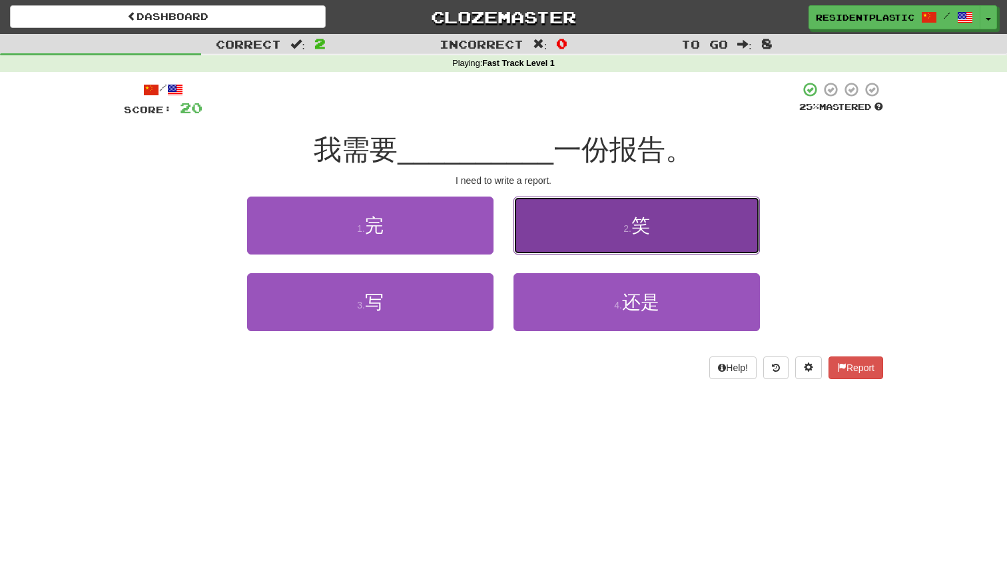
click at [547, 231] on button "2 . 笑" at bounding box center [637, 225] width 246 height 58
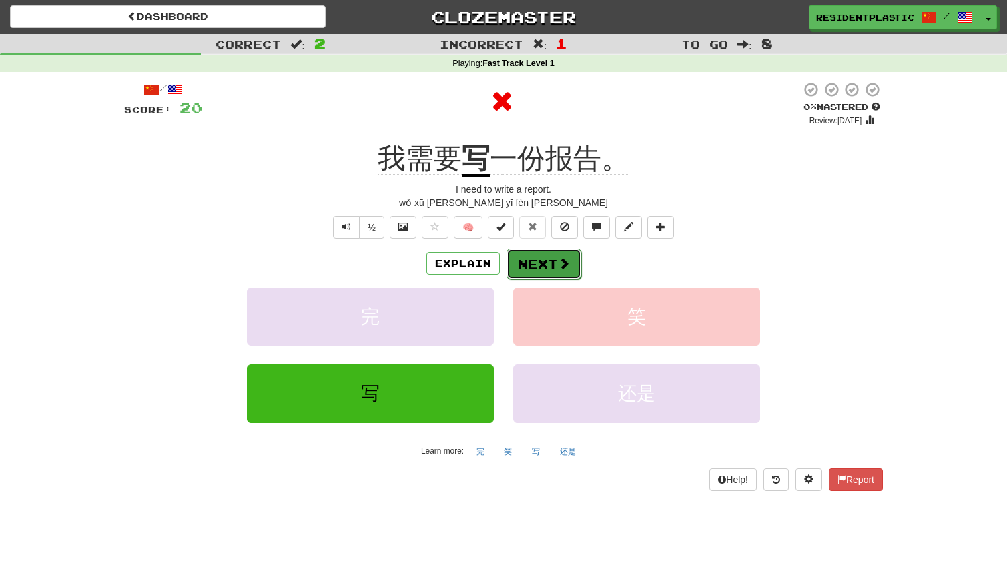
click at [554, 265] on button "Next" at bounding box center [544, 263] width 75 height 31
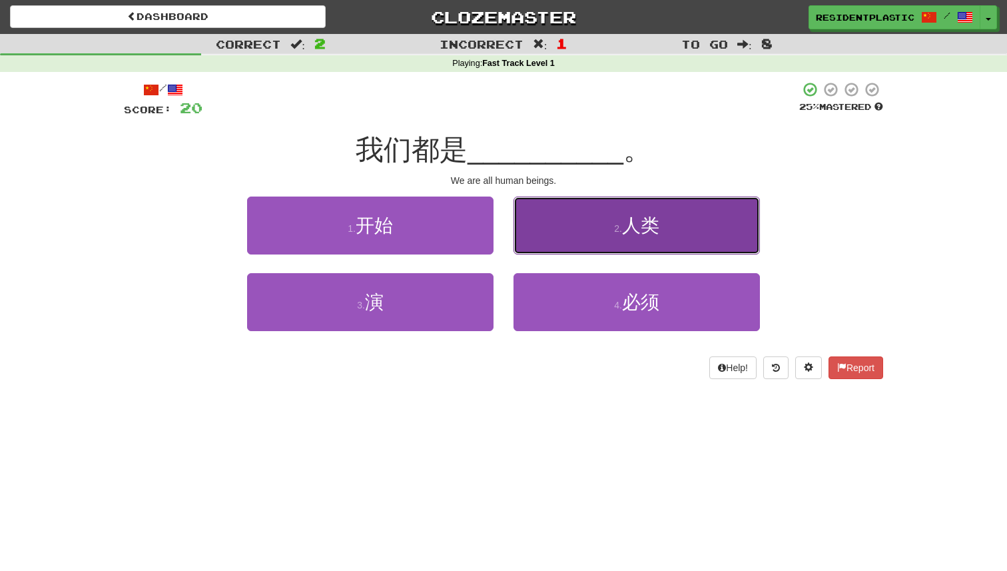
click at [554, 247] on button "2 . 人类" at bounding box center [637, 225] width 246 height 58
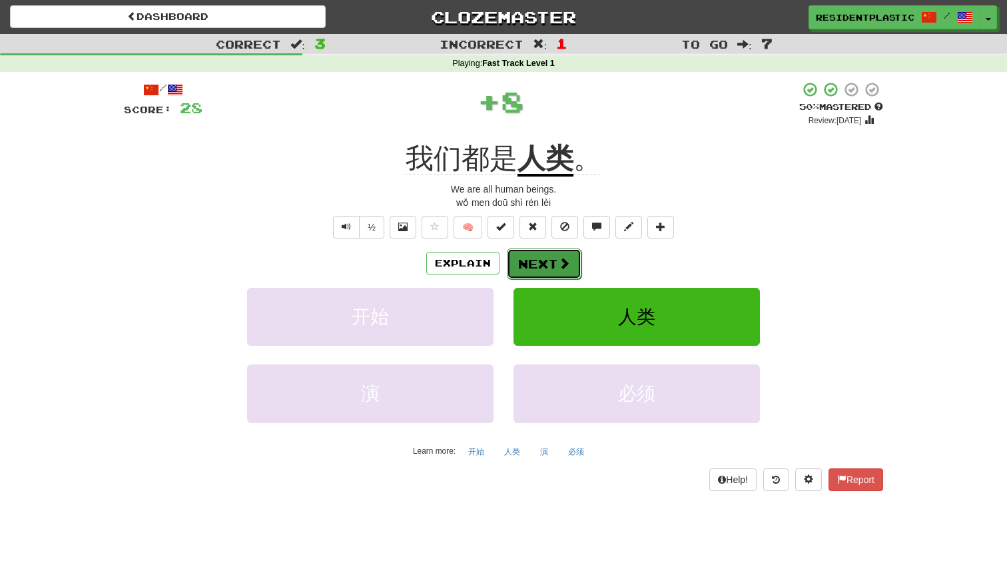
click at [546, 257] on button "Next" at bounding box center [544, 263] width 75 height 31
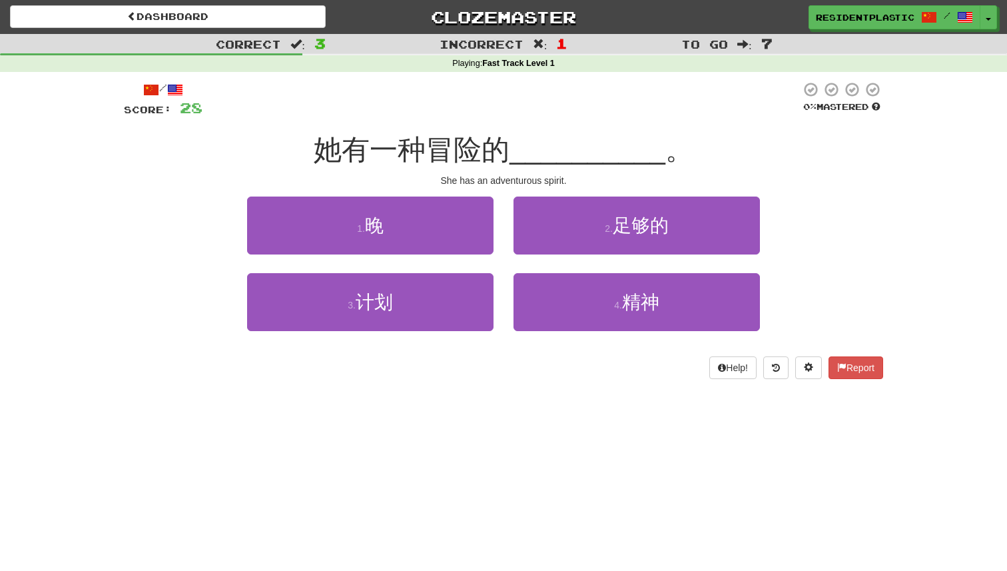
click at [284, 30] on div "Dashboard Clozemaster ResidentPlastic / Toggle Dropdown Dashboard Leaderboard A…" at bounding box center [503, 17] width 987 height 34
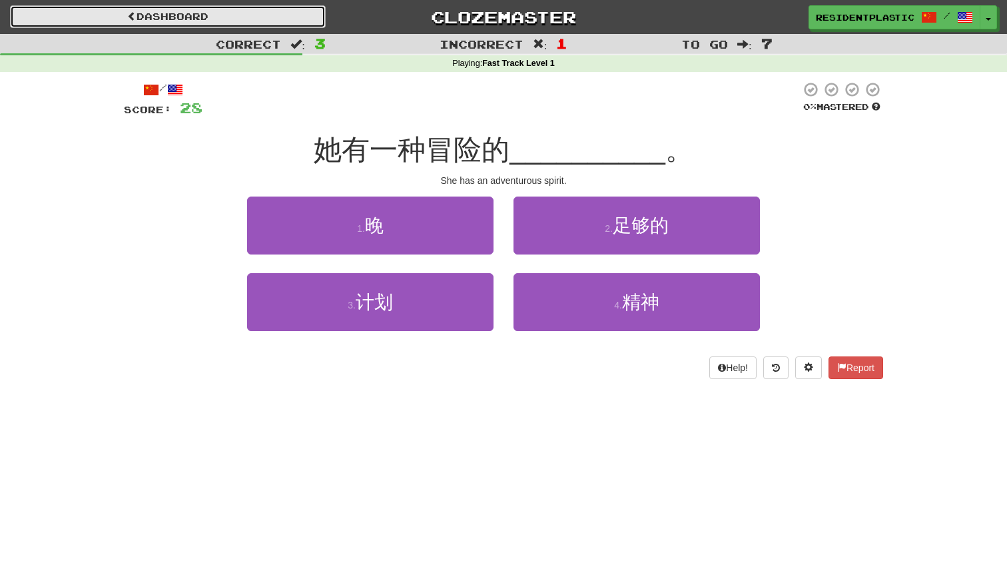
click at [286, 17] on link "Dashboard" at bounding box center [168, 16] width 316 height 23
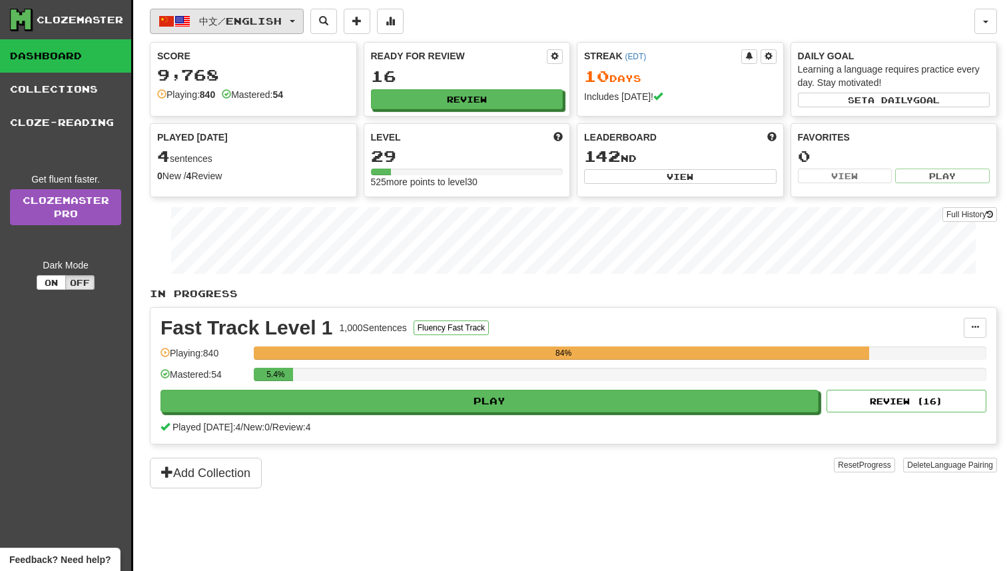
click at [304, 17] on button "中文 / English" at bounding box center [227, 21] width 154 height 25
